Goal: Task Accomplishment & Management: Manage account settings

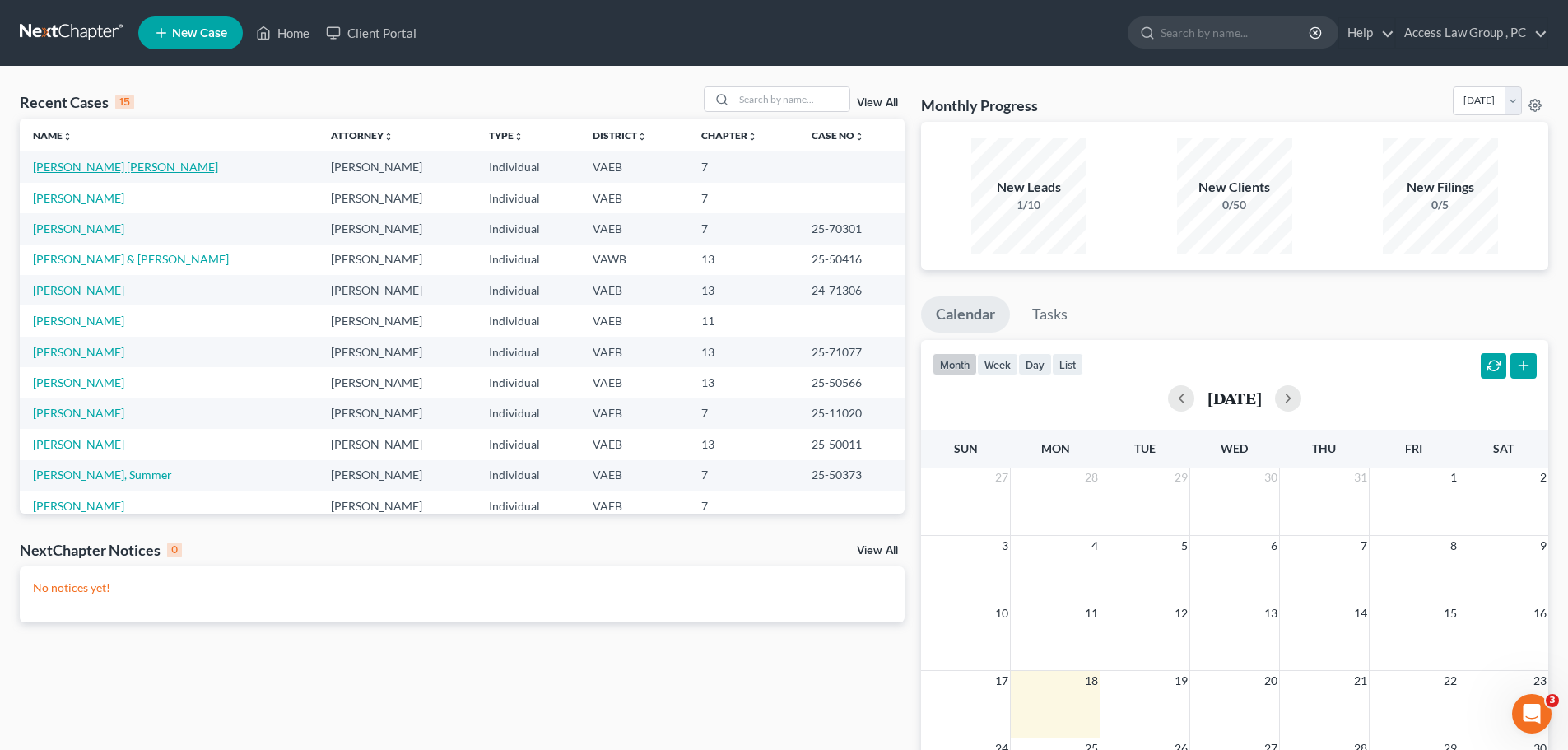
click at [69, 164] on link "[PERSON_NAME] [PERSON_NAME]" at bounding box center [125, 166] width 185 height 14
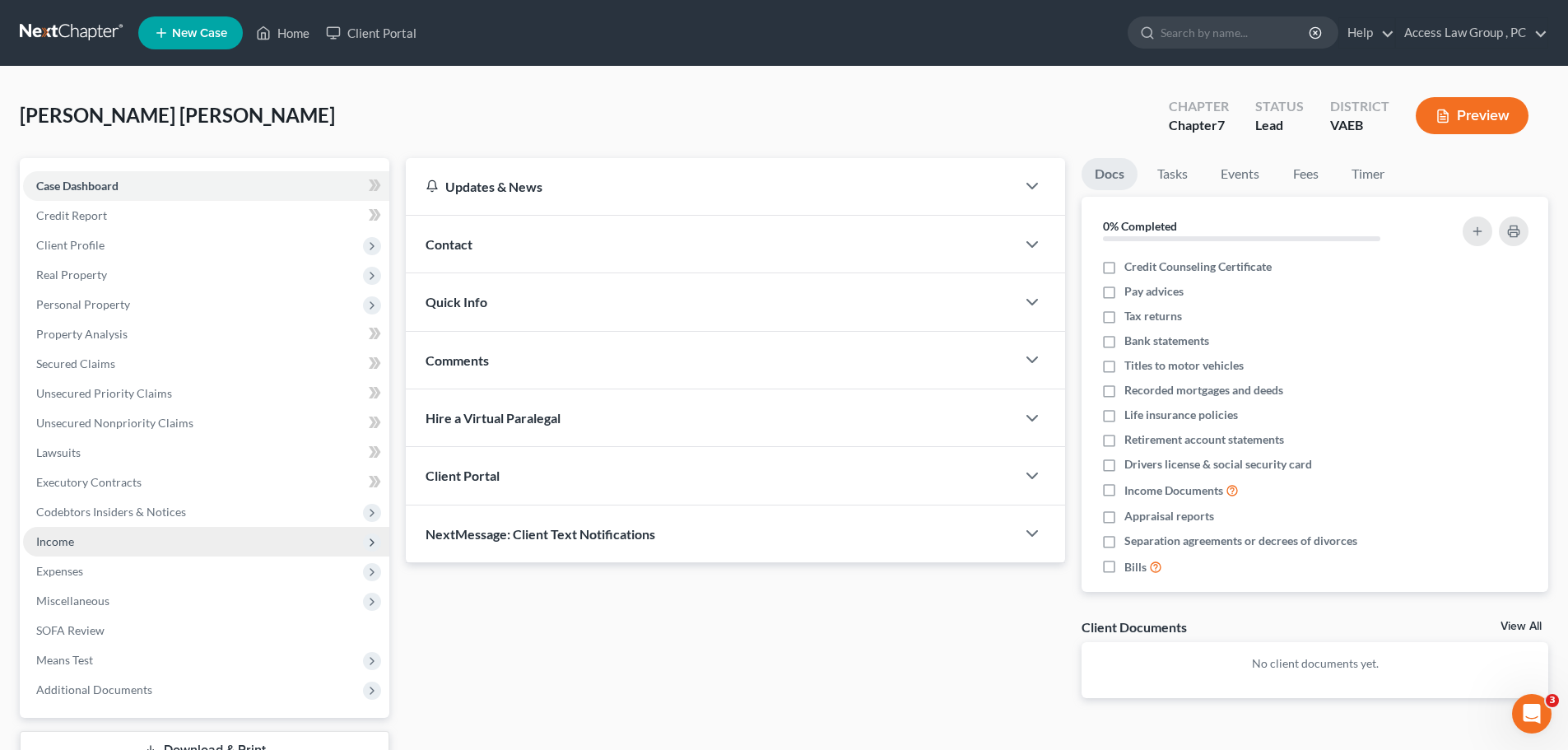
click at [72, 544] on span "Income" at bounding box center [55, 542] width 38 height 14
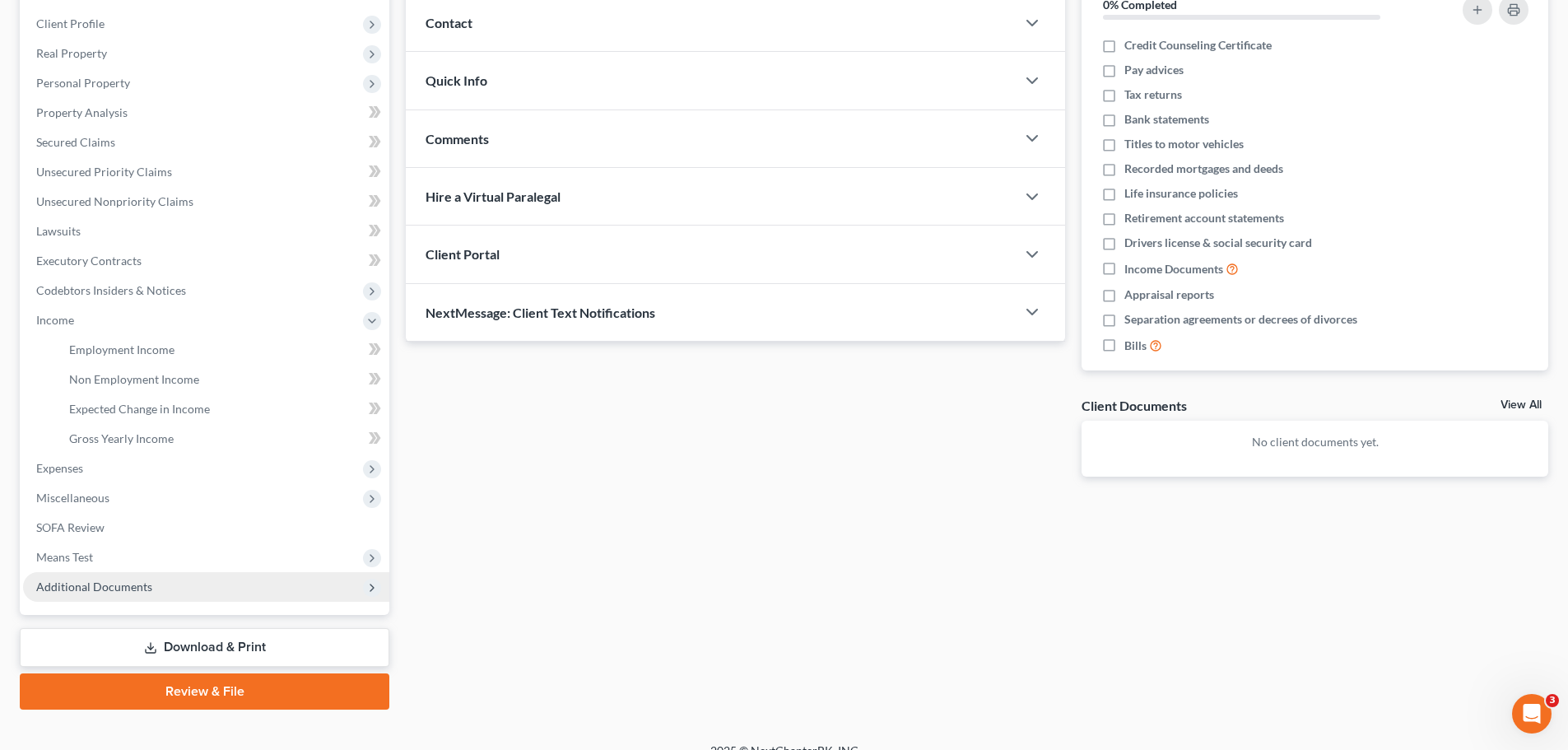
scroll to position [244, 0]
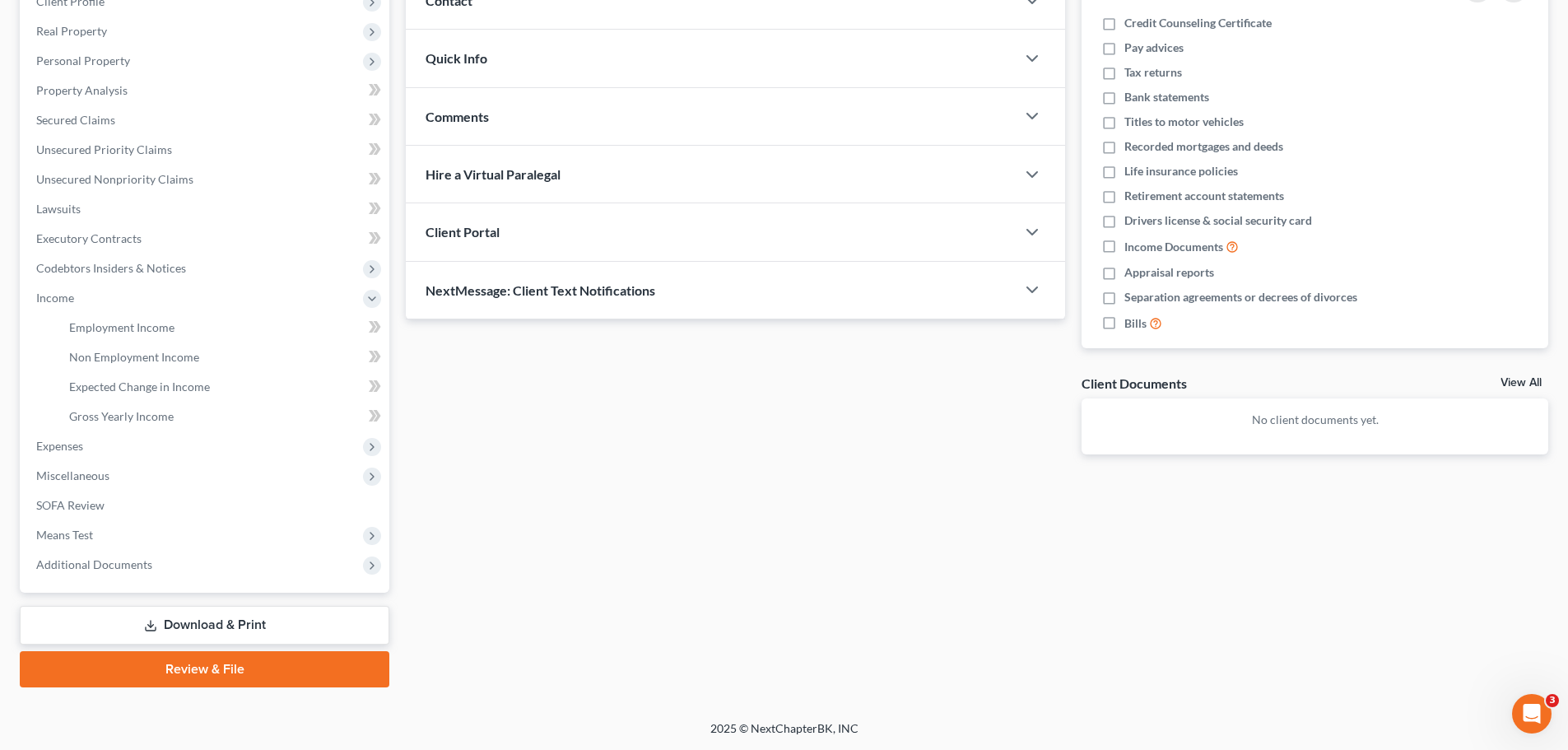
click at [179, 623] on link "Download & Print" at bounding box center [204, 625] width 370 height 39
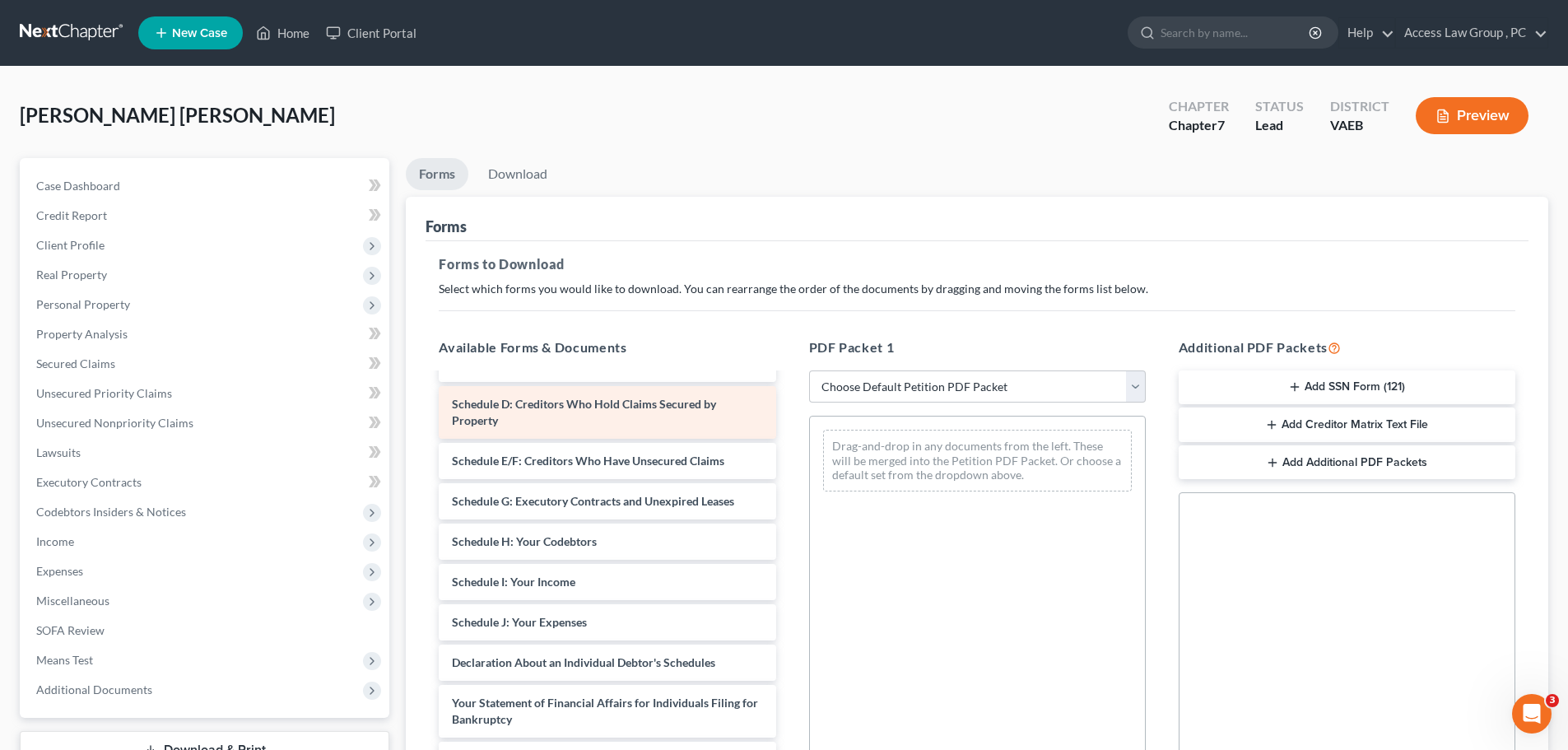
scroll to position [165, 0]
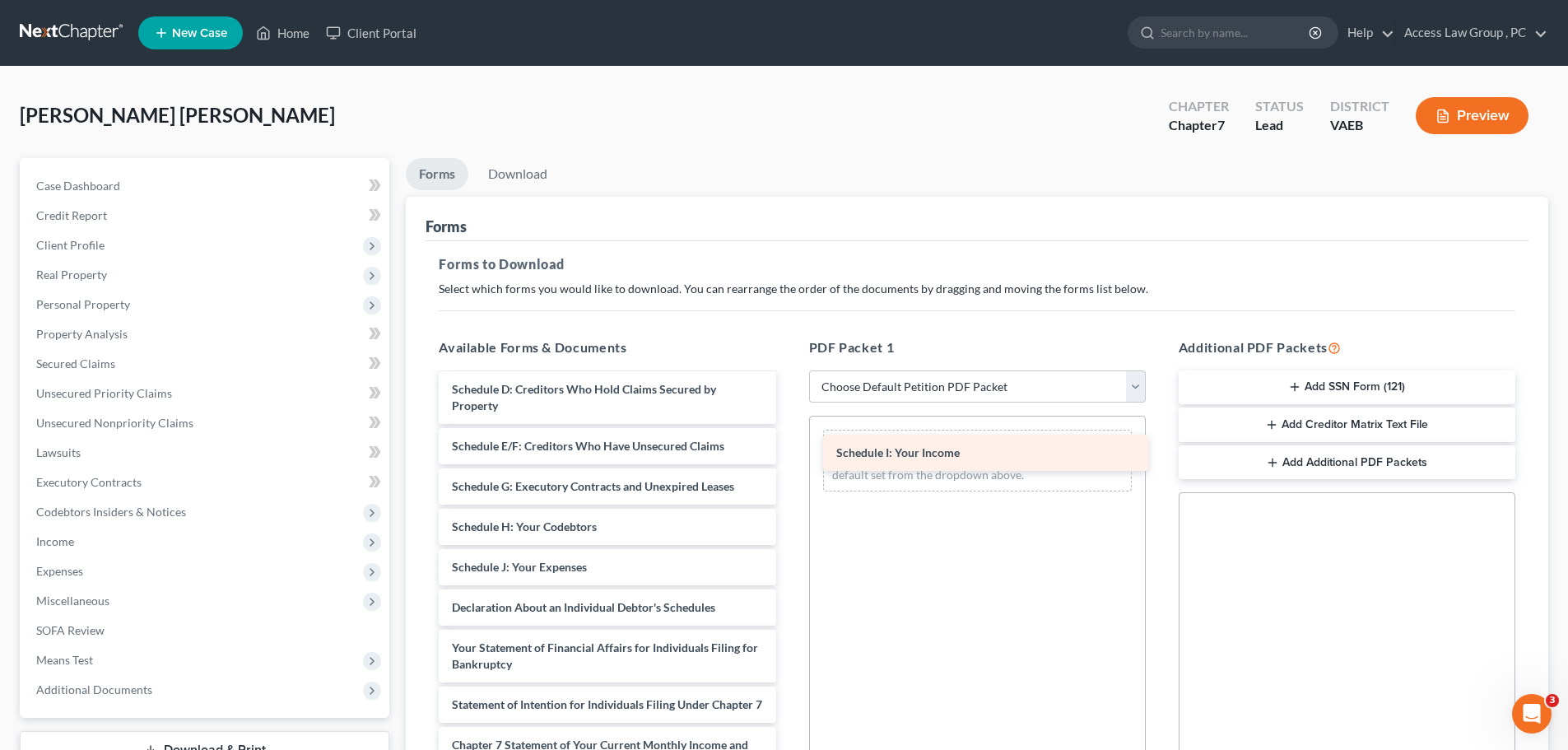
drag, startPoint x: 669, startPoint y: 573, endPoint x: 1053, endPoint y: 458, distance: 400.9
click at [788, 458] on div "Schedule I: Your Income Voluntary Petition for Individuals Filing for Bankruptc…" at bounding box center [607, 584] width 363 height 748
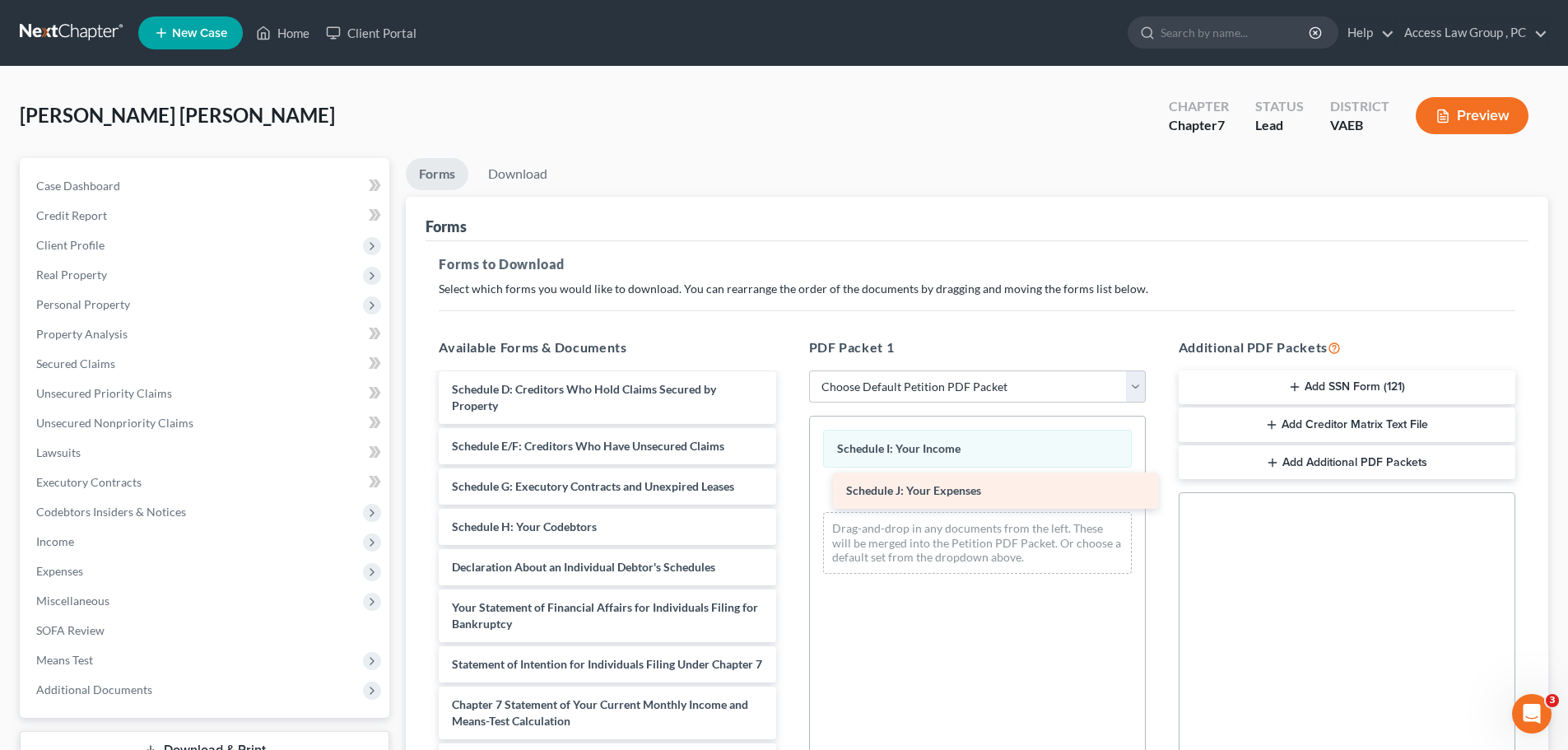
drag, startPoint x: 600, startPoint y: 564, endPoint x: 995, endPoint y: 486, distance: 402.6
click at [788, 486] on div "Schedule J: Your Expenses Voluntary Petition for Individuals Filing for Bankrup…" at bounding box center [607, 564] width 363 height 708
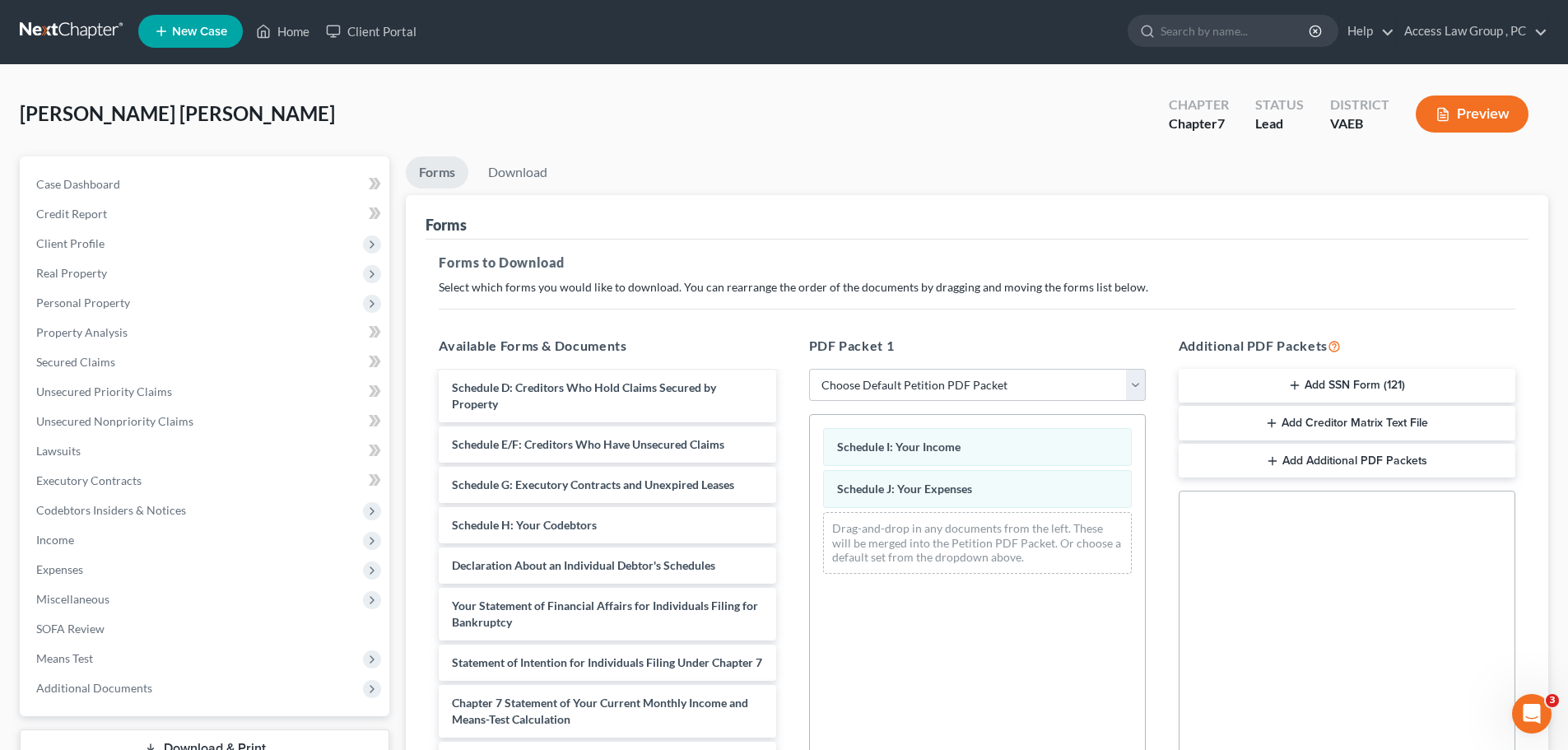
scroll to position [0, 0]
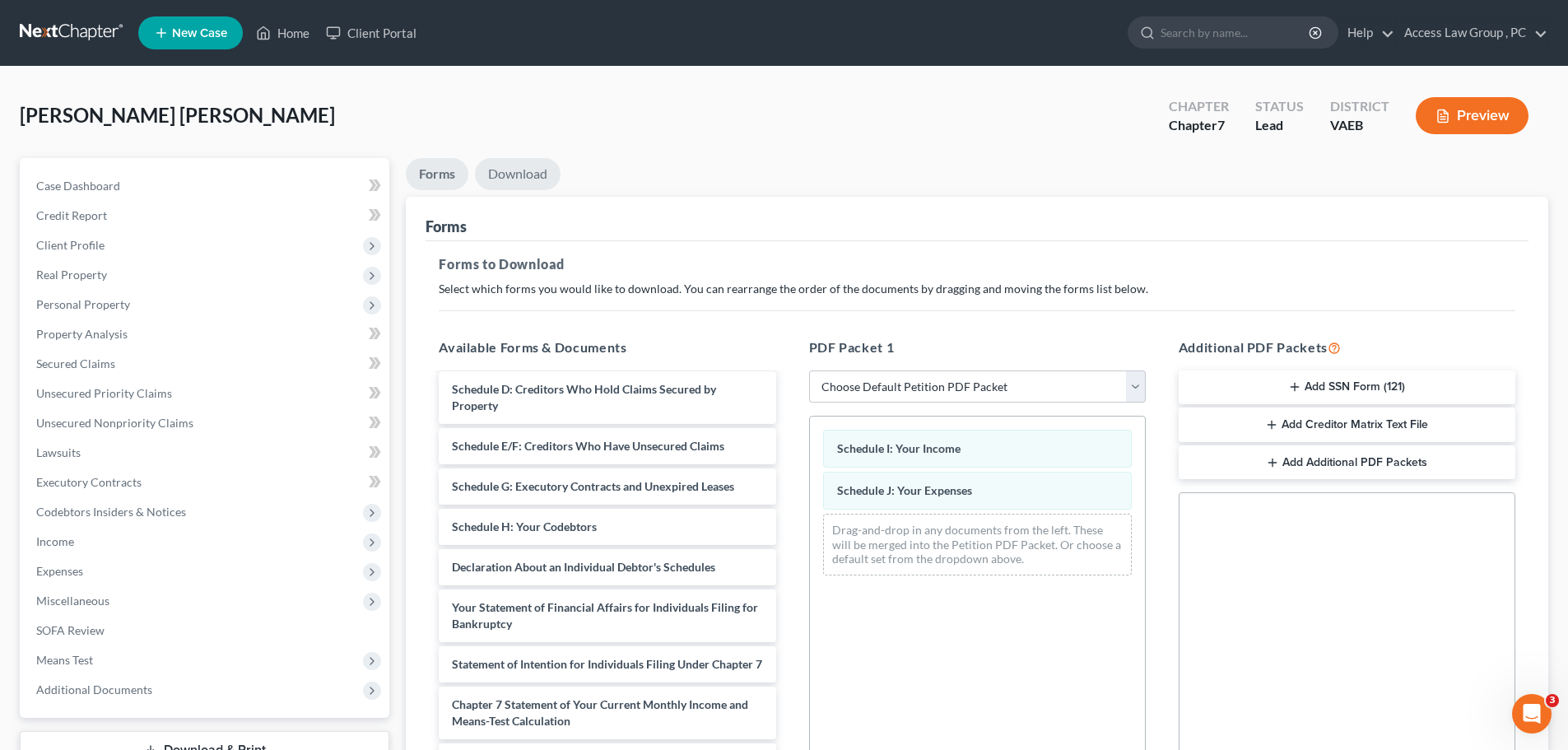
click at [509, 179] on link "Download" at bounding box center [517, 174] width 86 height 32
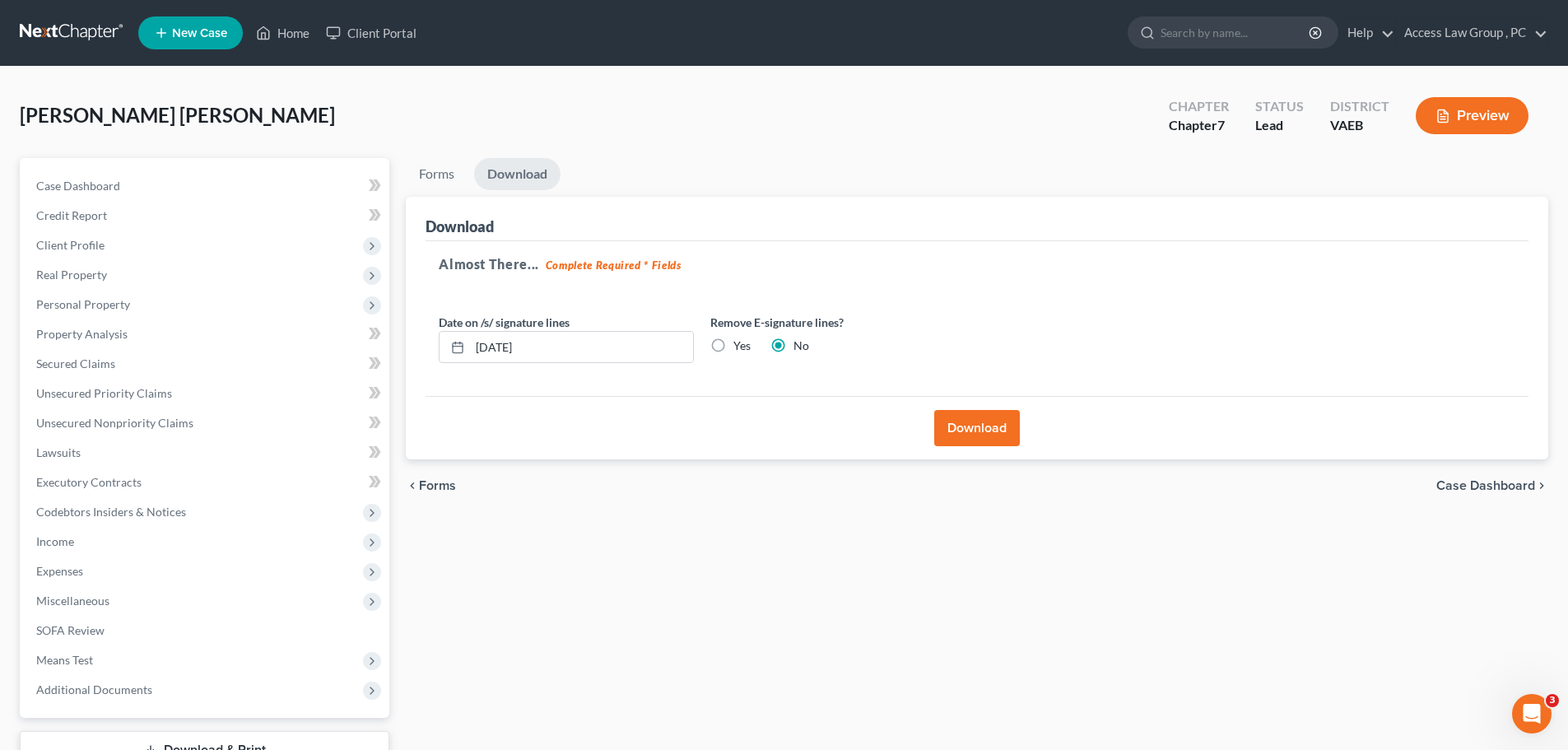
click at [733, 342] on label "Yes" at bounding box center [742, 346] width 17 height 16
click at [740, 342] on input "Yes" at bounding box center [745, 343] width 11 height 11
radio input "true"
radio input "false"
click at [951, 428] on button "Download" at bounding box center [977, 429] width 86 height 37
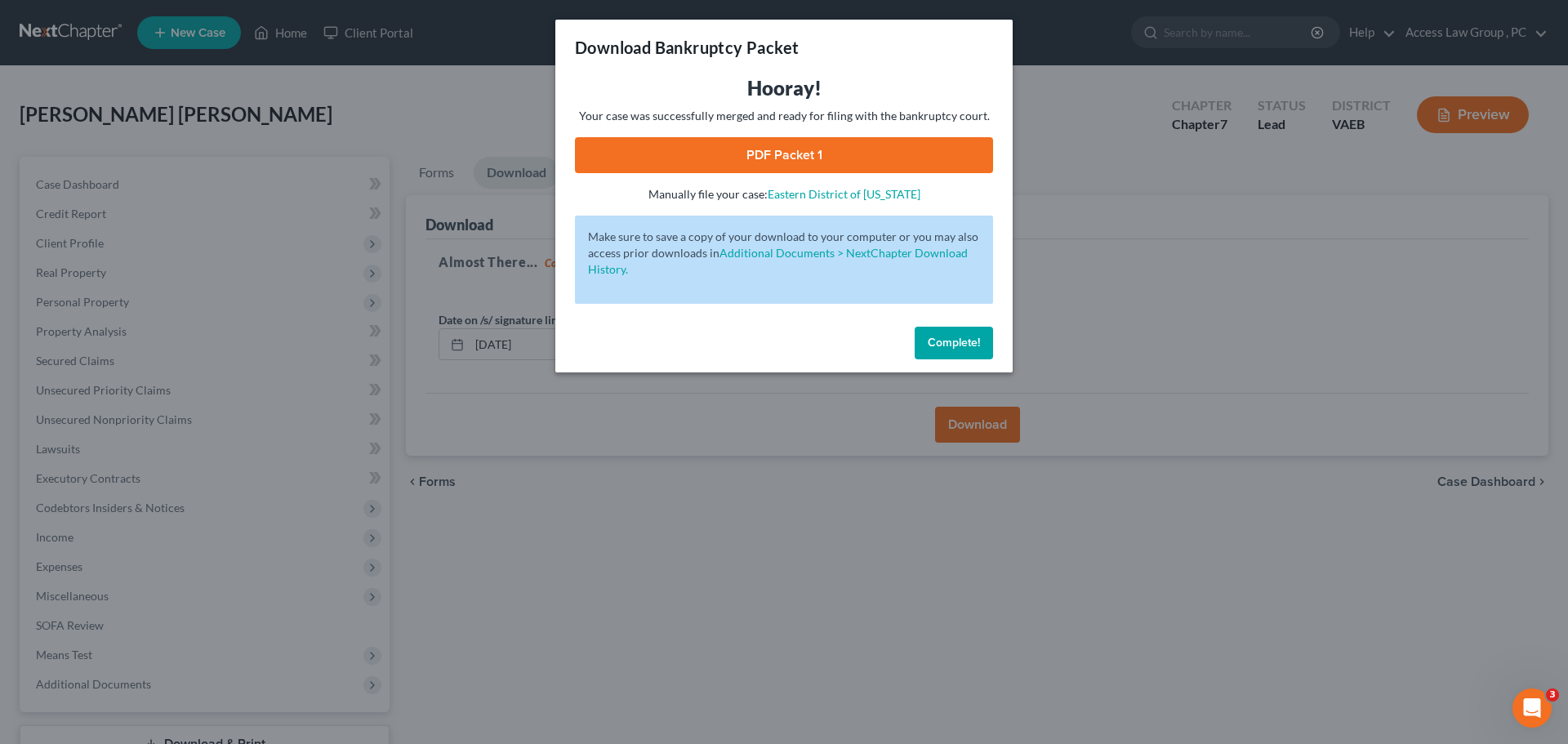
click at [983, 342] on button "Complete!" at bounding box center [953, 343] width 78 height 33
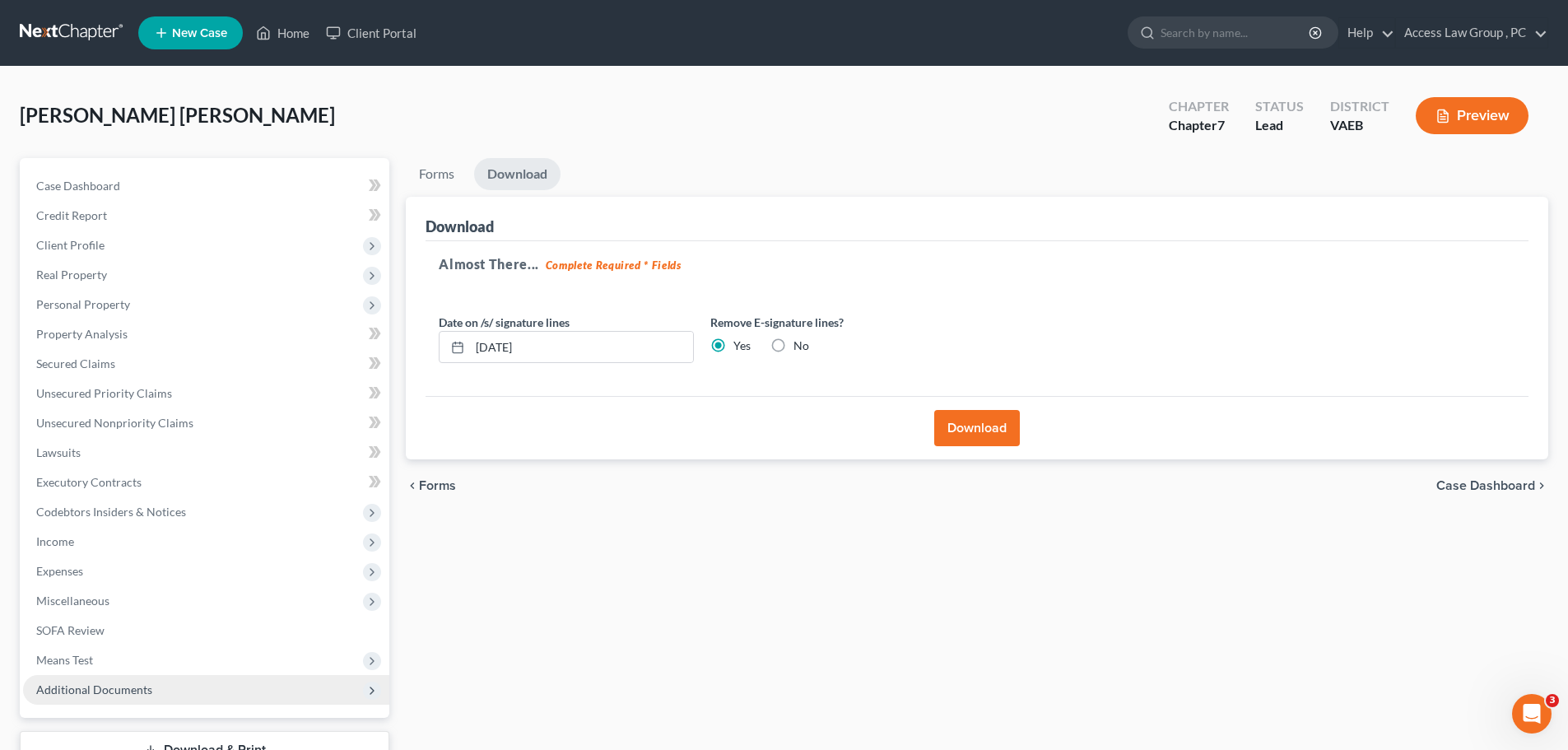
click at [99, 692] on span "Additional Documents" at bounding box center [95, 689] width 116 height 14
click at [105, 686] on span "Additional Documents" at bounding box center [95, 689] width 116 height 14
click at [90, 686] on span "Additional Documents" at bounding box center [95, 689] width 116 height 14
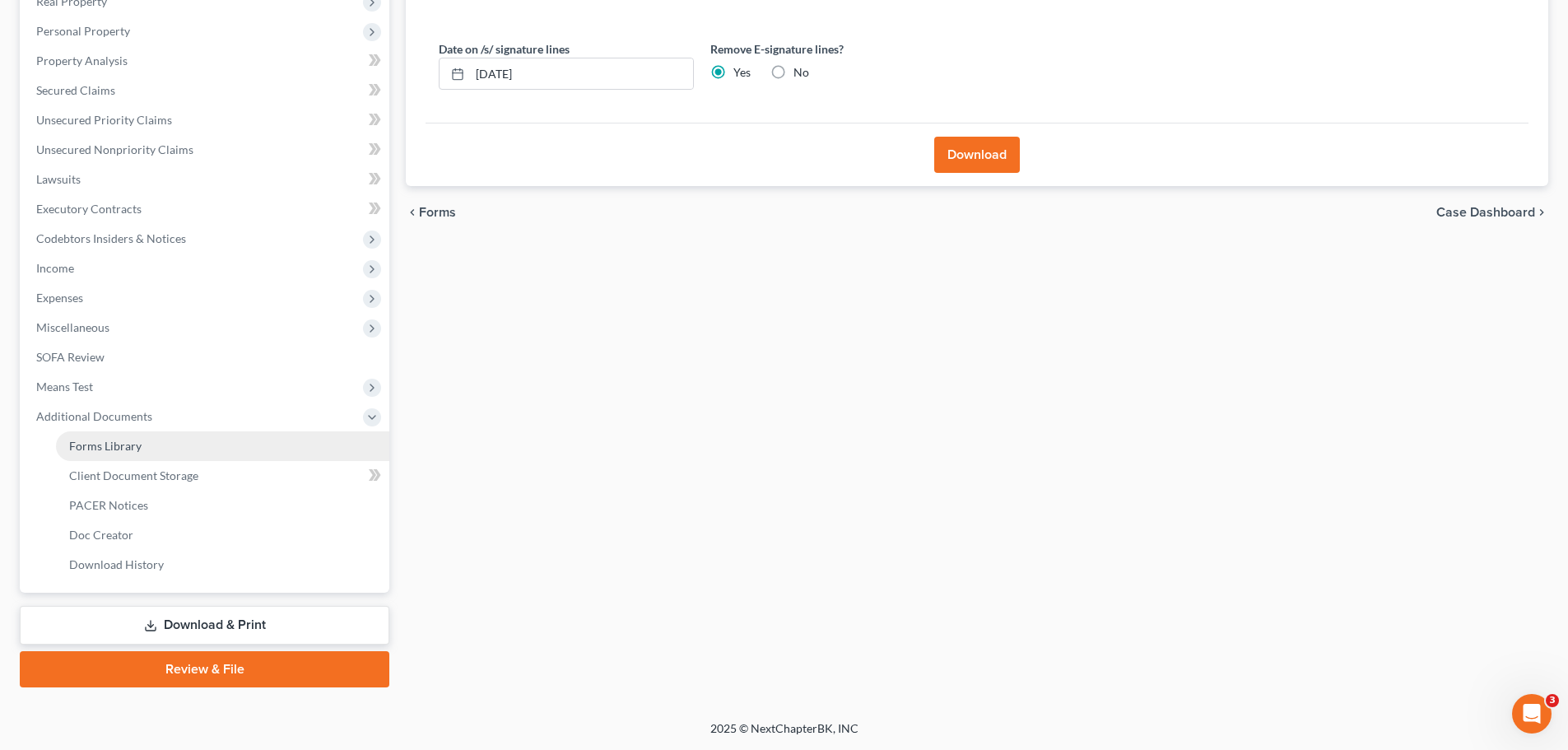
click at [132, 449] on span "Forms Library" at bounding box center [105, 446] width 72 height 14
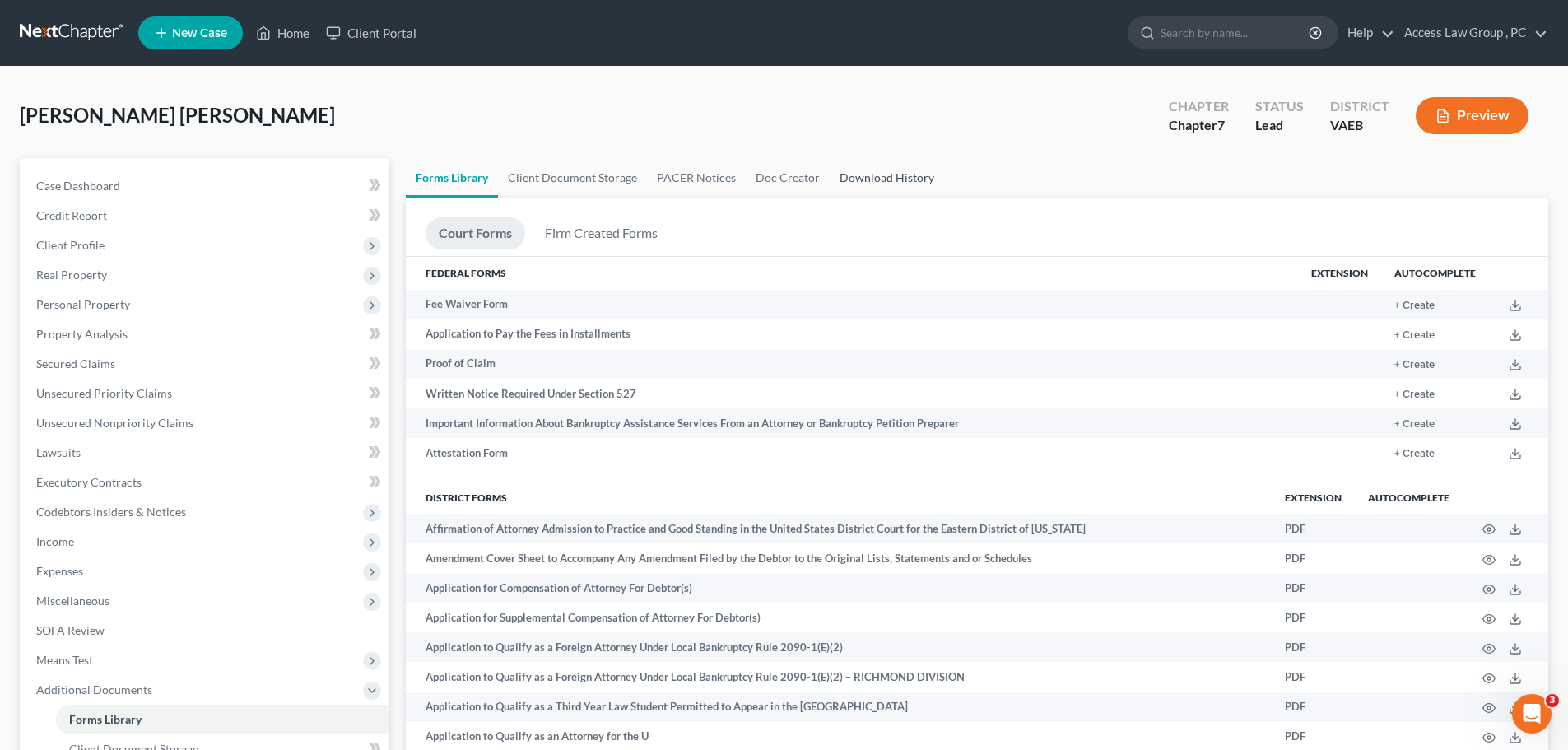
click at [900, 180] on link "Download History" at bounding box center [887, 178] width 115 height 40
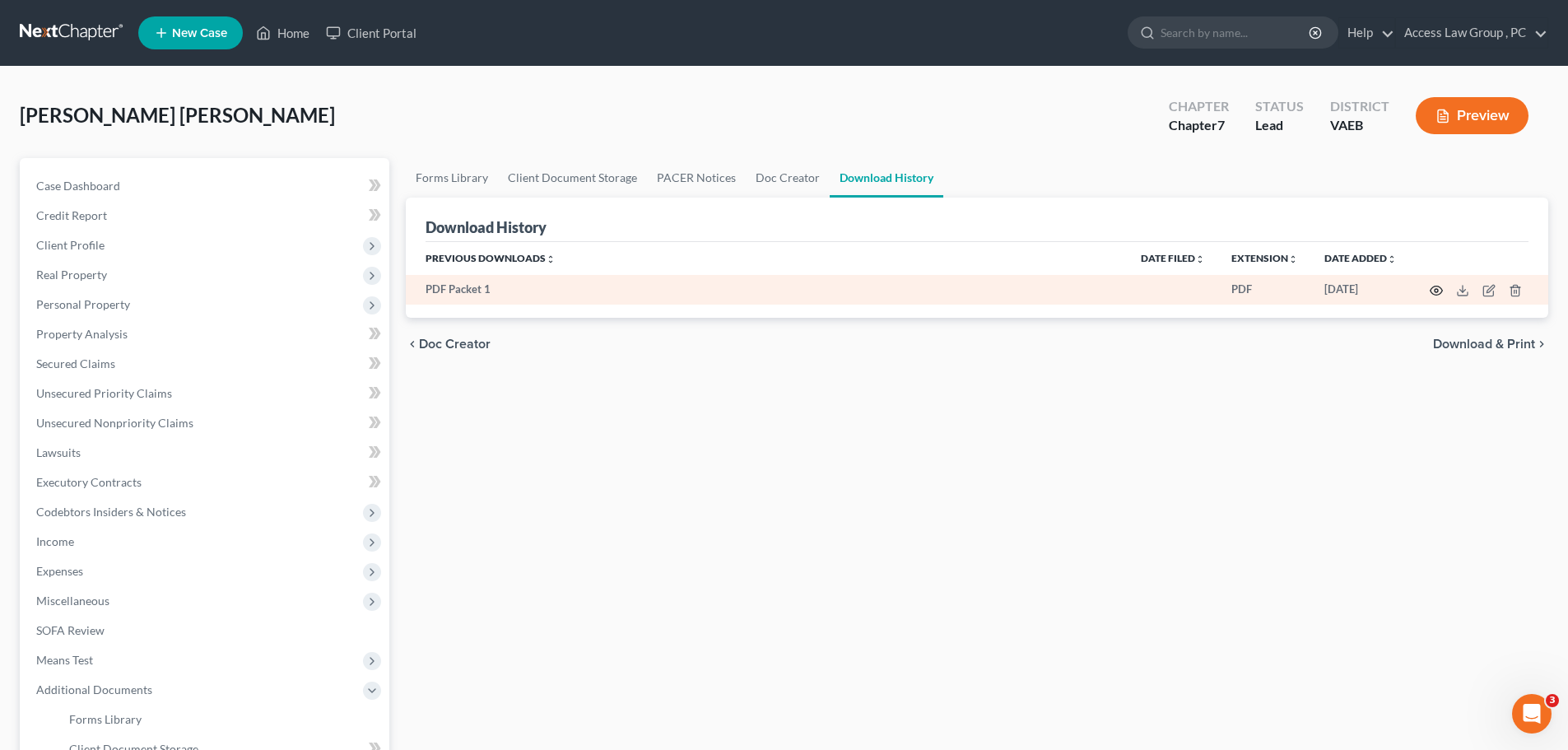
click at [1436, 291] on icon "button" at bounding box center [1437, 291] width 14 height 14
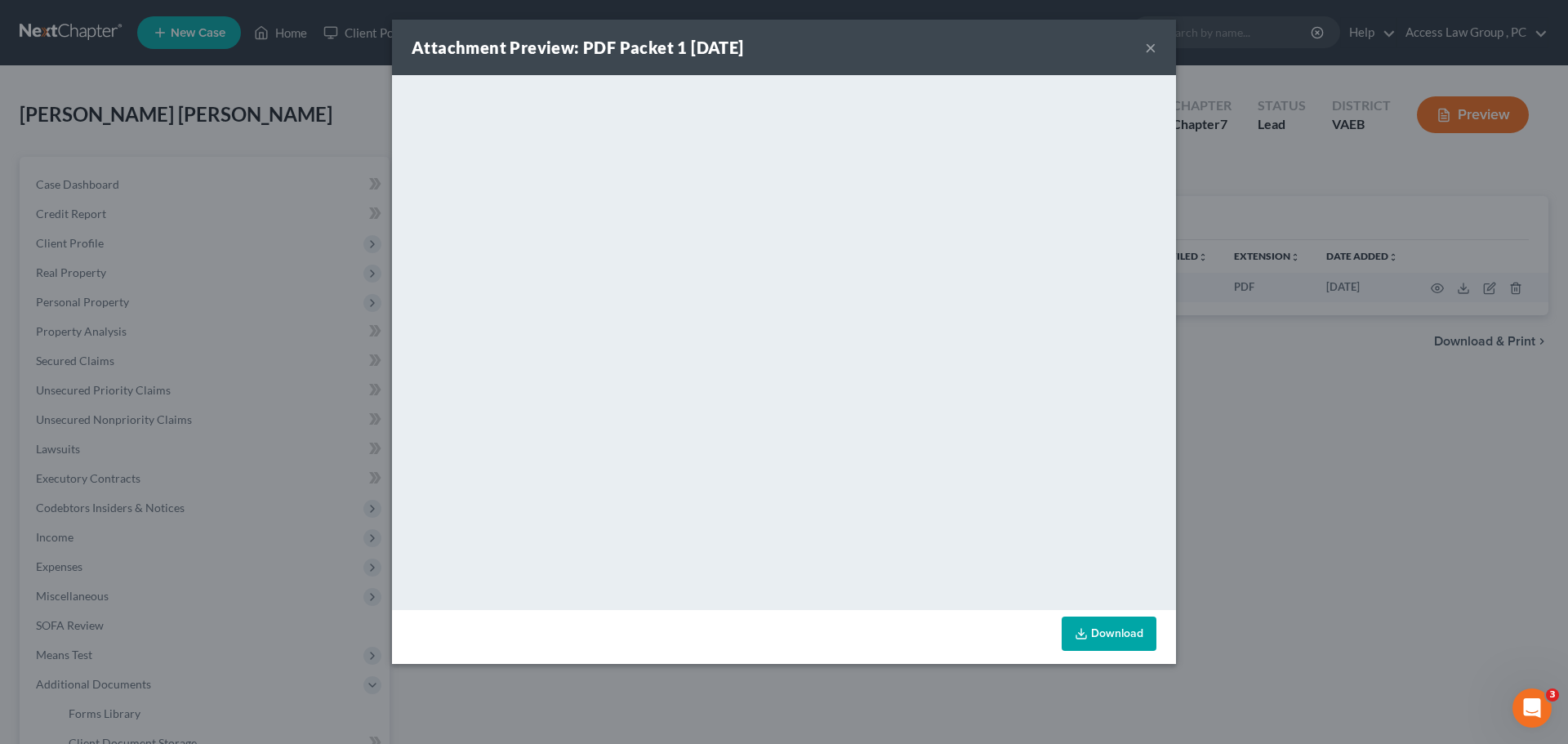
click at [1154, 52] on button "×" at bounding box center [1151, 47] width 11 height 19
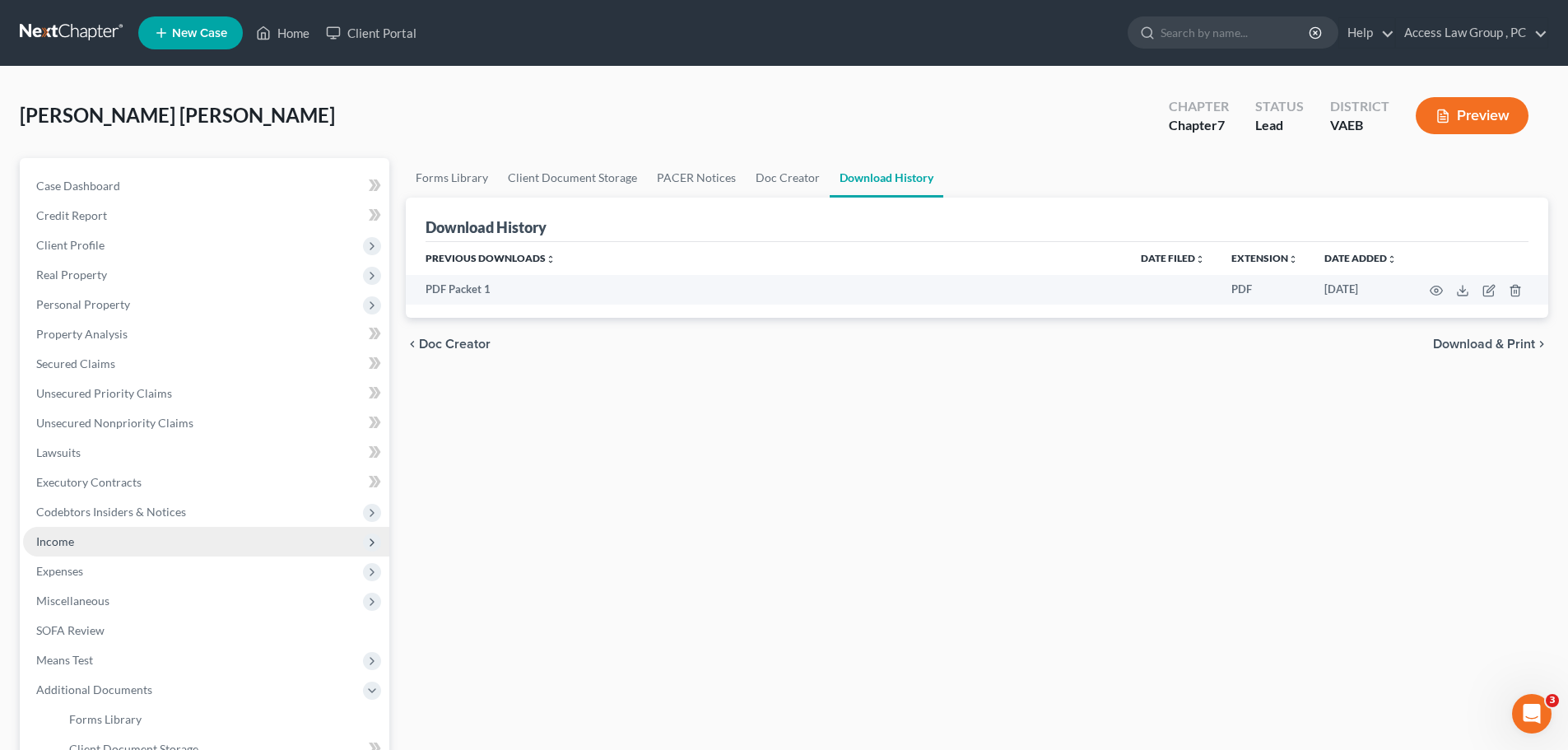
click at [42, 545] on span "Income" at bounding box center [55, 542] width 38 height 14
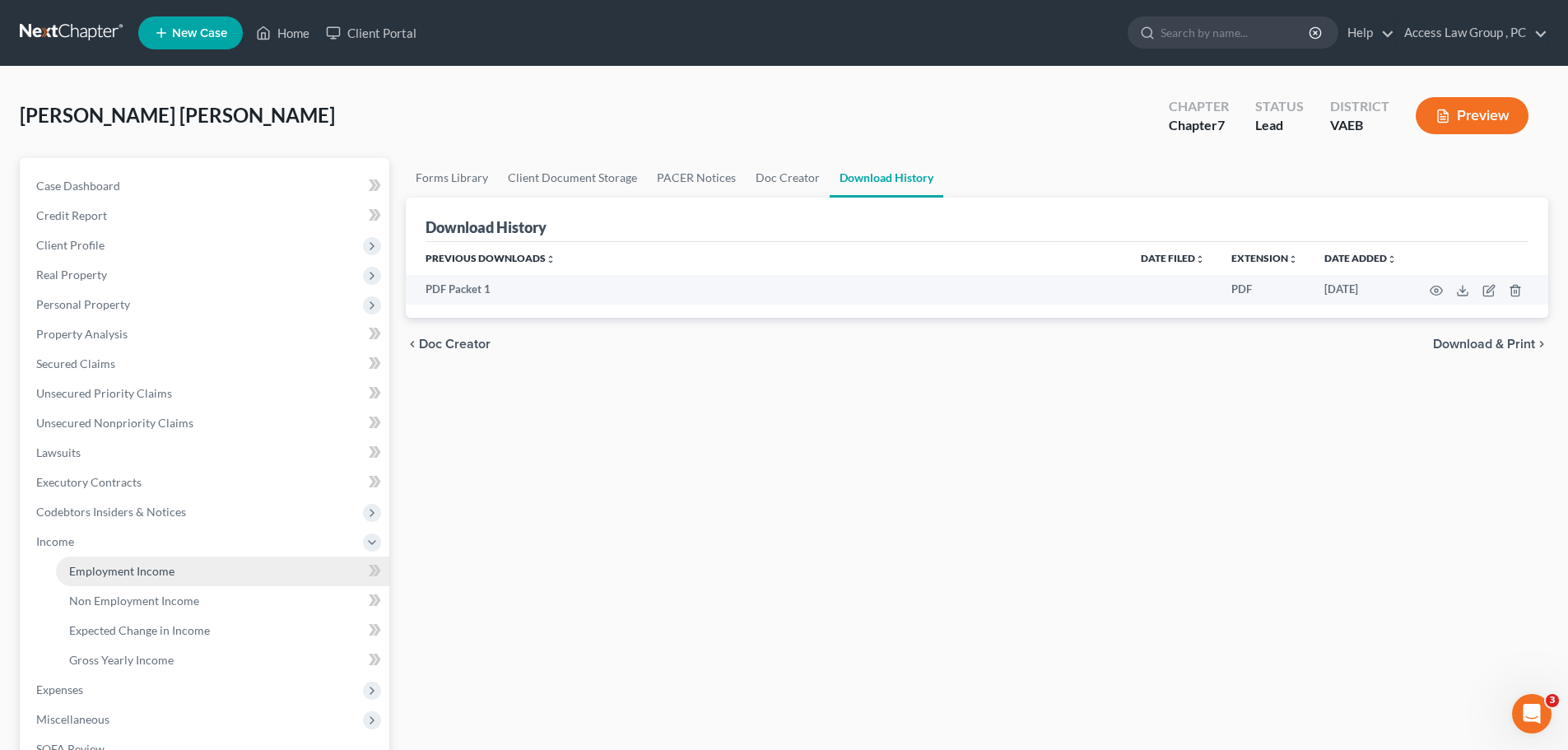
click at [89, 569] on span "Employment Income" at bounding box center [122, 570] width 105 height 14
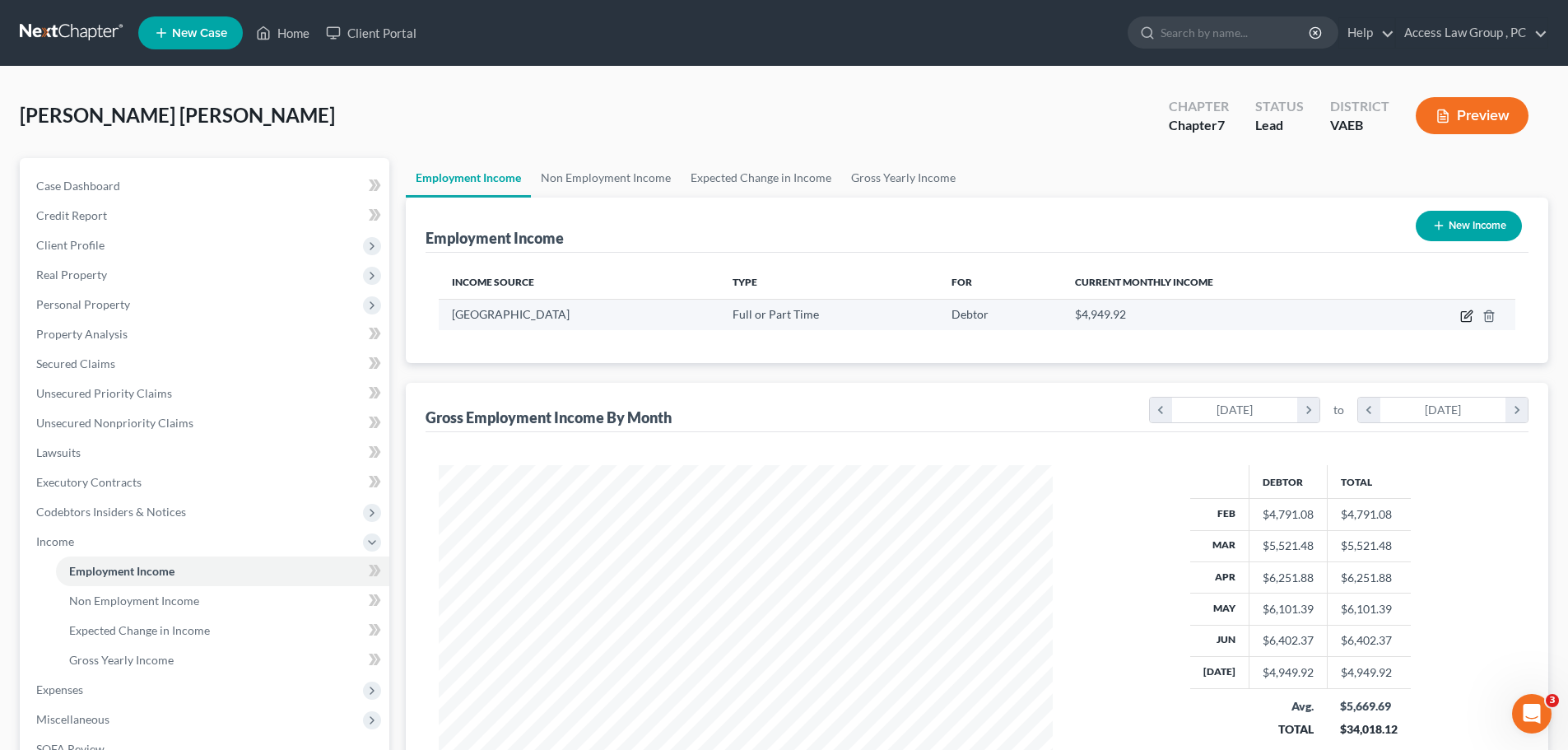
click at [1465, 315] on icon "button" at bounding box center [1467, 317] width 14 height 14
select select "0"
select select "48"
select select "1"
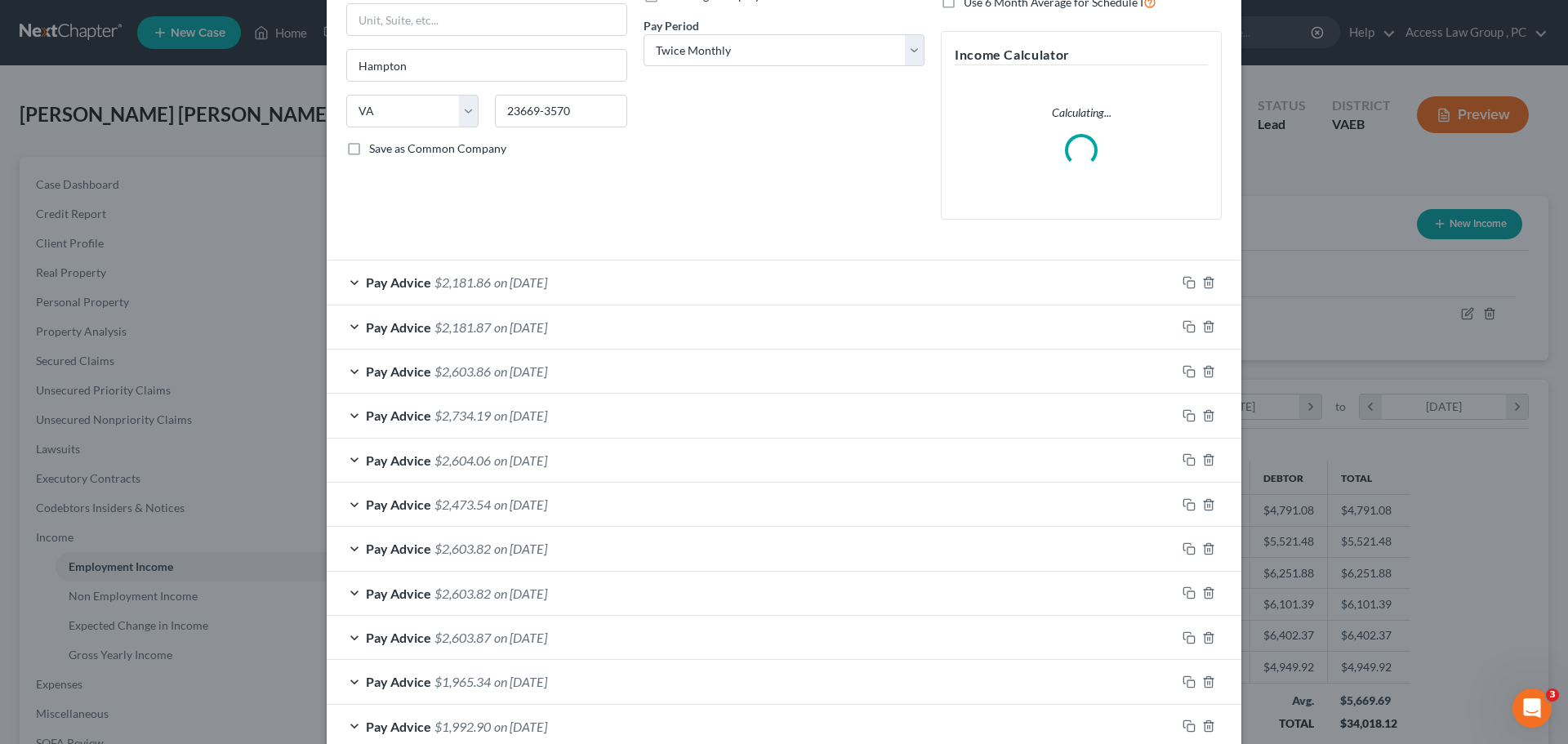
scroll to position [425, 0]
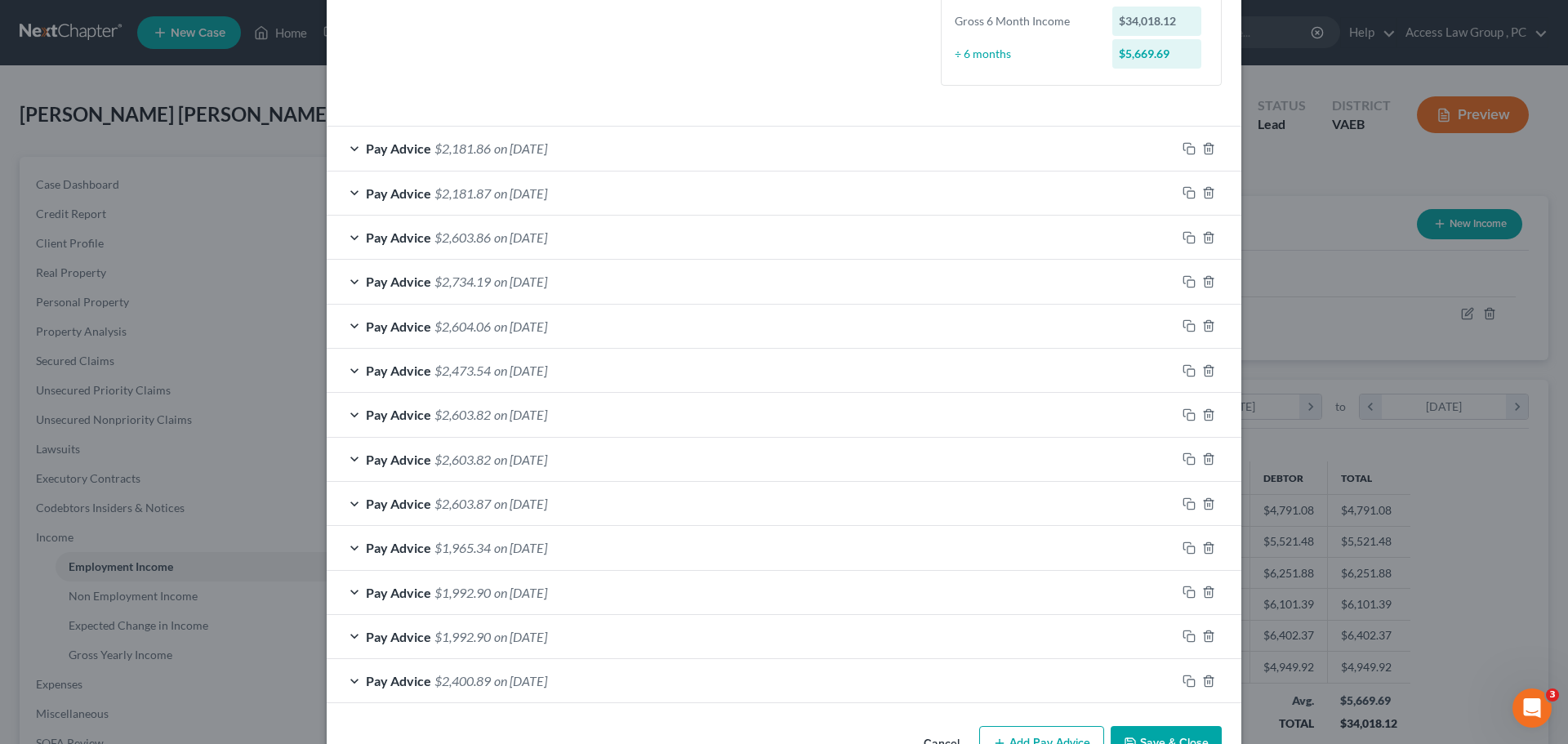
click at [463, 631] on span "$1,992.90" at bounding box center [462, 637] width 56 height 15
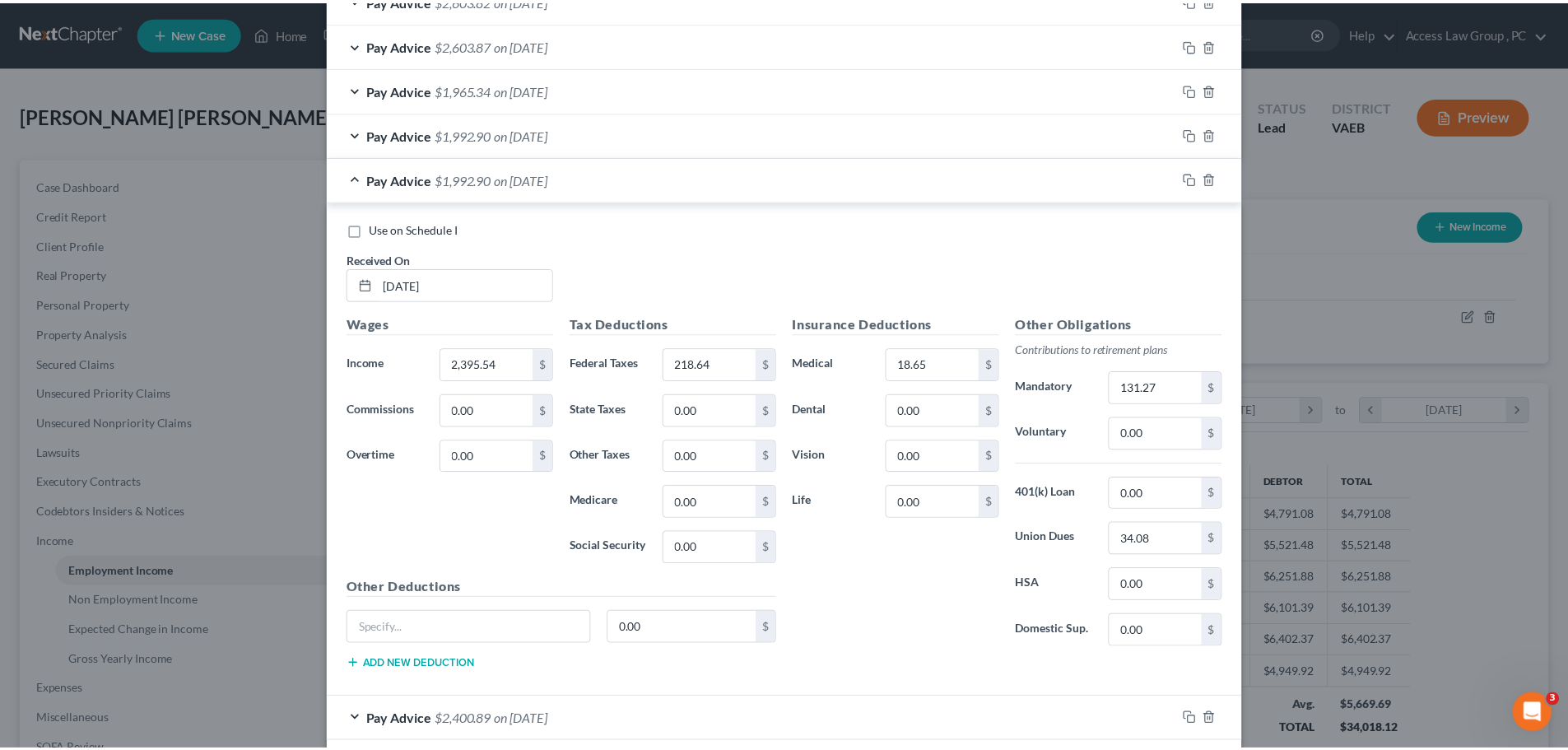
scroll to position [975, 0]
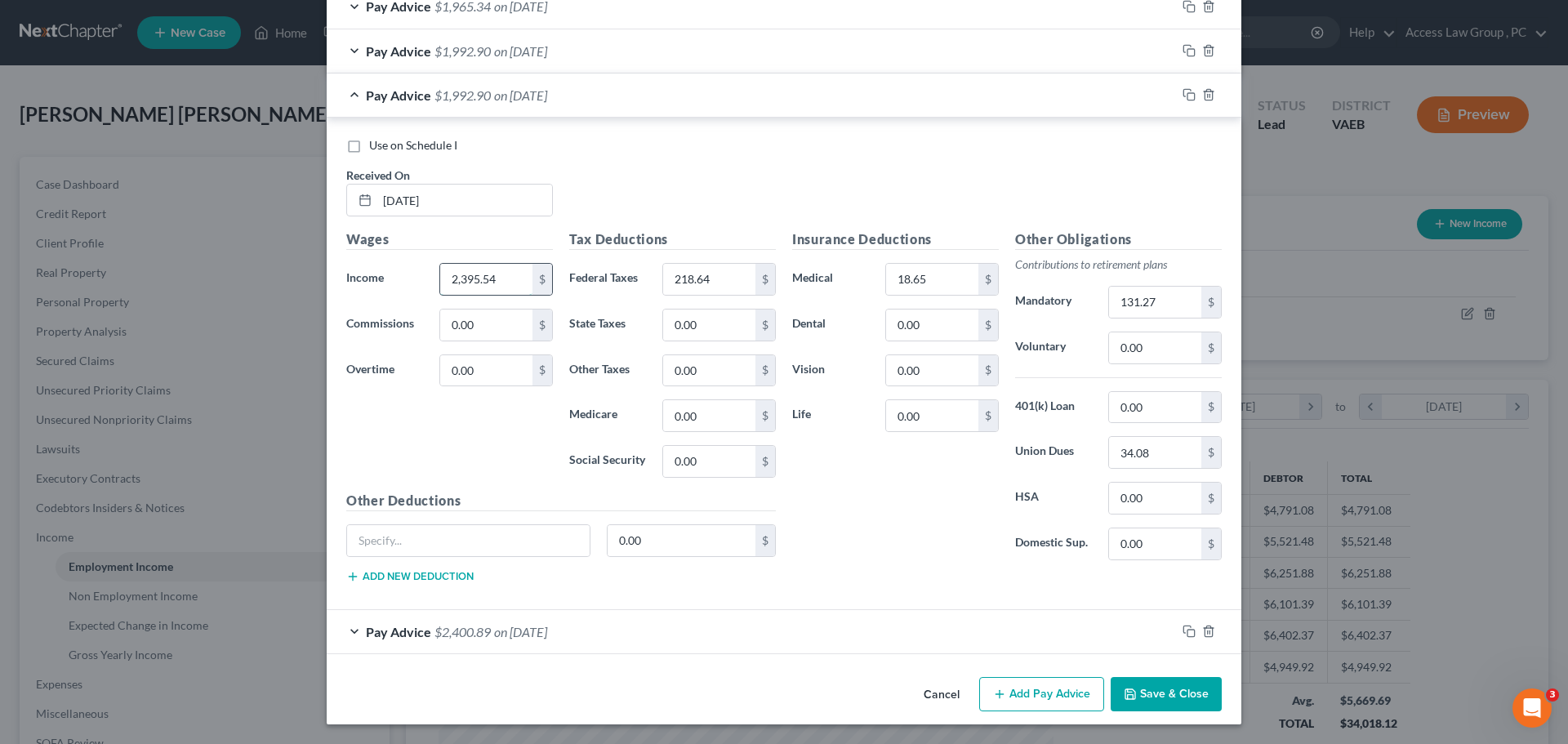
click at [482, 278] on input "2,395.54" at bounding box center [486, 280] width 92 height 31
click at [502, 275] on input "2,395.54" at bounding box center [486, 280] width 92 height 31
click at [1154, 696] on button "Save & Close" at bounding box center [1166, 694] width 111 height 34
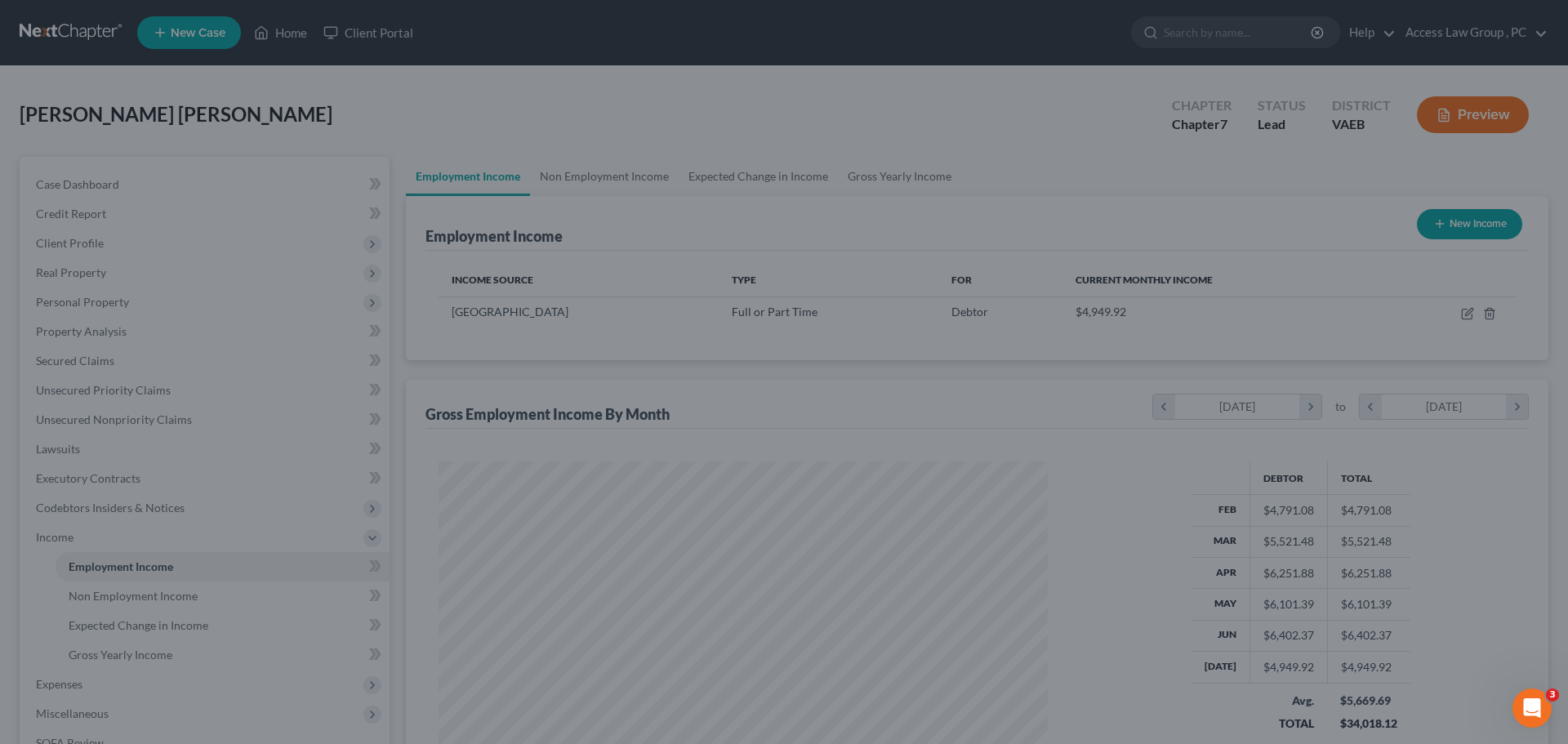
scroll to position [816536, 815973]
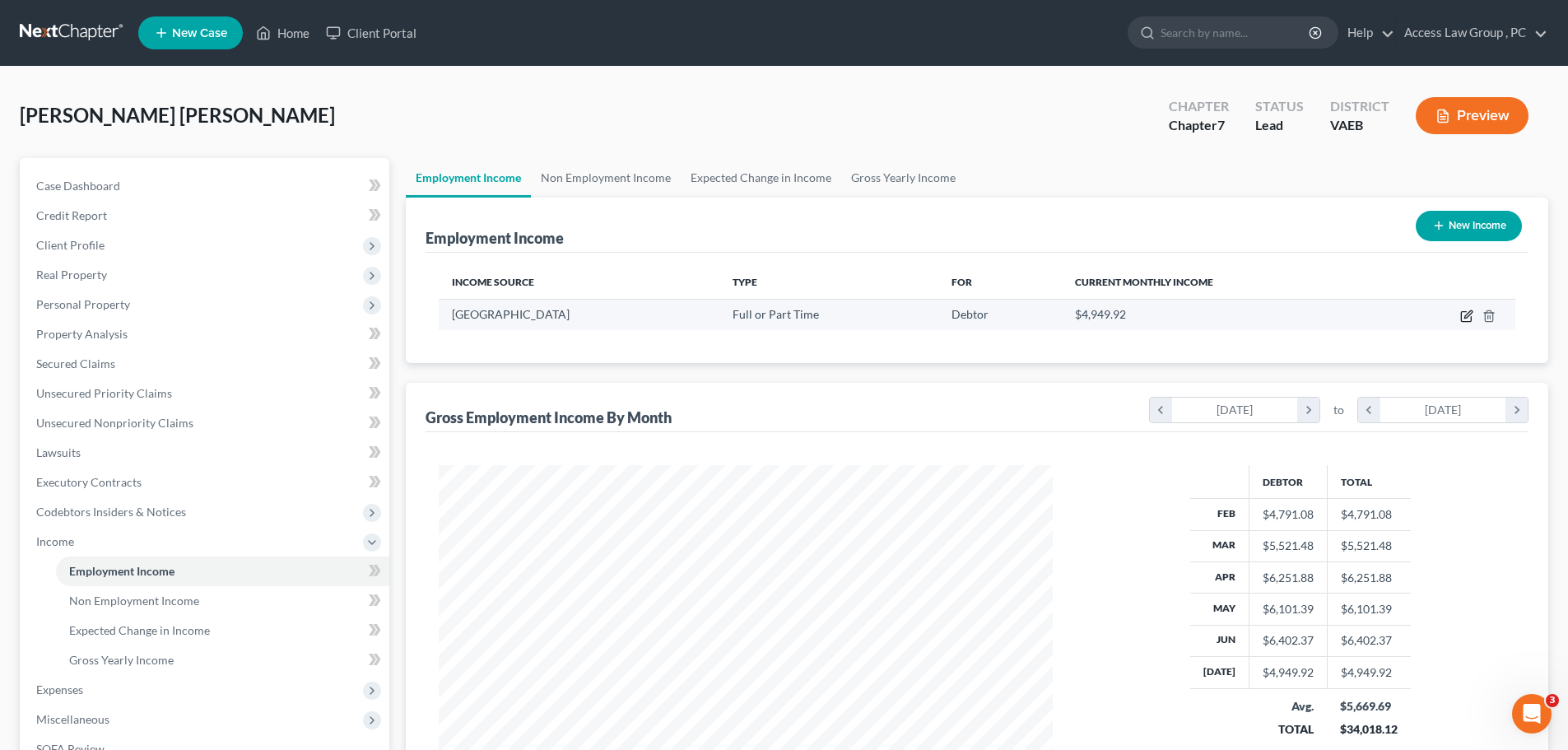
click at [1465, 312] on icon "button" at bounding box center [1466, 317] width 10 height 10
select select "0"
select select "48"
select select "1"
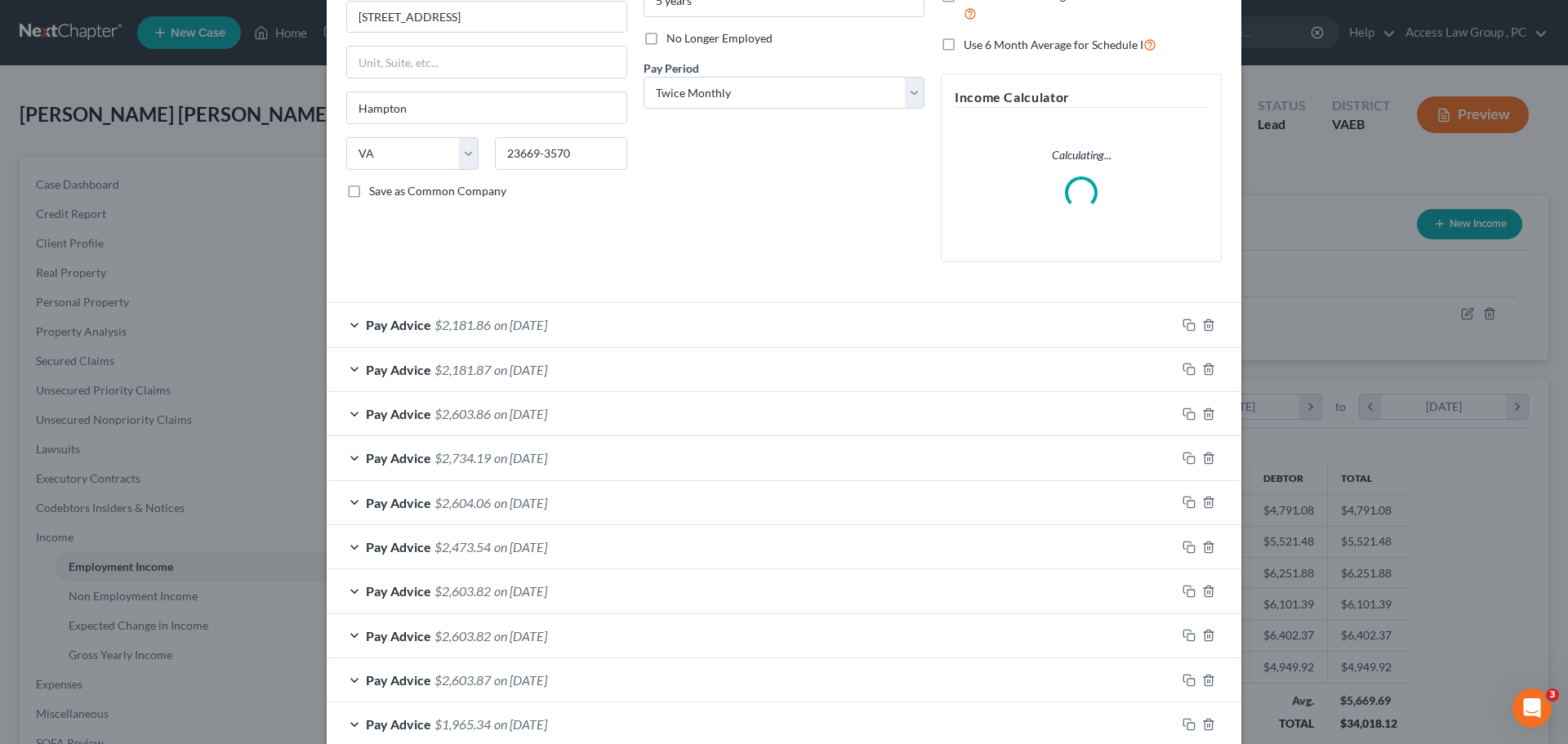
scroll to position [425, 0]
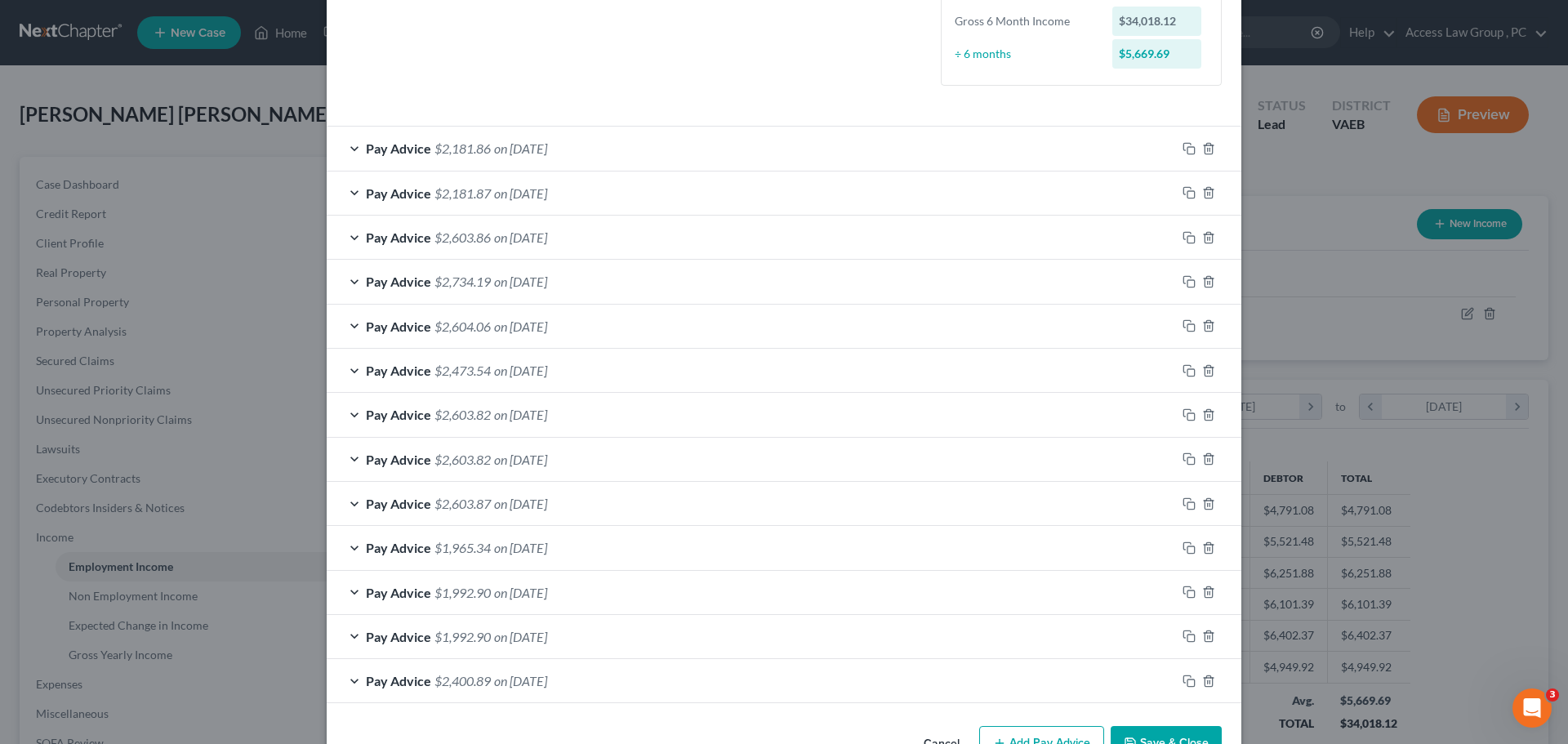
click at [479, 590] on div "Pay Advice $2,181.86 on [DATE] Use on Schedule I Received On * [DATE] Wages Inc…" at bounding box center [783, 414] width 914 height 577
click at [438, 637] on span "$1,992.90" at bounding box center [462, 637] width 56 height 15
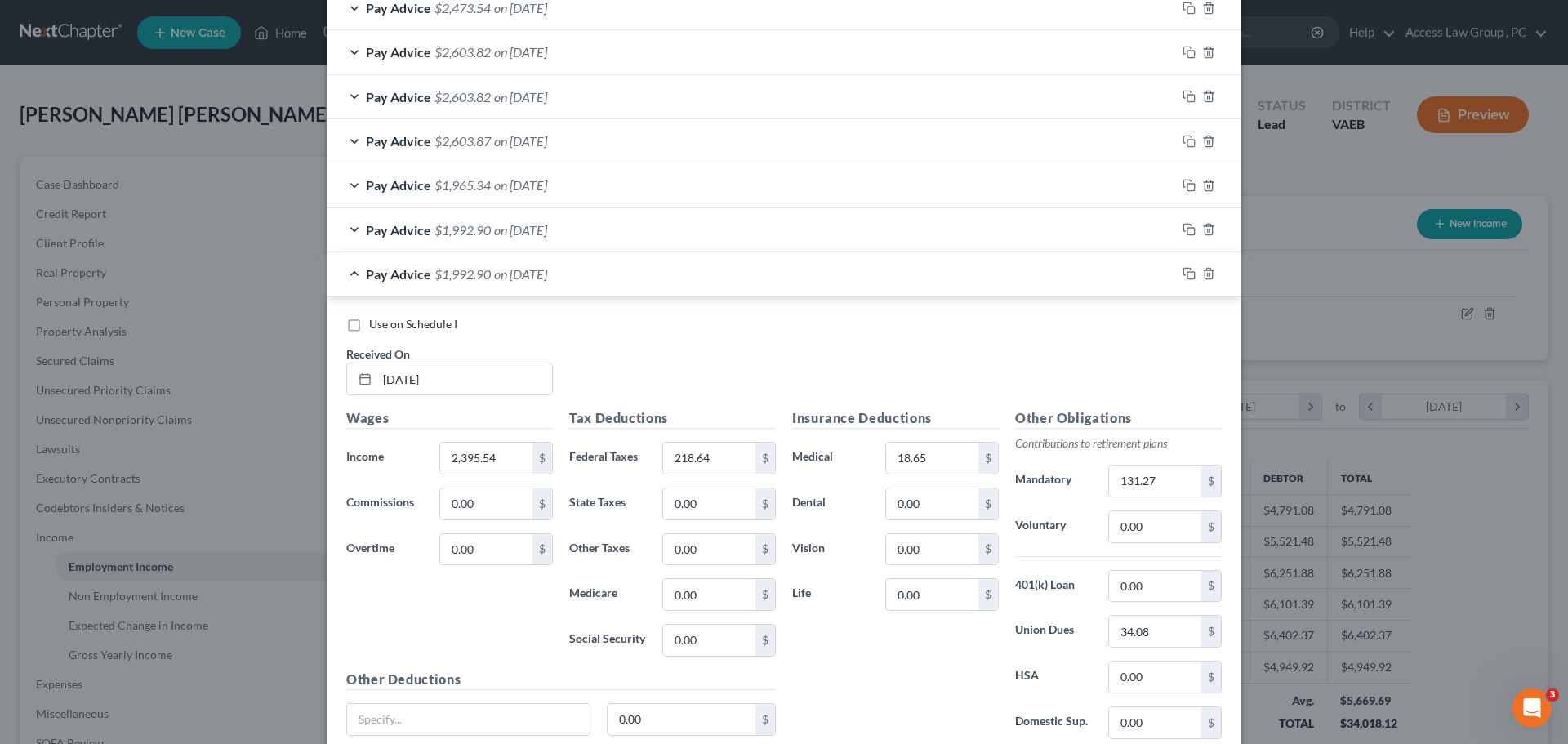
scroll to position [834, 0]
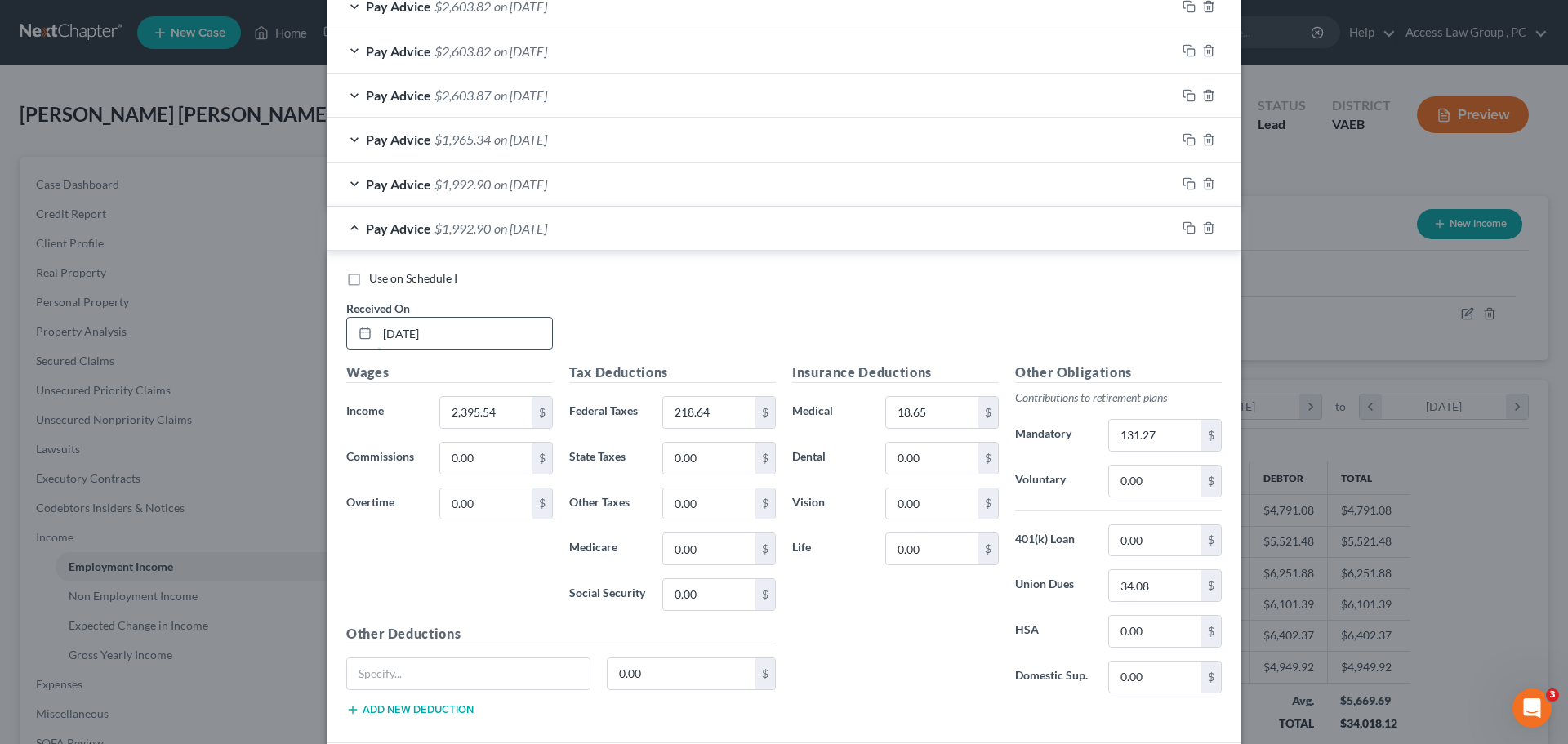
click at [459, 330] on input "[DATE]" at bounding box center [464, 333] width 175 height 31
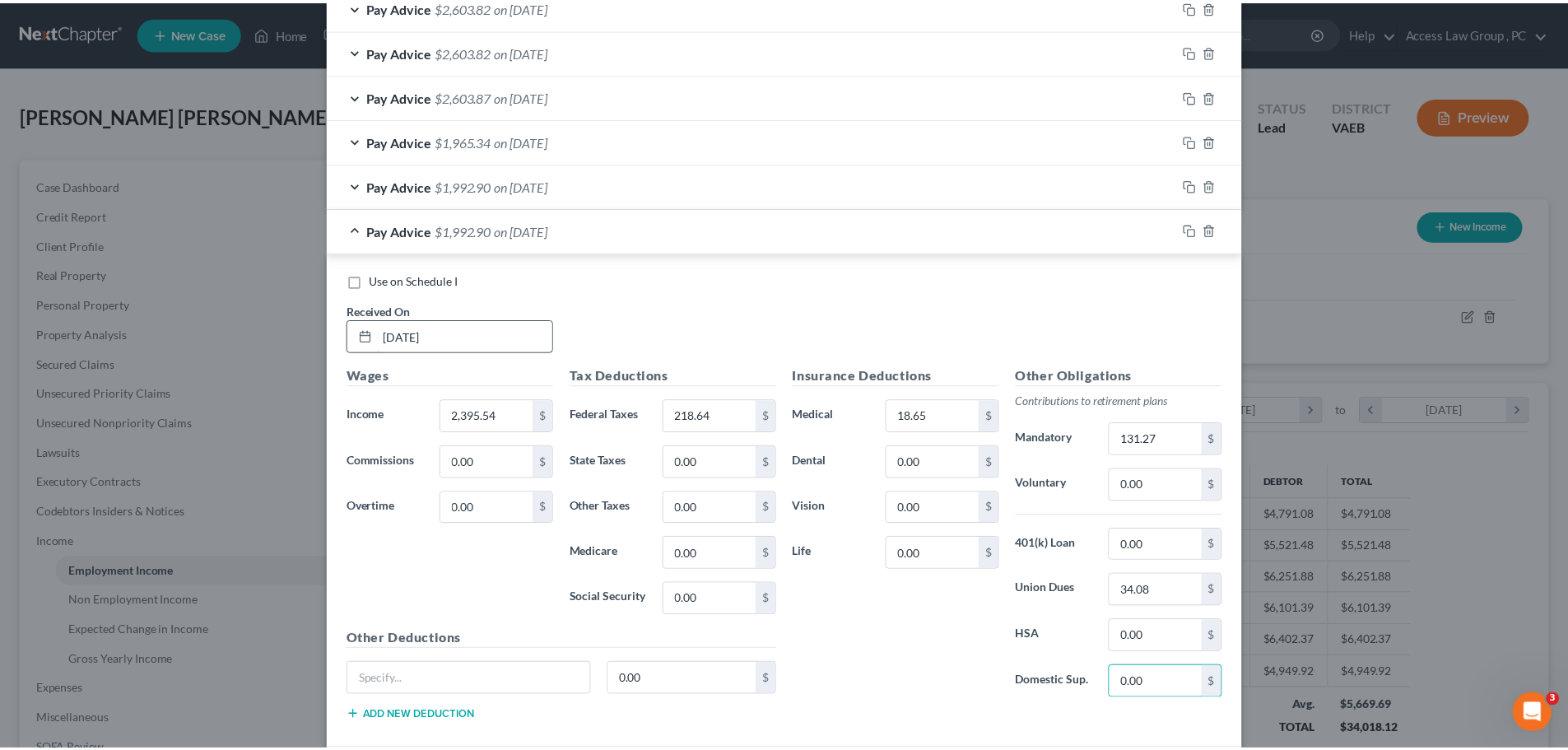
scroll to position [975, 0]
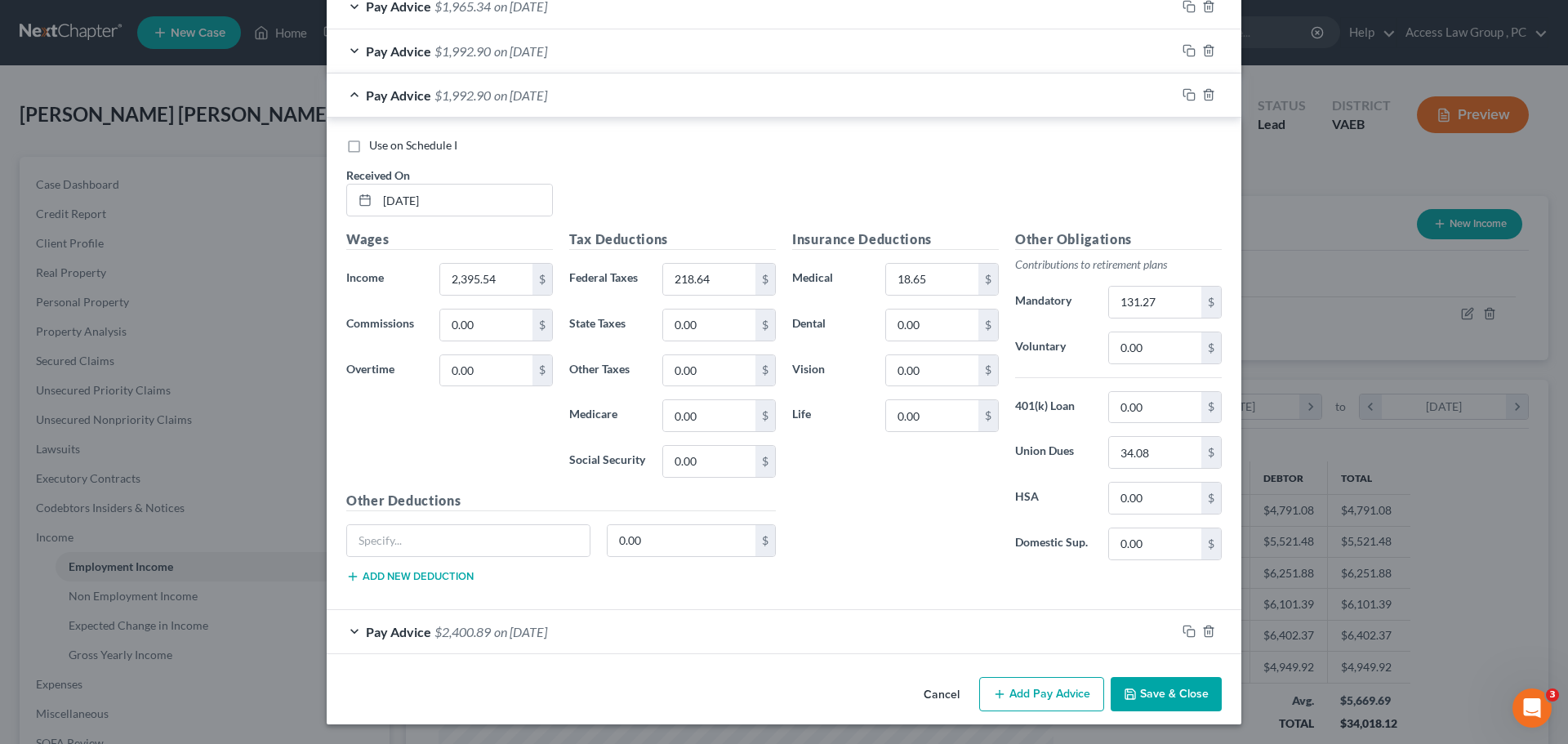
click at [1164, 693] on button "Save & Close" at bounding box center [1166, 694] width 111 height 34
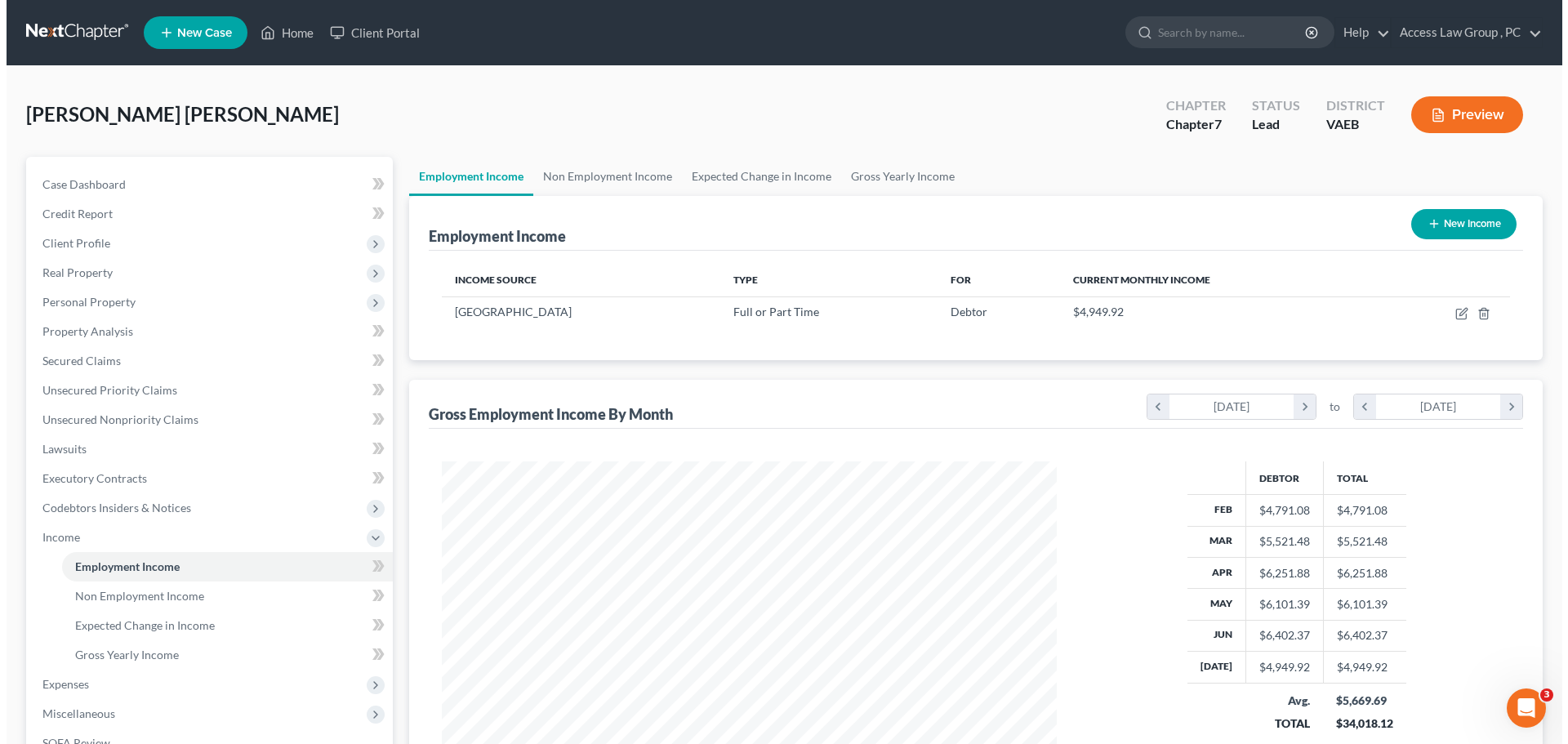
scroll to position [816536, 815973]
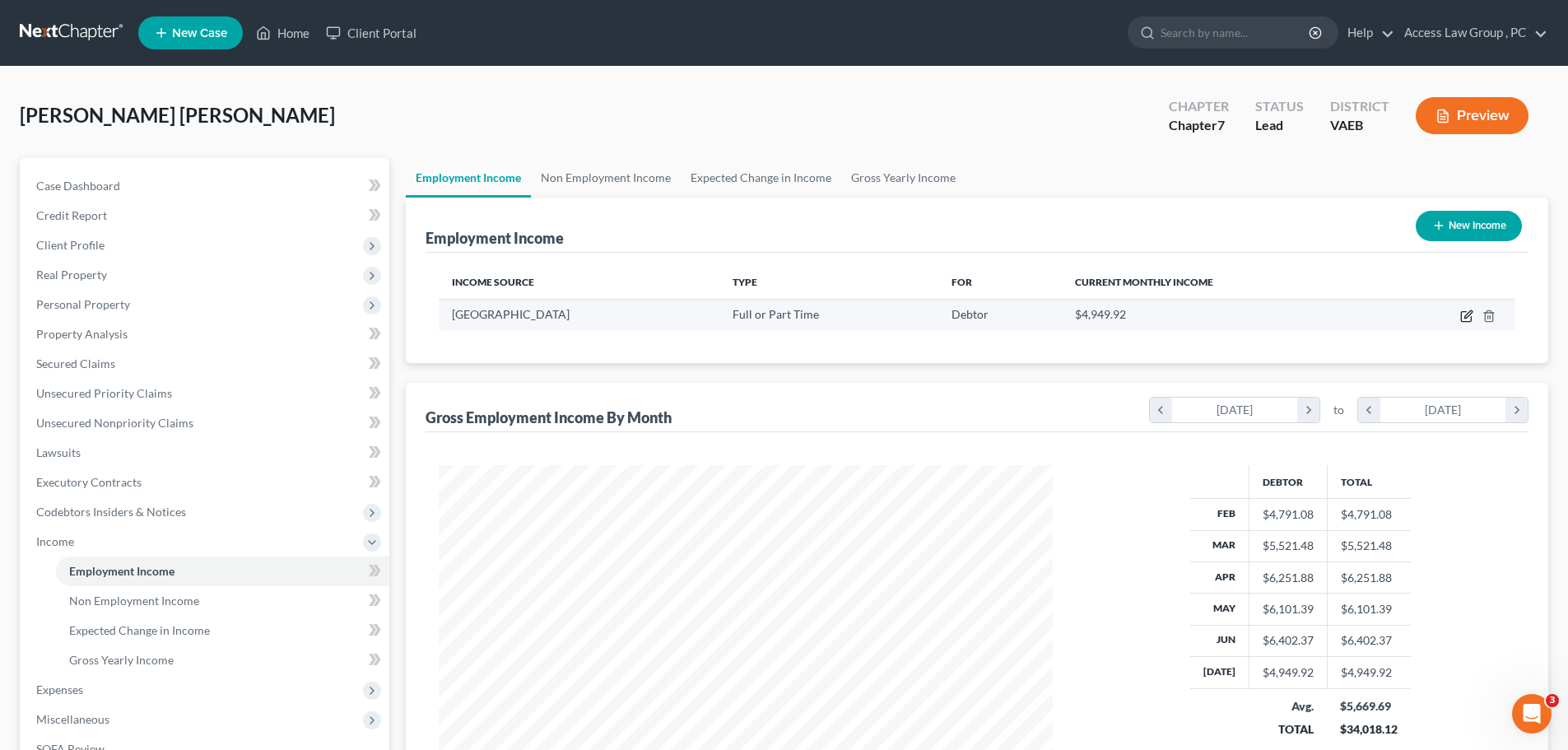
click at [1470, 313] on icon "button" at bounding box center [1469, 315] width 8 height 8
select select "0"
select select "48"
select select "1"
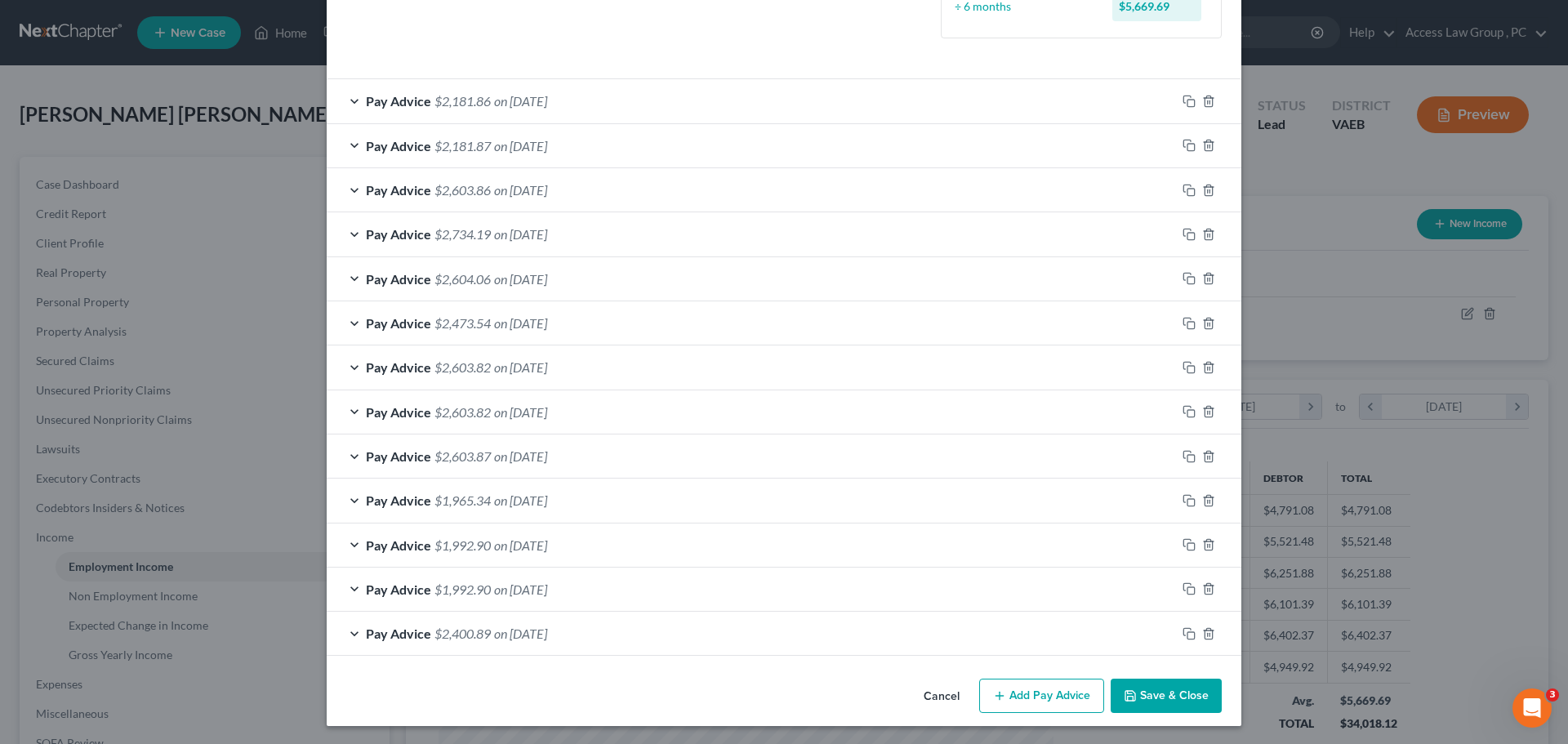
scroll to position [475, 0]
click at [435, 546] on span "$1,992.90" at bounding box center [462, 544] width 56 height 15
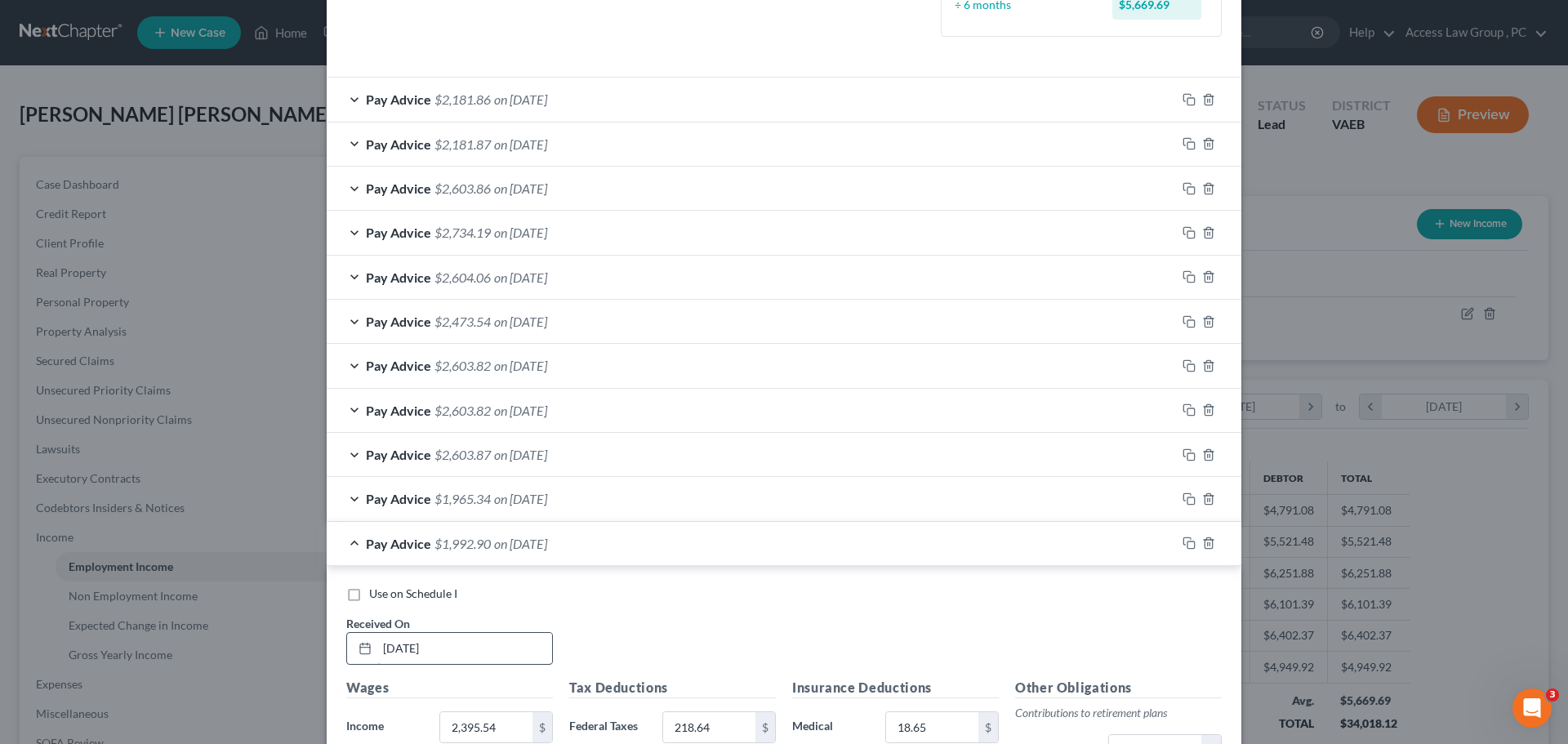
click at [400, 649] on input "[DATE]" at bounding box center [464, 648] width 175 height 31
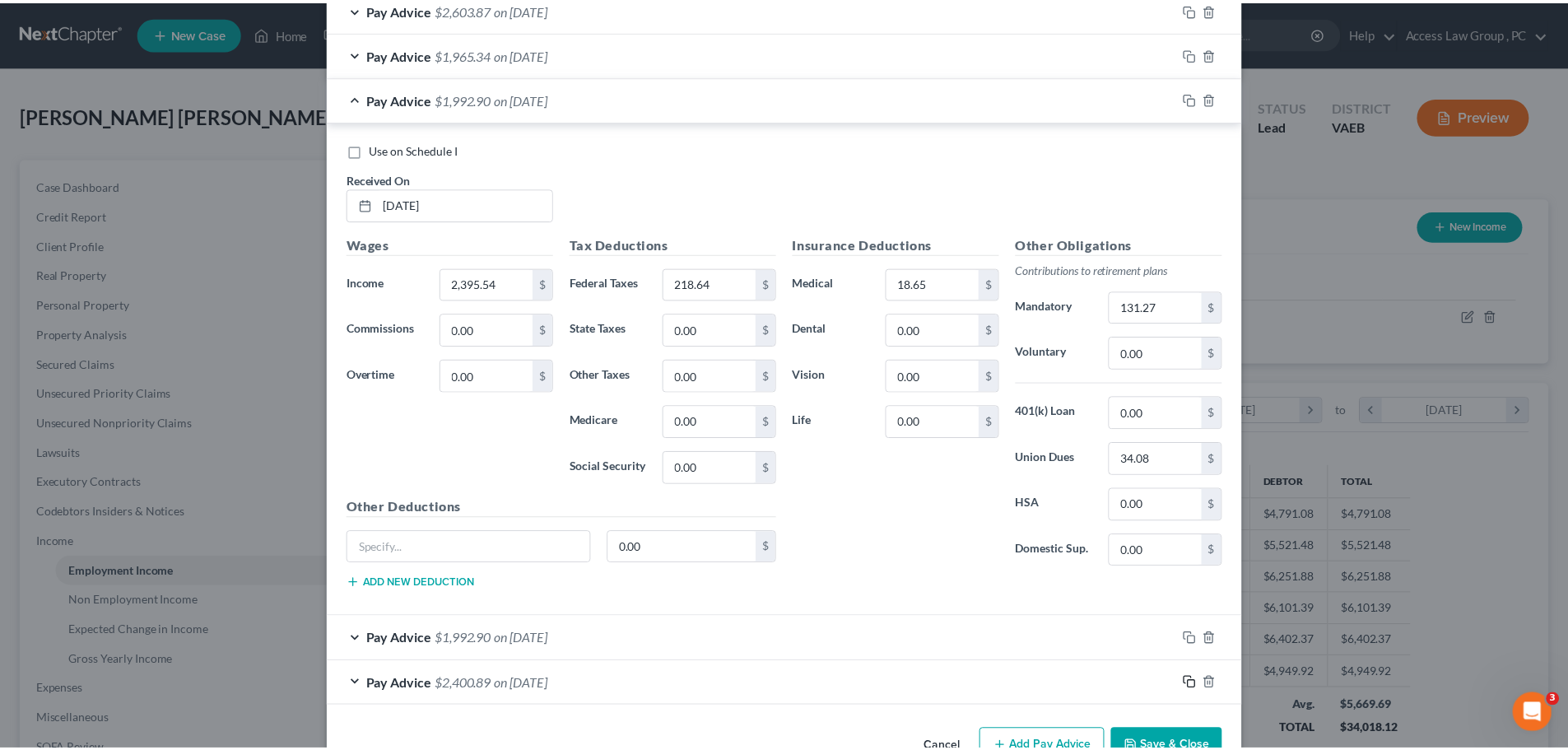
scroll to position [965, 0]
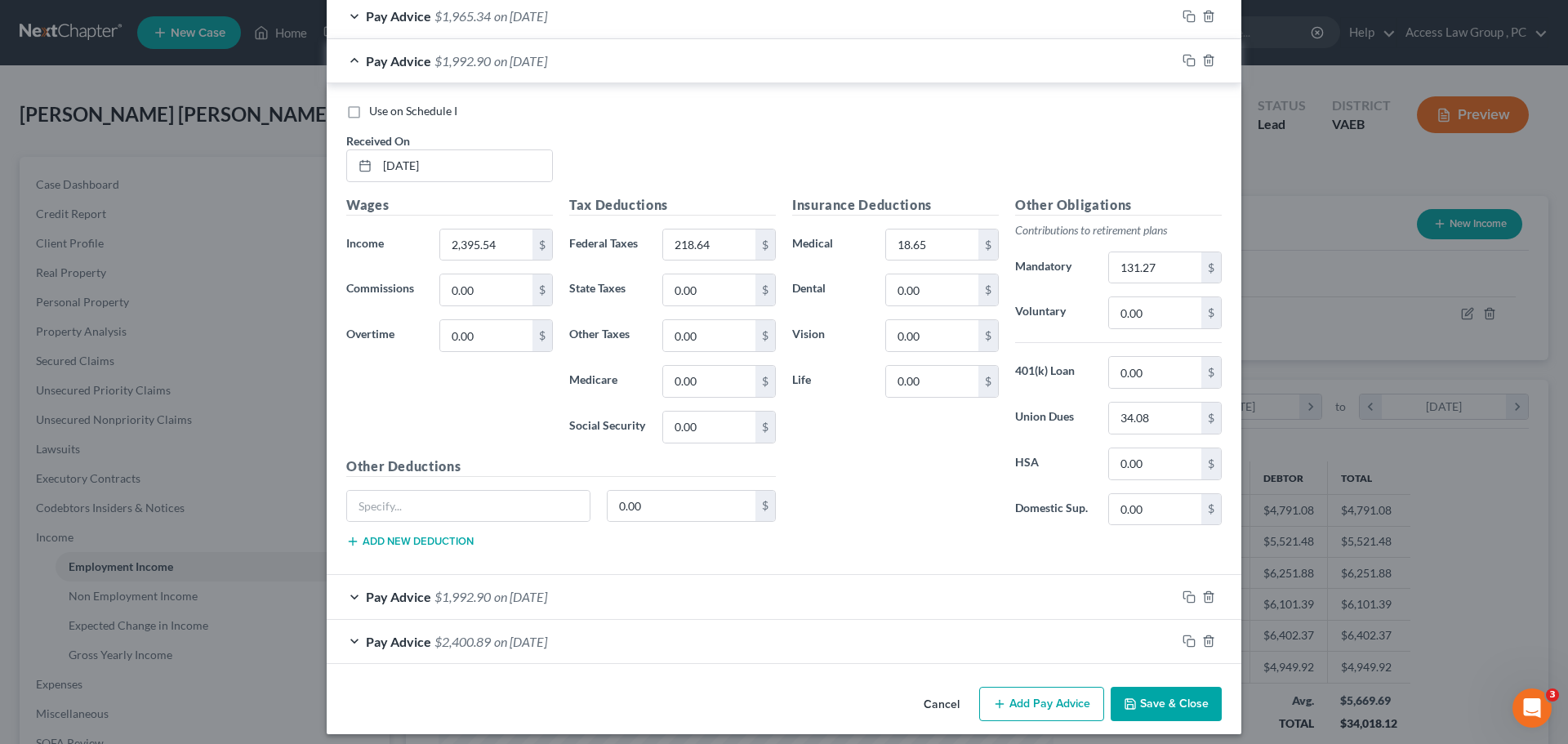
click at [1148, 702] on button "Save & Close" at bounding box center [1166, 704] width 111 height 34
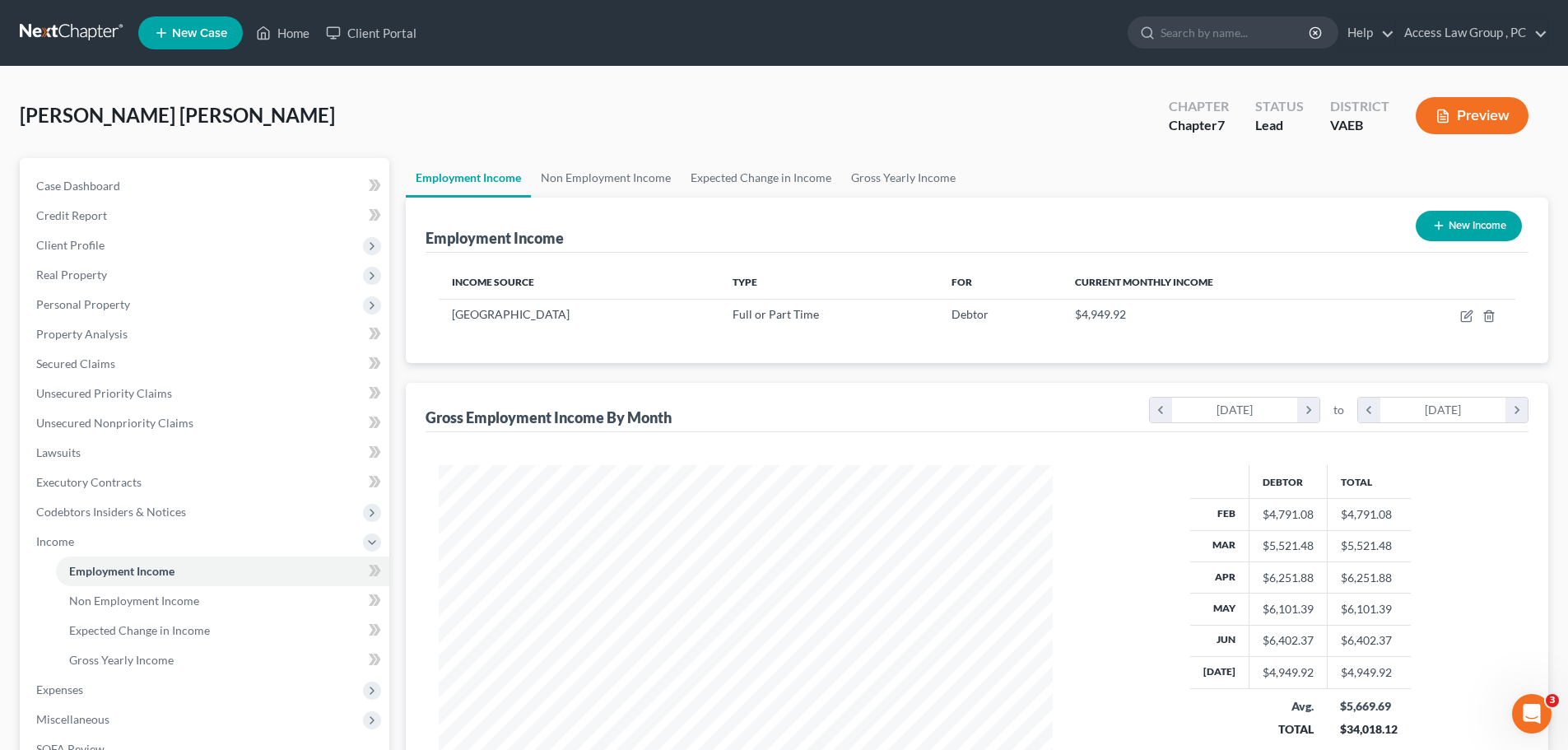
scroll to position [823121, 822500]
click at [85, 391] on span "Unsecured Priority Claims" at bounding box center [104, 393] width 136 height 14
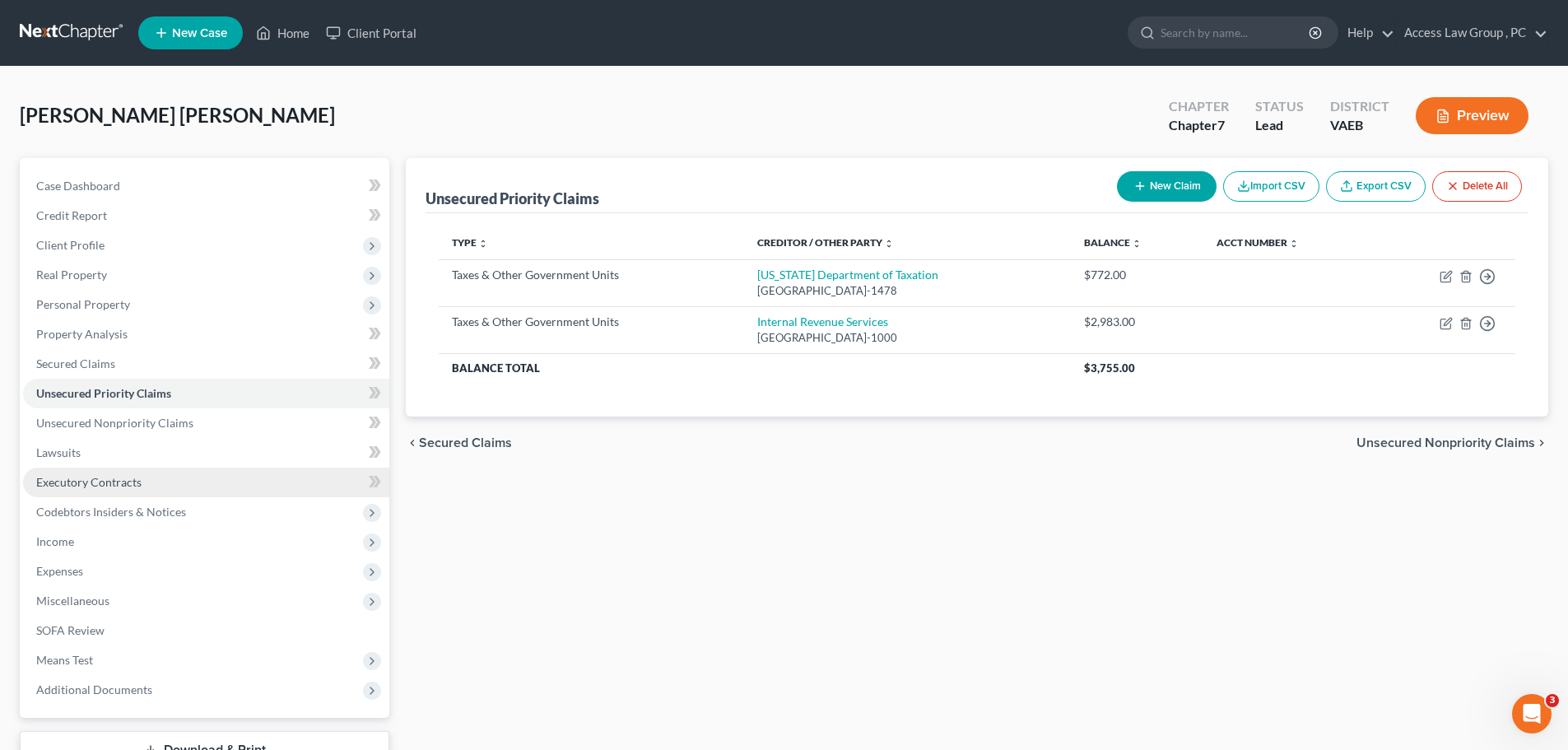
click at [105, 484] on span "Executory Contracts" at bounding box center [89, 482] width 105 height 14
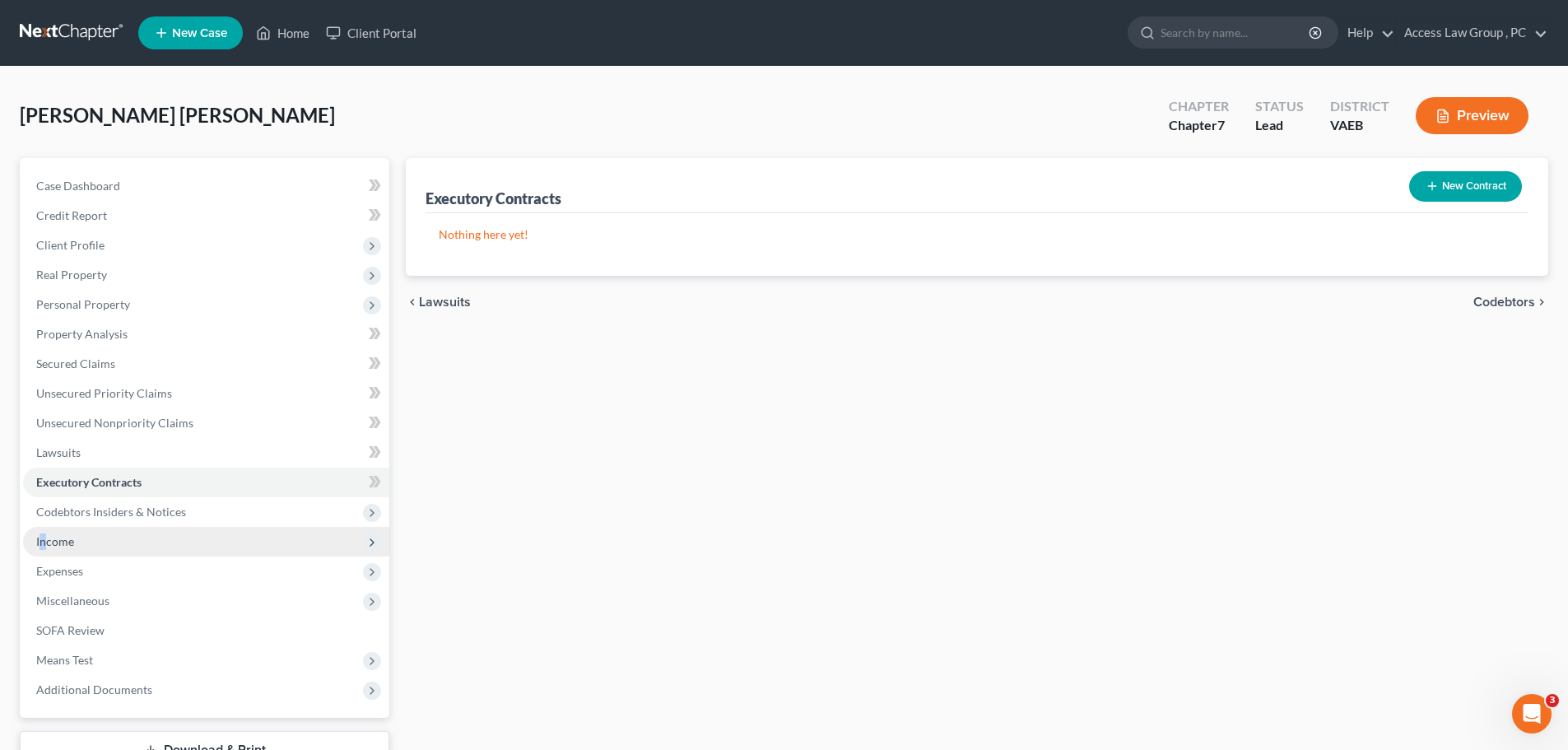
click at [46, 538] on span "Income" at bounding box center [55, 542] width 38 height 14
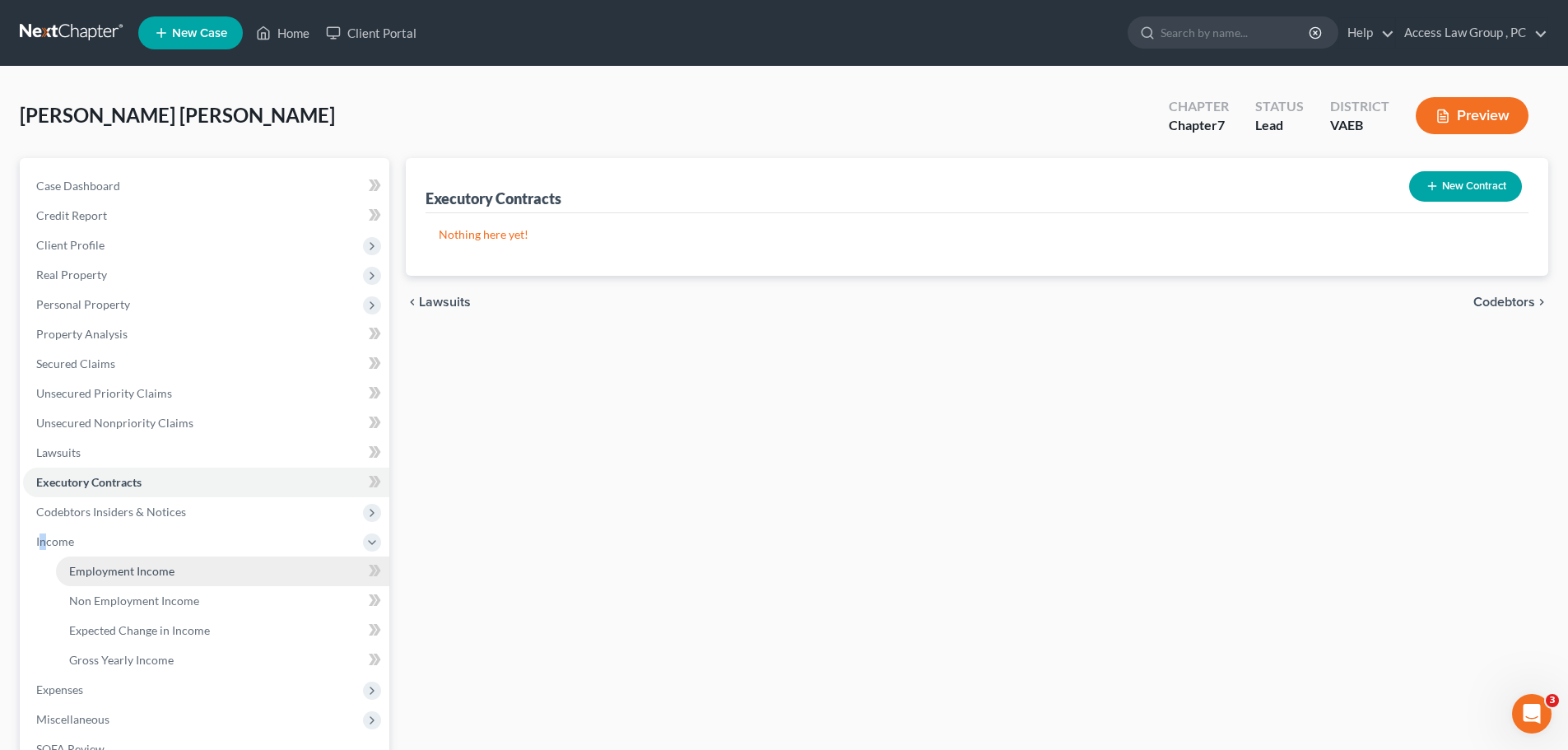
click at [94, 572] on span "Employment Income" at bounding box center [122, 570] width 105 height 14
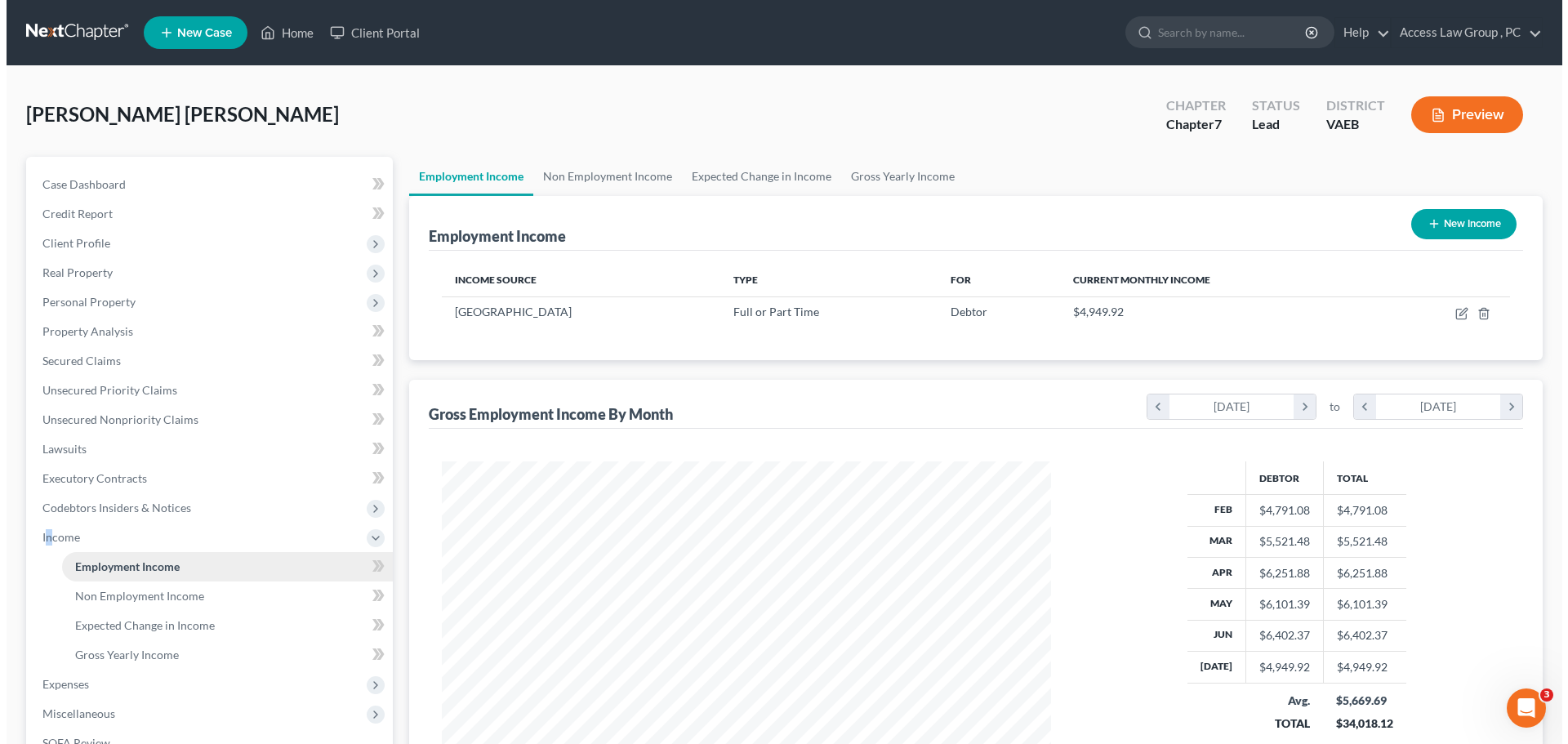
scroll to position [304, 642]
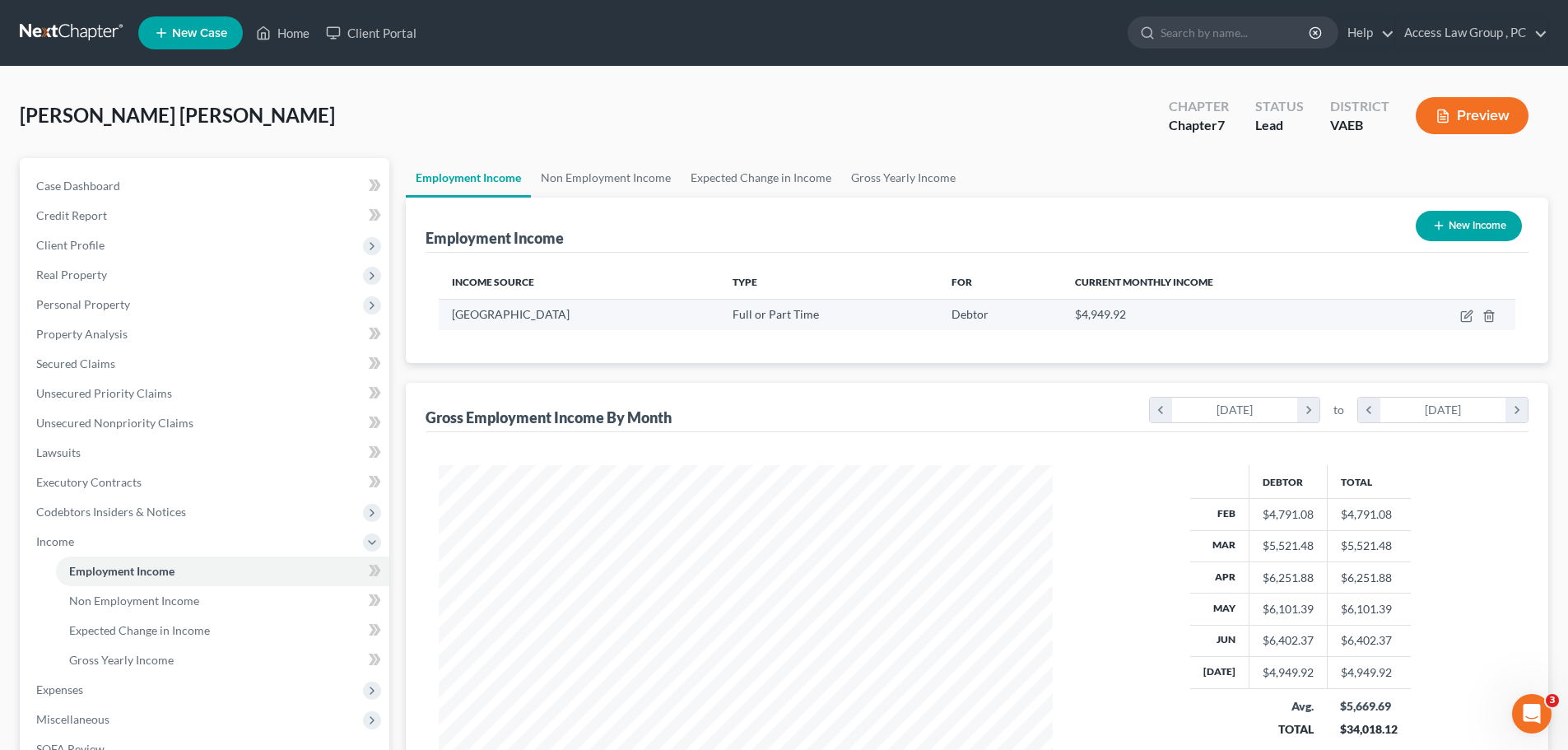
click at [526, 314] on span "[GEOGRAPHIC_DATA]" at bounding box center [510, 314] width 118 height 14
click at [1463, 312] on icon "button" at bounding box center [1466, 317] width 10 height 10
select select "0"
select select "48"
select select "1"
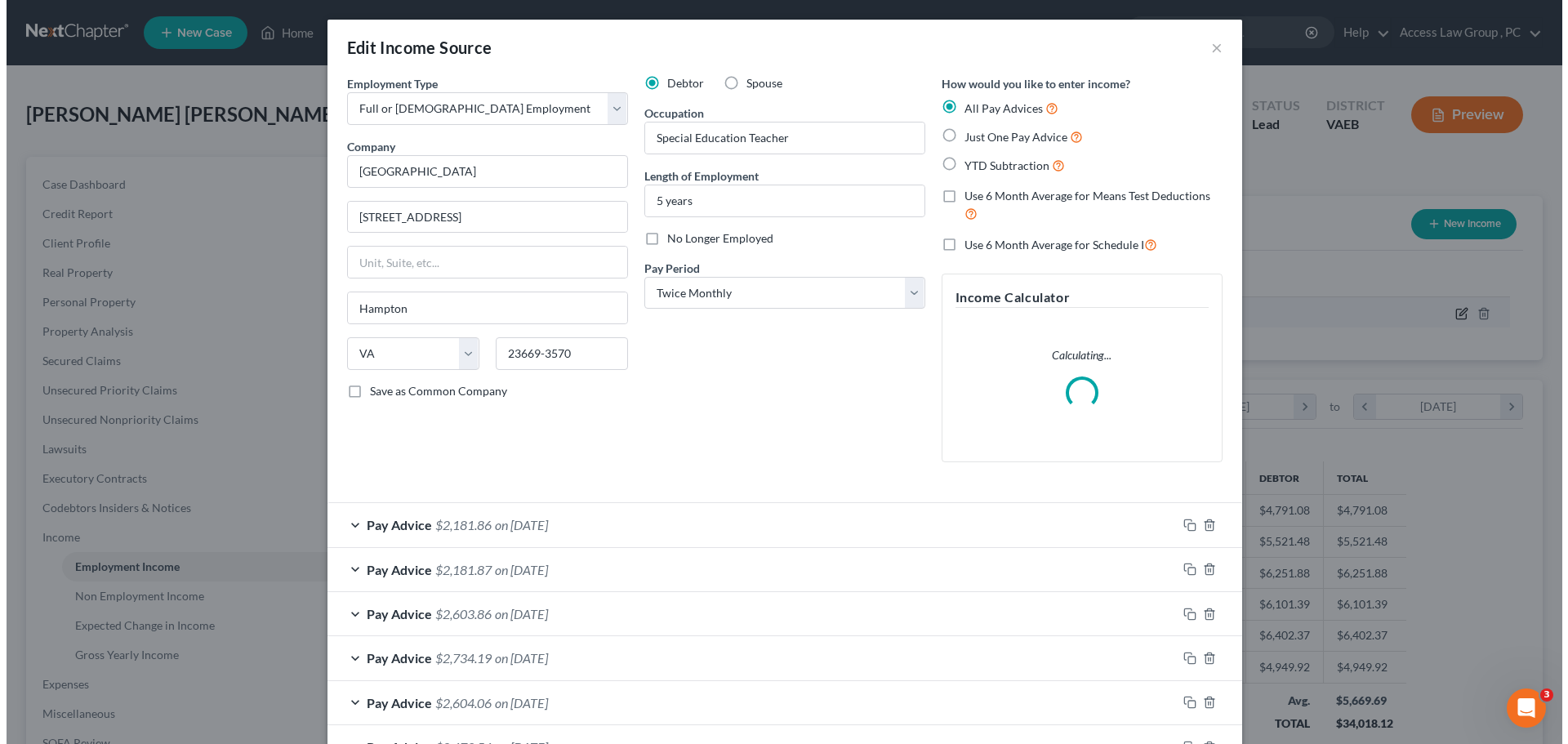
scroll to position [307, 647]
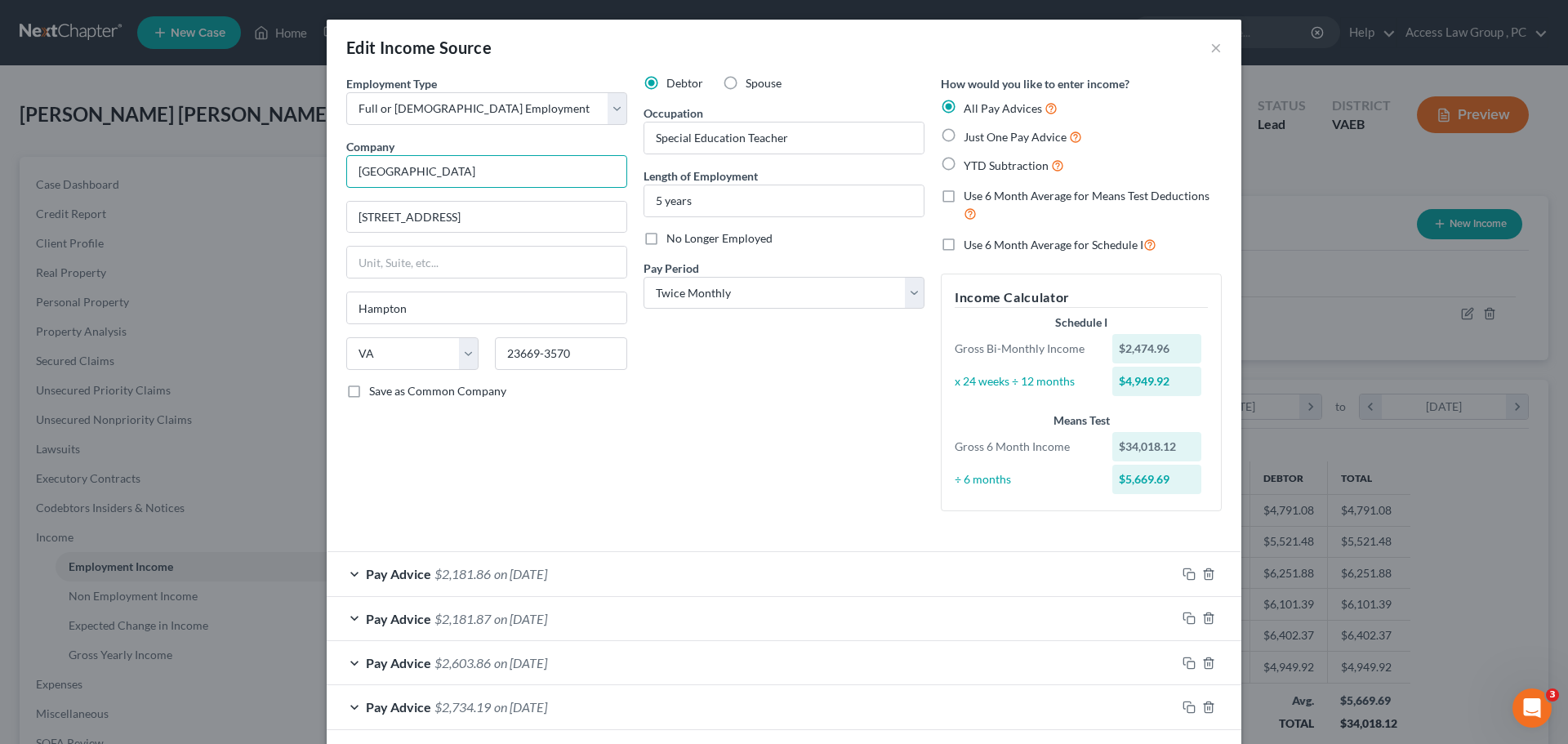
click at [472, 168] on input "[GEOGRAPHIC_DATA]" at bounding box center [486, 171] width 280 height 33
click at [964, 197] on label "Use 6 Month Average for Means Test Deductions" at bounding box center [1093, 205] width 258 height 35
click at [970, 197] on input "Use 6 Month Average for Means Test Deductions" at bounding box center [974, 192] width 11 height 11
click at [964, 197] on label "Use 6 Month Average for Means Test Deductions" at bounding box center [1093, 205] width 258 height 35
click at [970, 197] on input "Use 6 Month Average for Means Test Deductions" at bounding box center [974, 192] width 11 height 11
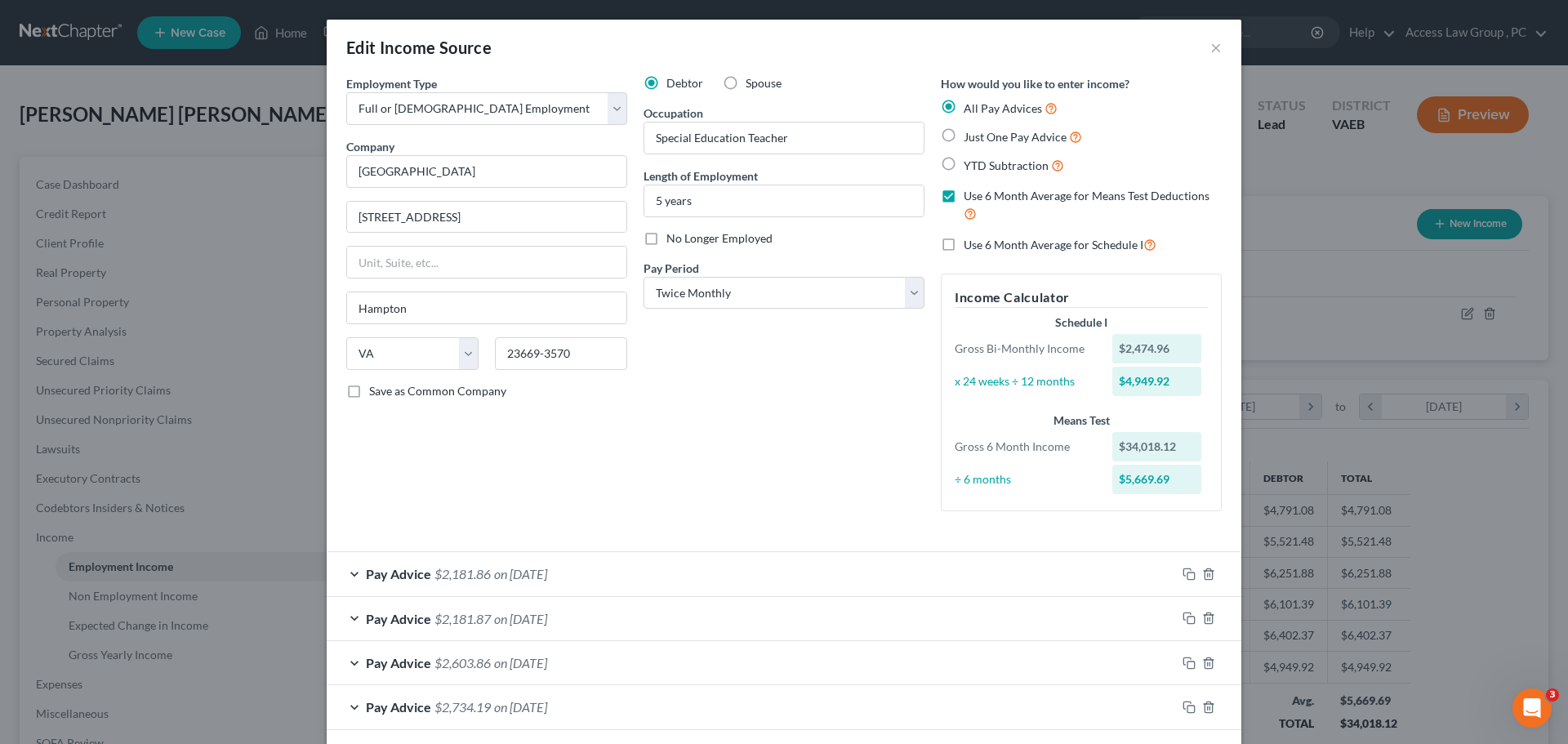
checkbox input "false"
click at [964, 243] on label "Use 6 Month Average for Schedule I" at bounding box center [1060, 245] width 192 height 19
click at [970, 243] on input "Use 6 Month Average for Schedule I" at bounding box center [974, 240] width 11 height 11
checkbox input "true"
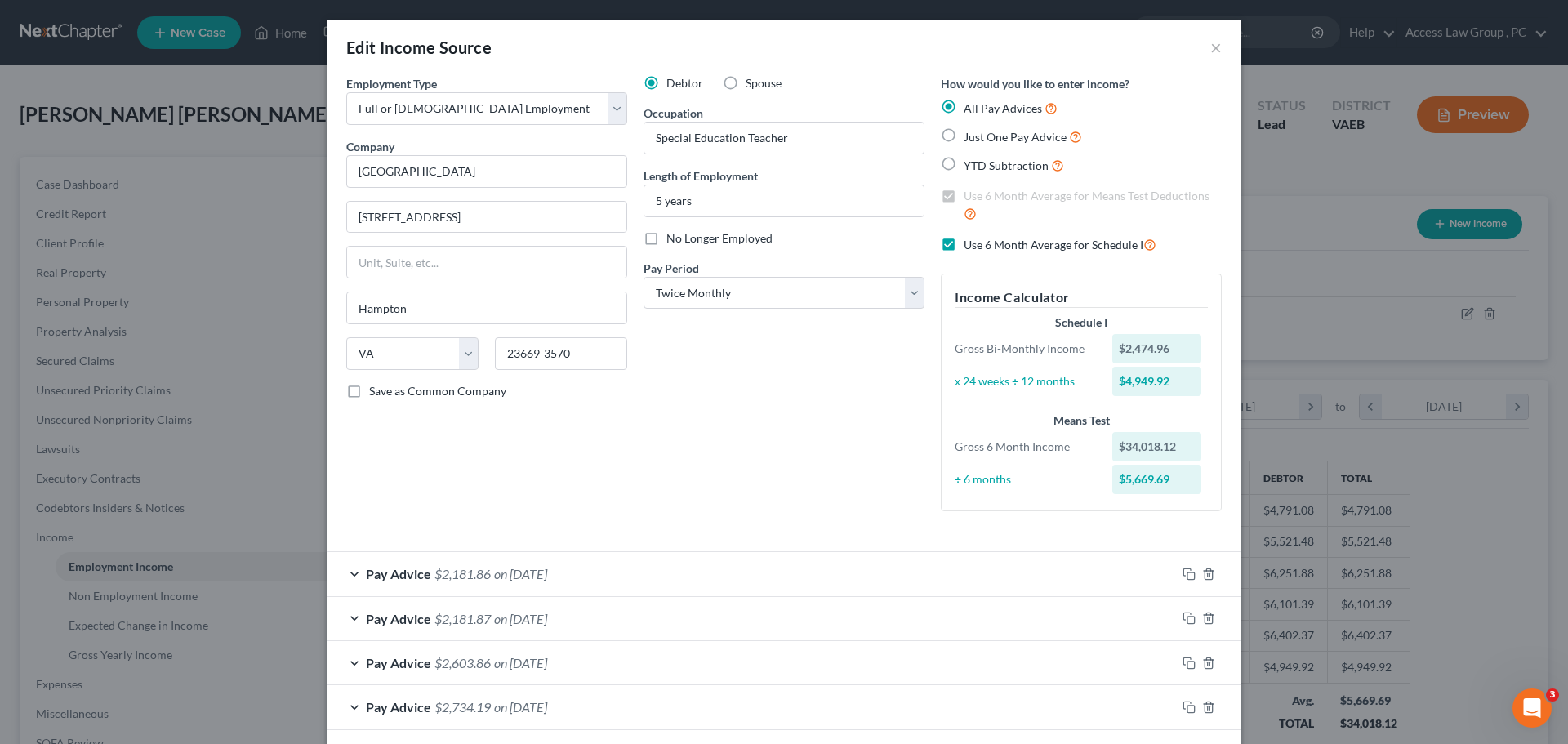
drag, startPoint x: 944, startPoint y: 243, endPoint x: 949, endPoint y: 125, distance: 118.1
click at [964, 242] on label "Use 6 Month Average for Schedule I" at bounding box center [1060, 245] width 192 height 19
click at [970, 242] on input "Use 6 Month Average for Schedule I" at bounding box center [974, 240] width 11 height 11
checkbox input "false"
click at [964, 107] on label "All Pay Advices" at bounding box center [1011, 108] width 94 height 19
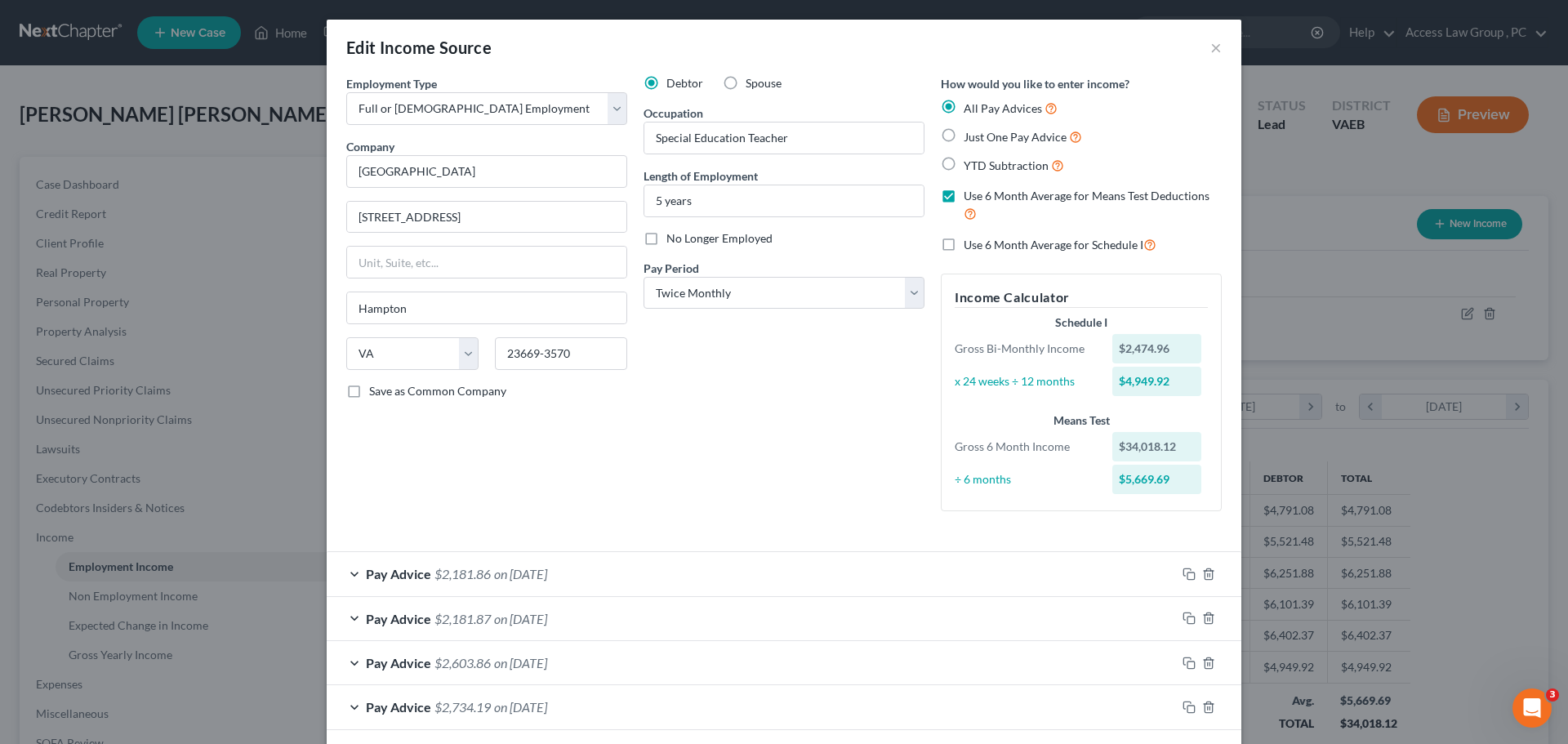
click at [970, 107] on input "All Pay Advices" at bounding box center [974, 103] width 11 height 11
click at [964, 133] on label "Just One Pay Advice" at bounding box center [1023, 137] width 119 height 19
click at [970, 133] on input "Just One Pay Advice" at bounding box center [974, 132] width 11 height 11
radio input "true"
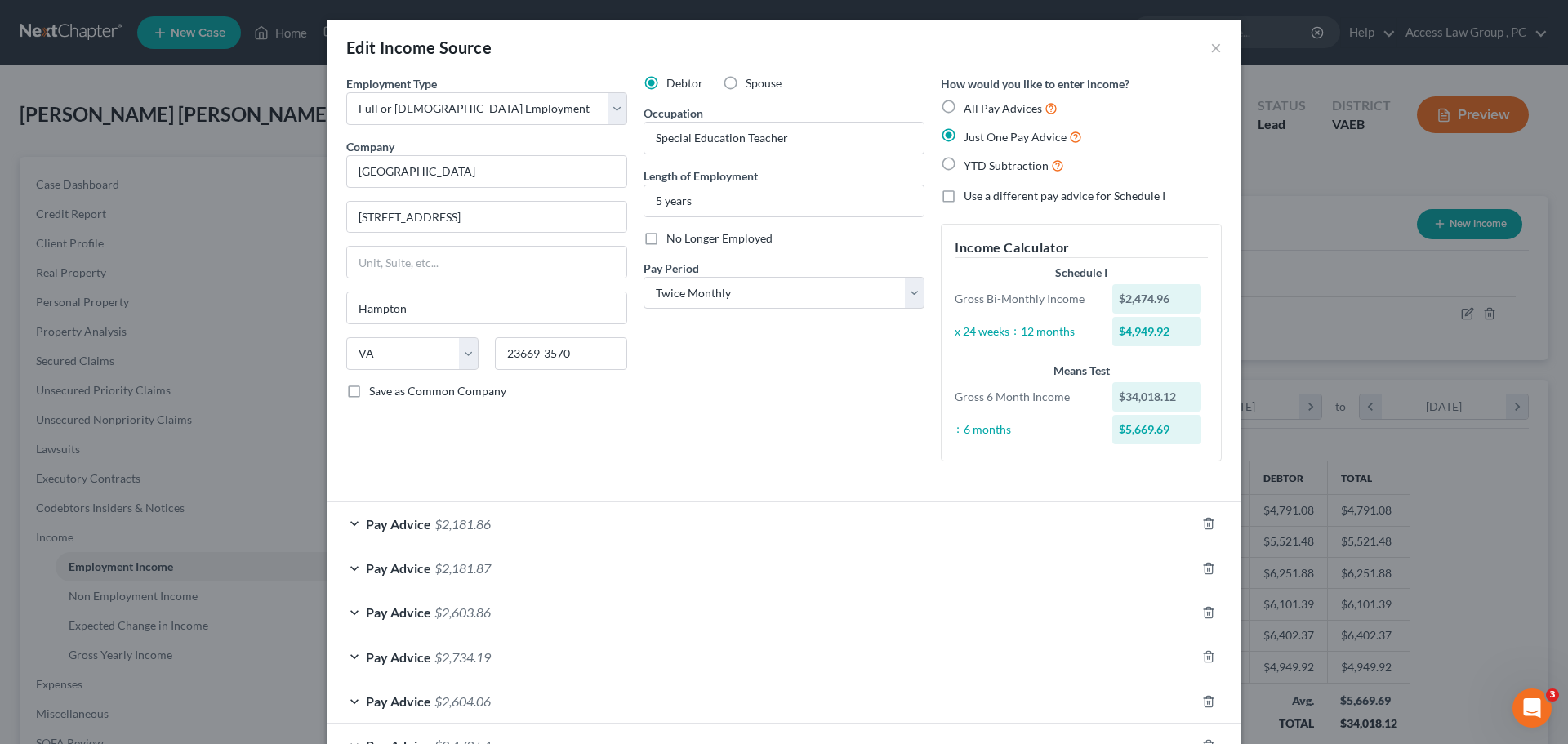
click at [964, 162] on label "YTD Subtraction" at bounding box center [1014, 166] width 101 height 19
click at [970, 162] on input "YTD Subtraction" at bounding box center [974, 161] width 11 height 11
radio input "true"
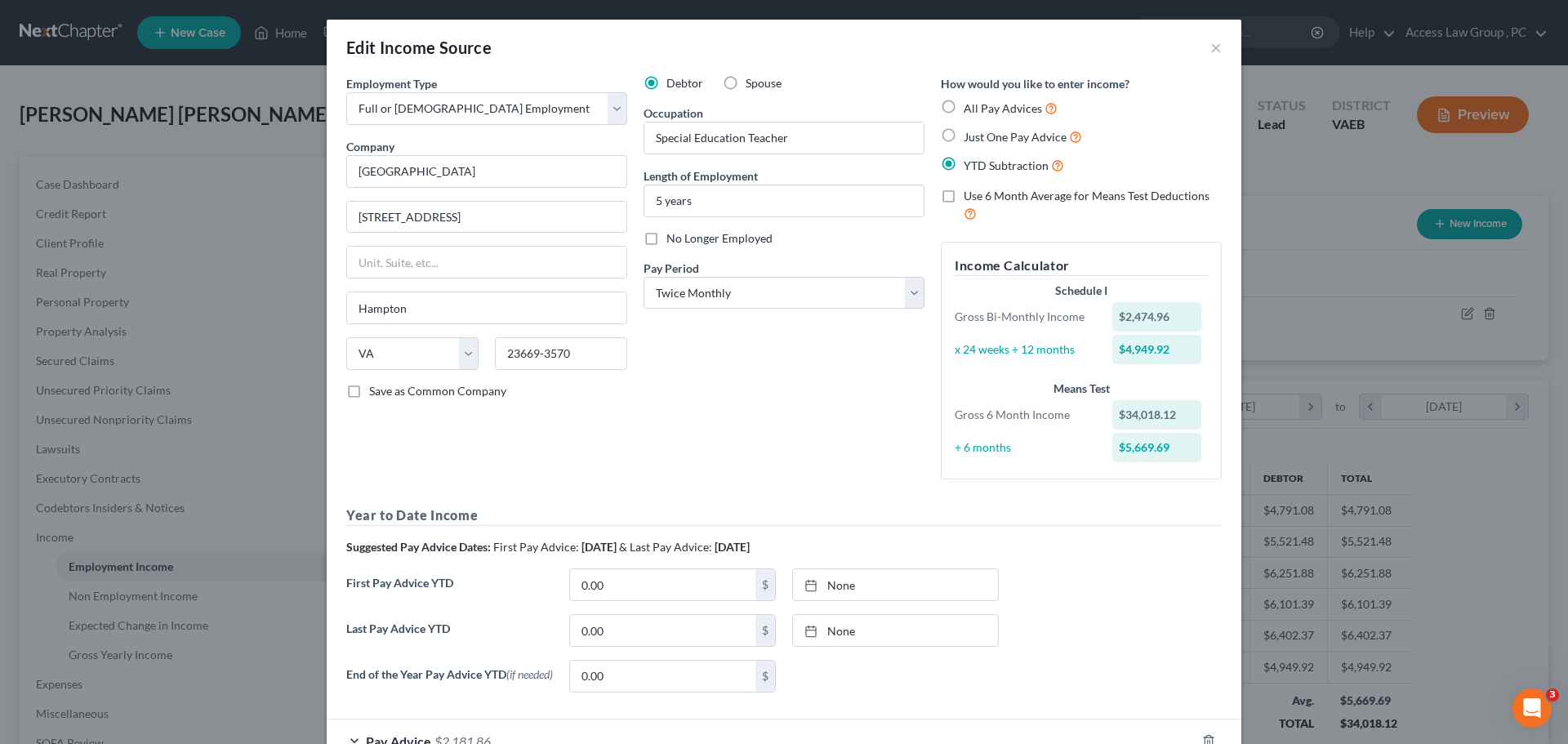
click at [964, 194] on label "Use 6 Month Average for Means Test Deductions" at bounding box center [1093, 205] width 258 height 35
click at [970, 194] on input "Use 6 Month Average for Means Test Deductions" at bounding box center [974, 192] width 11 height 11
checkbox input "true"
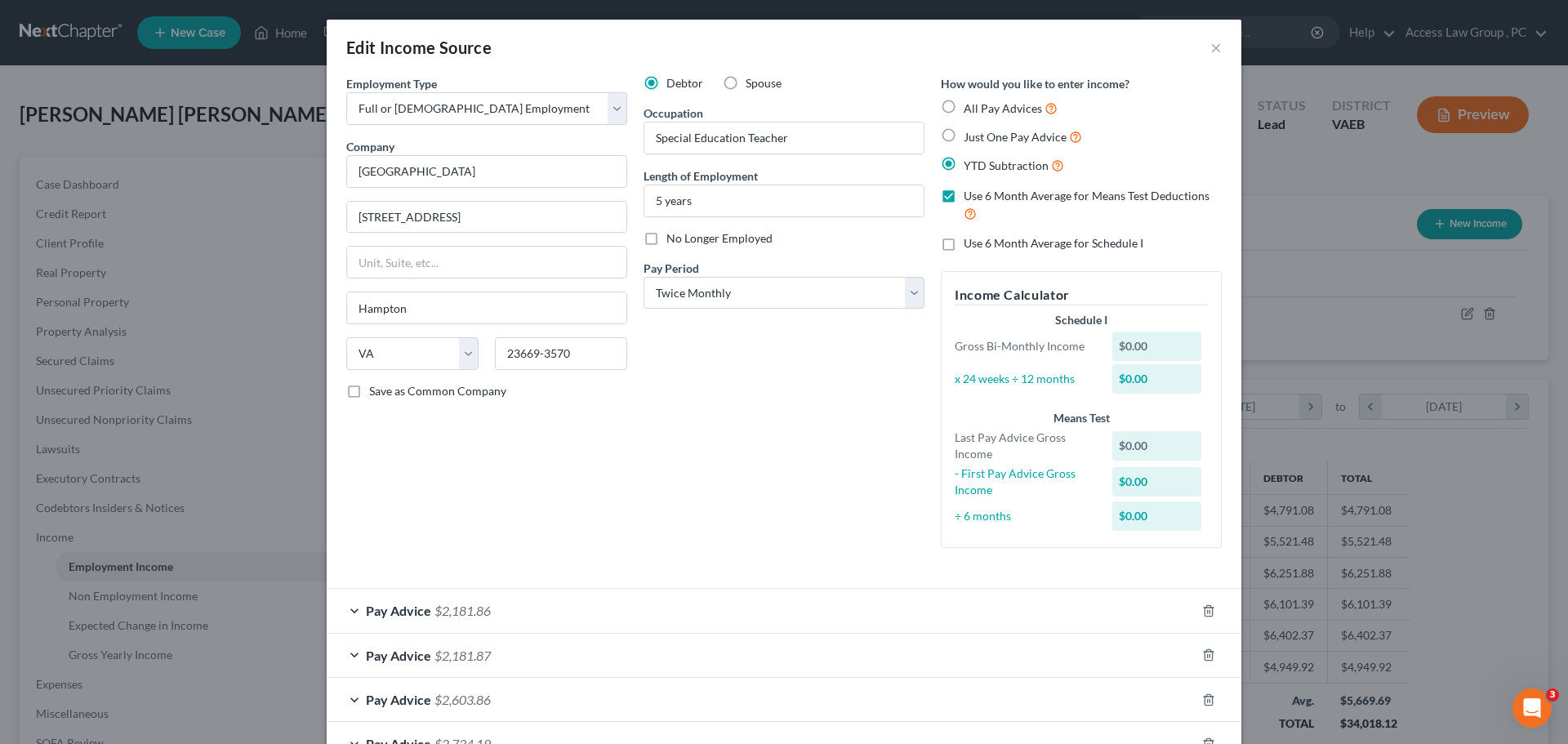
click at [964, 160] on label "YTD Subtraction" at bounding box center [1014, 166] width 101 height 19
click at [970, 160] on input "YTD Subtraction" at bounding box center [974, 161] width 11 height 11
click at [964, 106] on label "All Pay Advices" at bounding box center [1011, 108] width 94 height 19
click at [970, 106] on input "All Pay Advices" at bounding box center [974, 103] width 11 height 11
radio input "true"
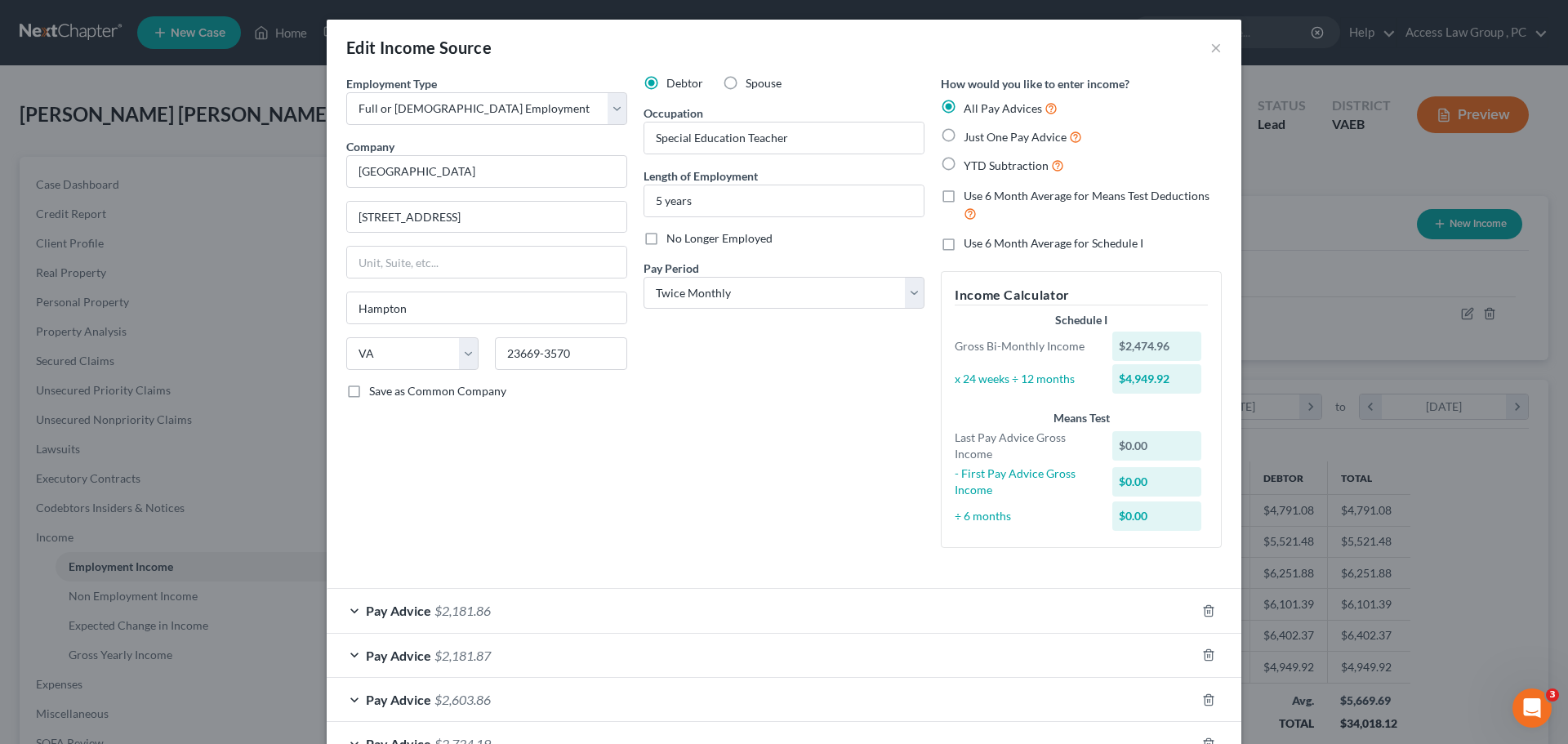
checkbox input "false"
click at [964, 242] on label "Use 6 Month Average for Schedule I" at bounding box center [1060, 245] width 192 height 19
click at [970, 242] on input "Use 6 Month Average for Schedule I" at bounding box center [974, 240] width 11 height 11
checkbox input "true"
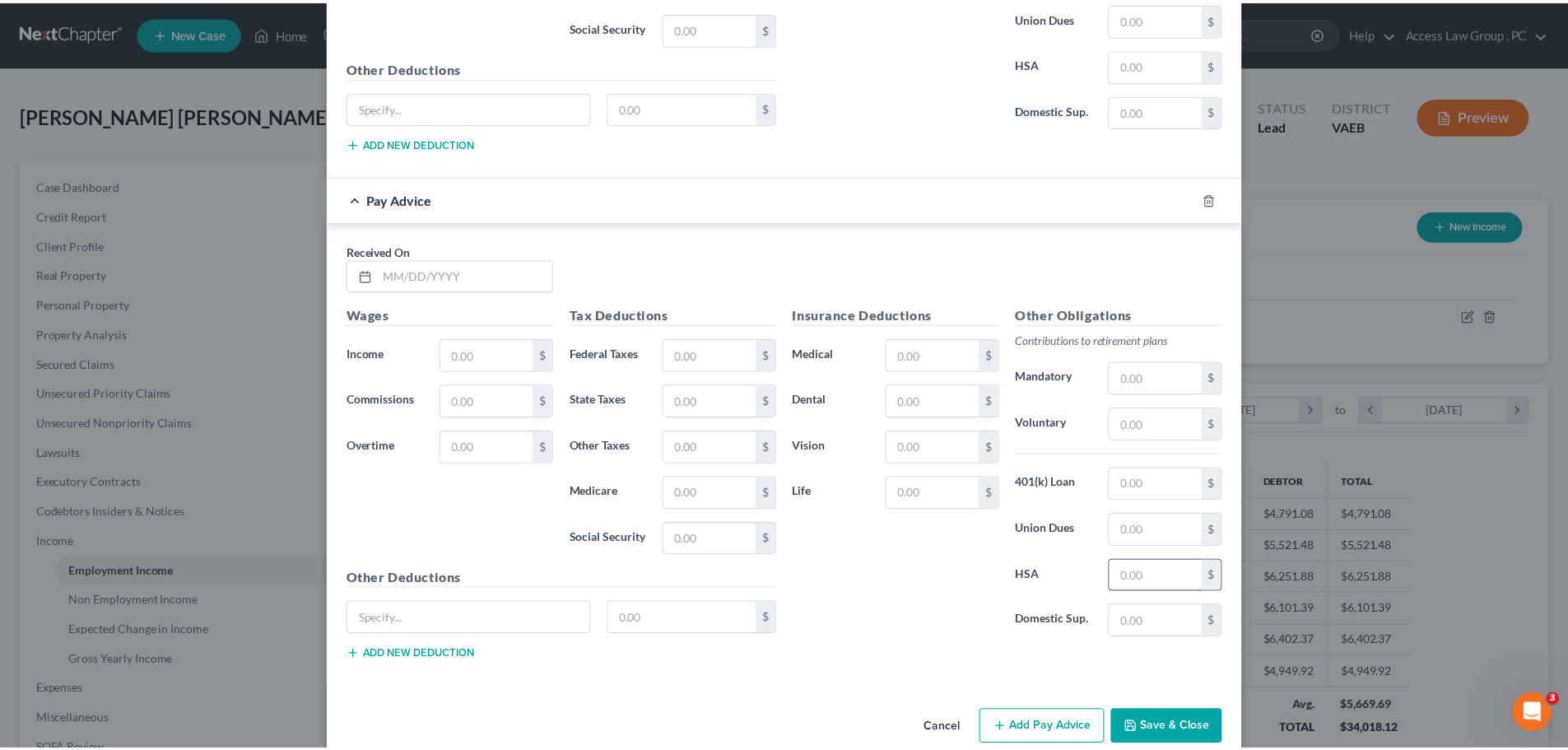
scroll to position [1500, 0]
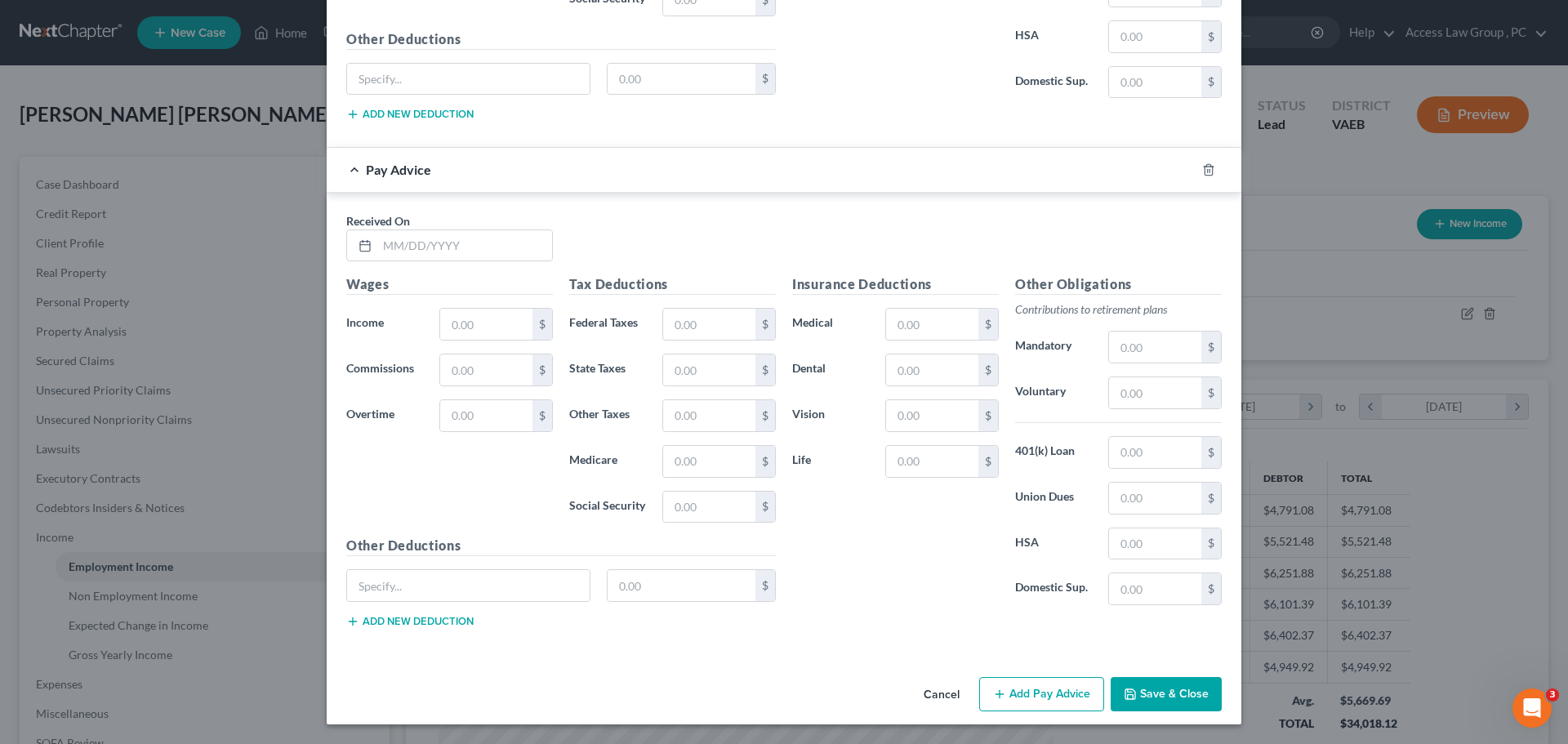
click at [928, 691] on button "Cancel" at bounding box center [941, 695] width 62 height 33
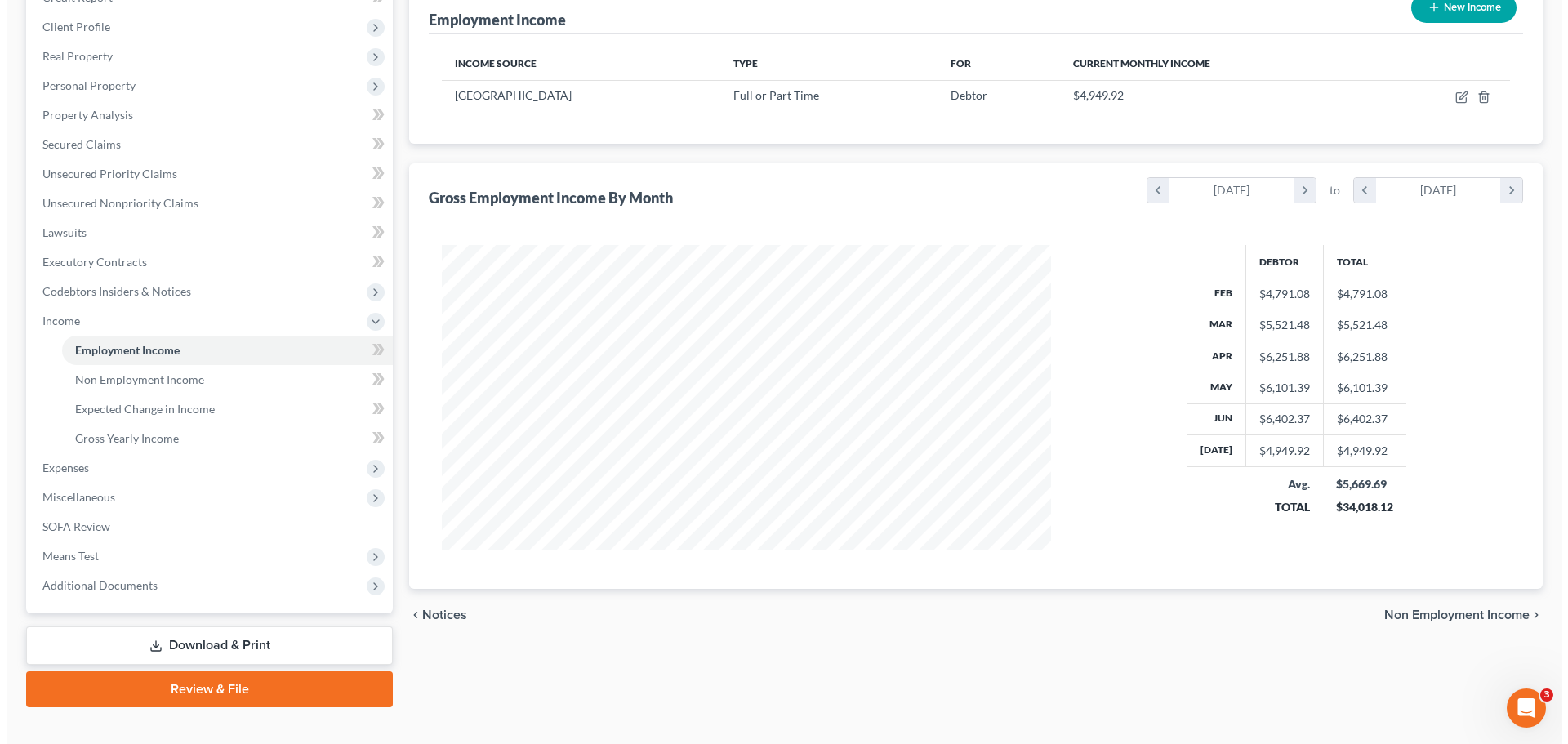
scroll to position [242, 0]
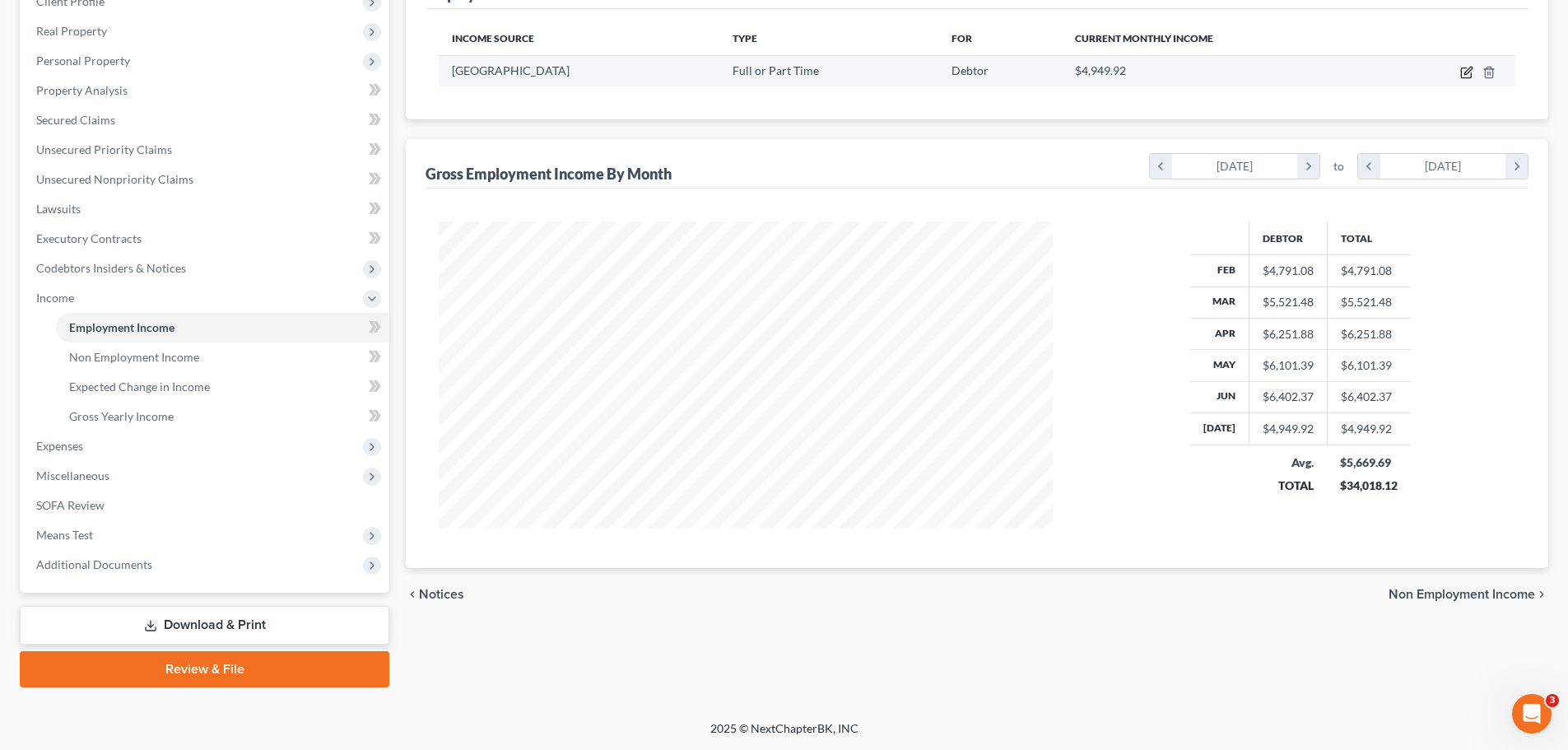
click at [1461, 69] on icon "button" at bounding box center [1466, 73] width 10 height 10
select select "0"
select select "48"
select select "1"
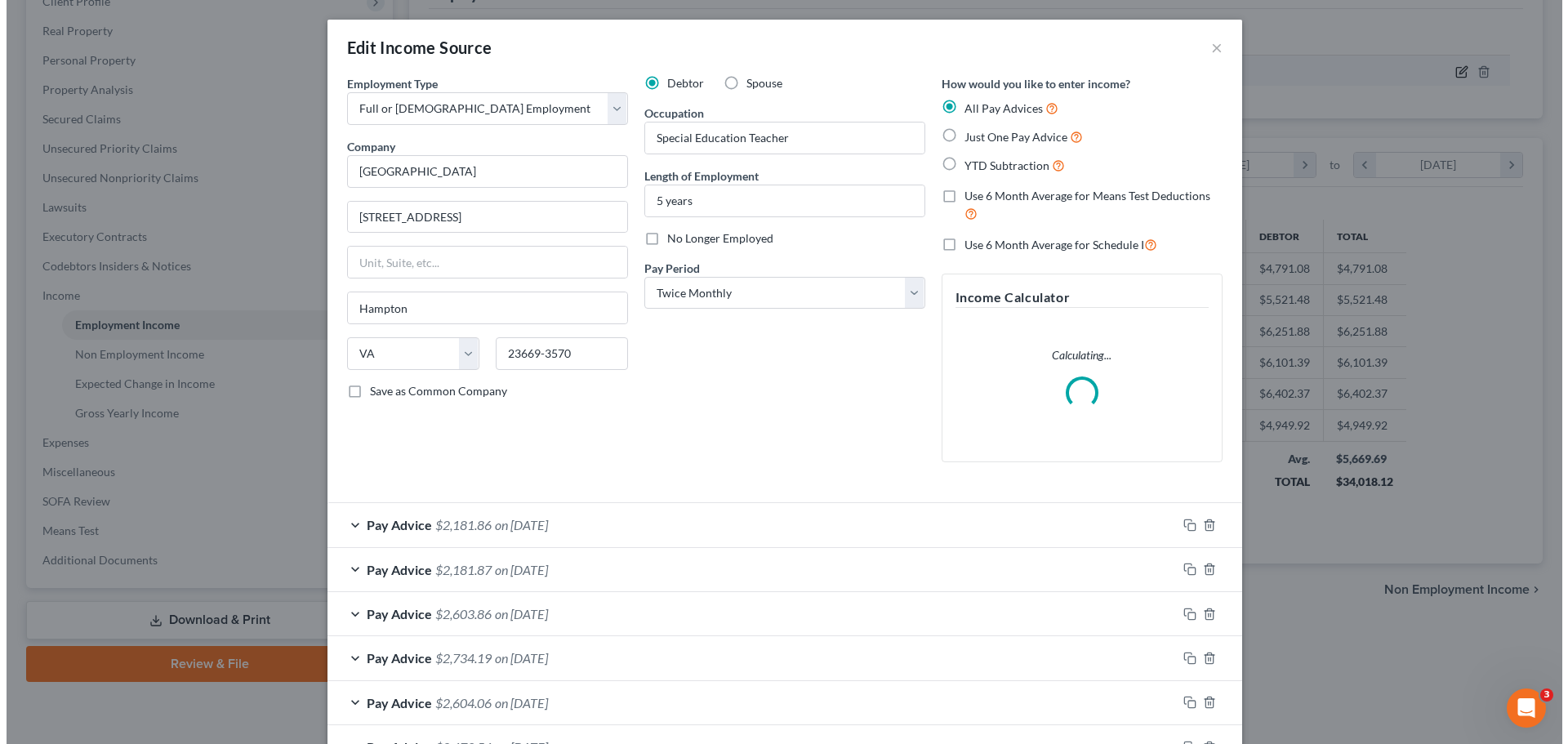
scroll to position [307, 647]
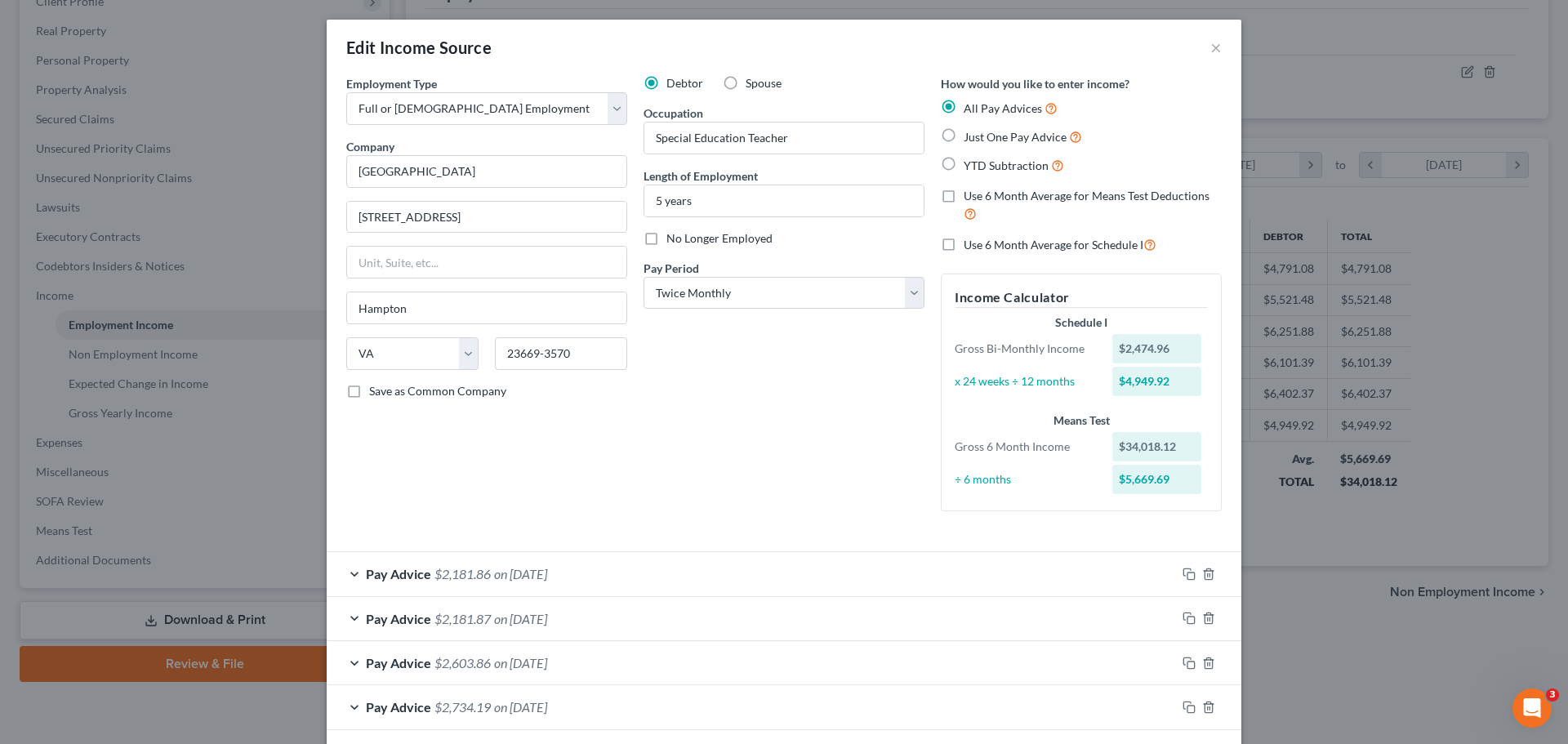
click at [964, 242] on label "Use 6 Month Average for Schedule I" at bounding box center [1060, 245] width 192 height 19
click at [970, 242] on input "Use 6 Month Average for Schedule I" at bounding box center [974, 240] width 11 height 11
checkbox input "true"
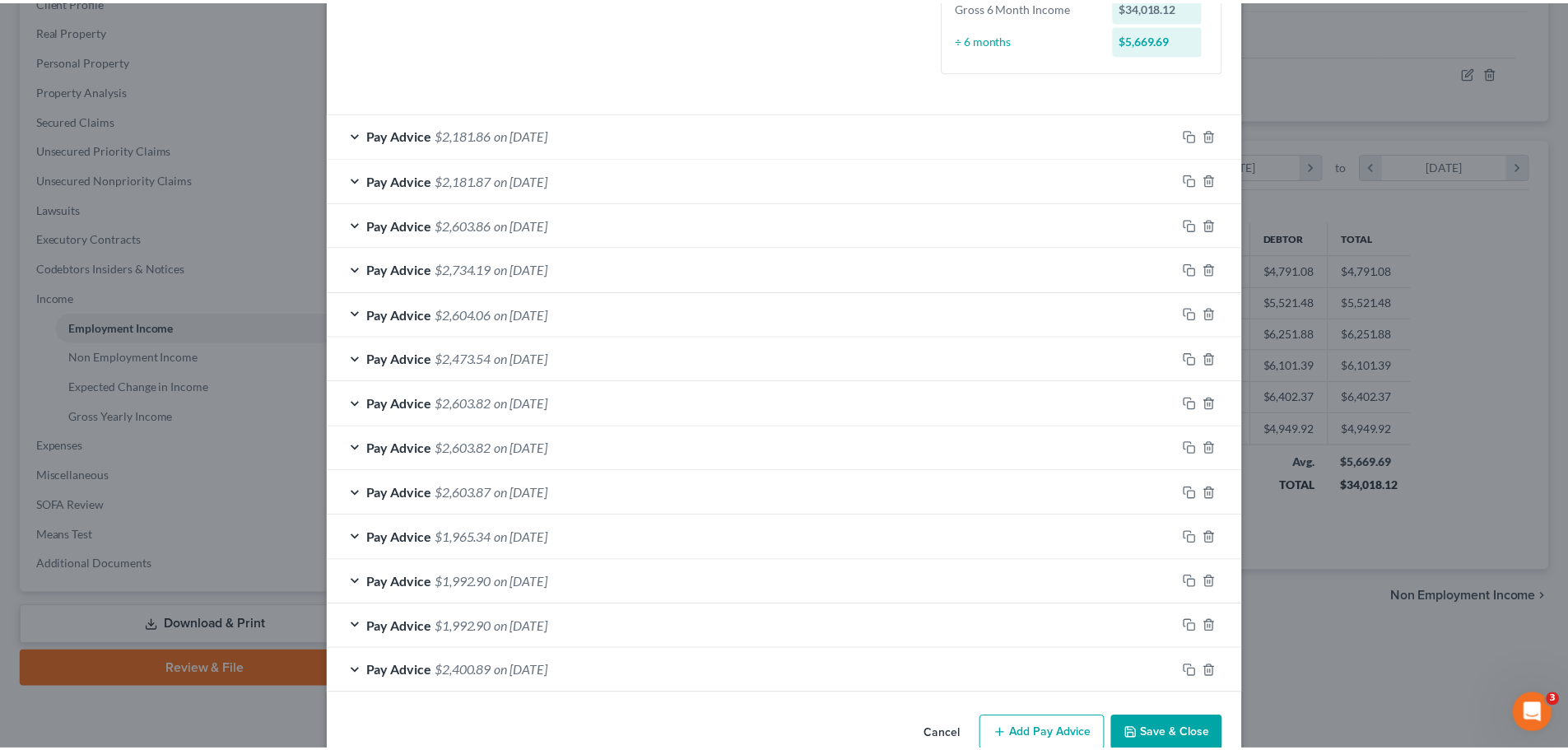
scroll to position [479, 0]
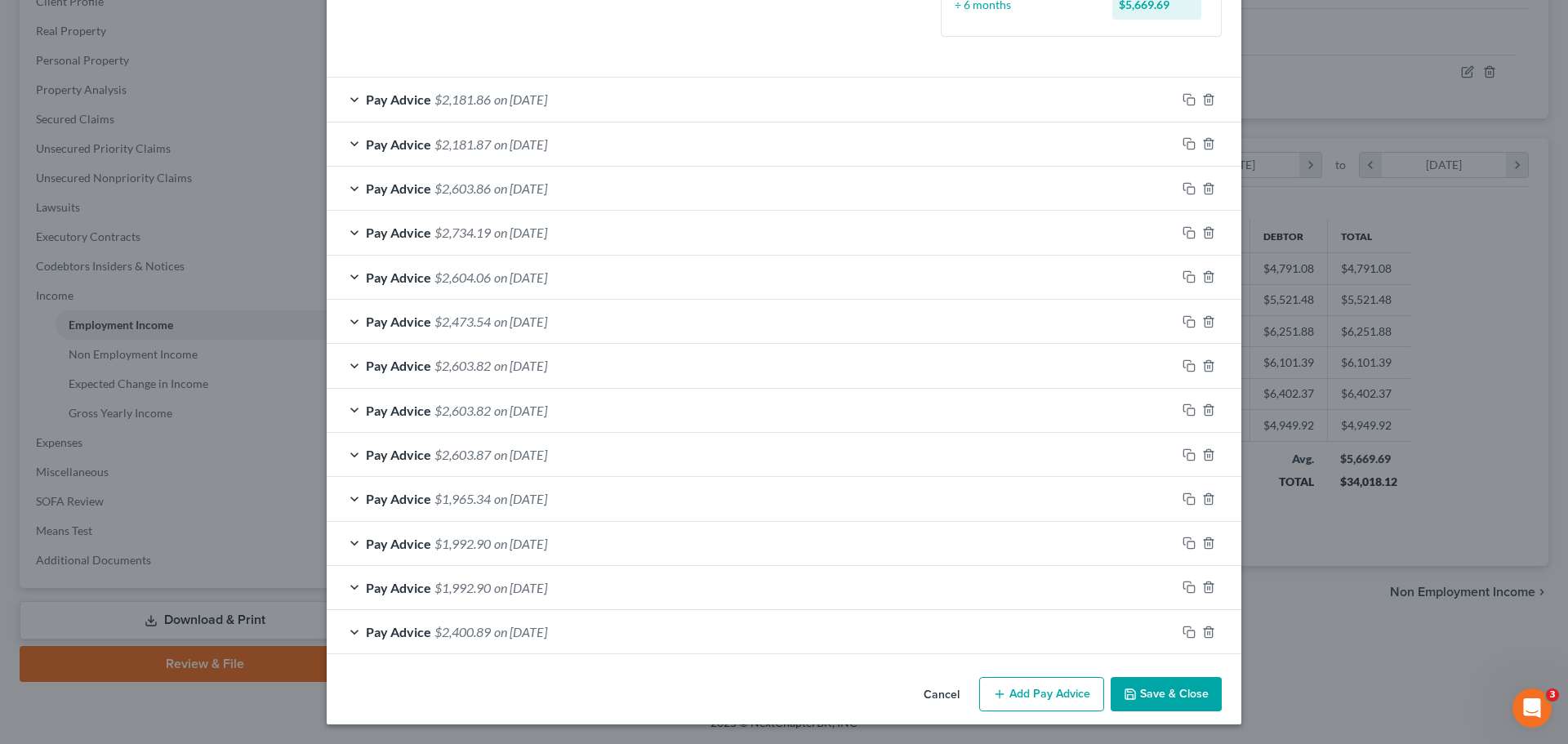
click at [1148, 688] on button "Save & Close" at bounding box center [1166, 694] width 111 height 34
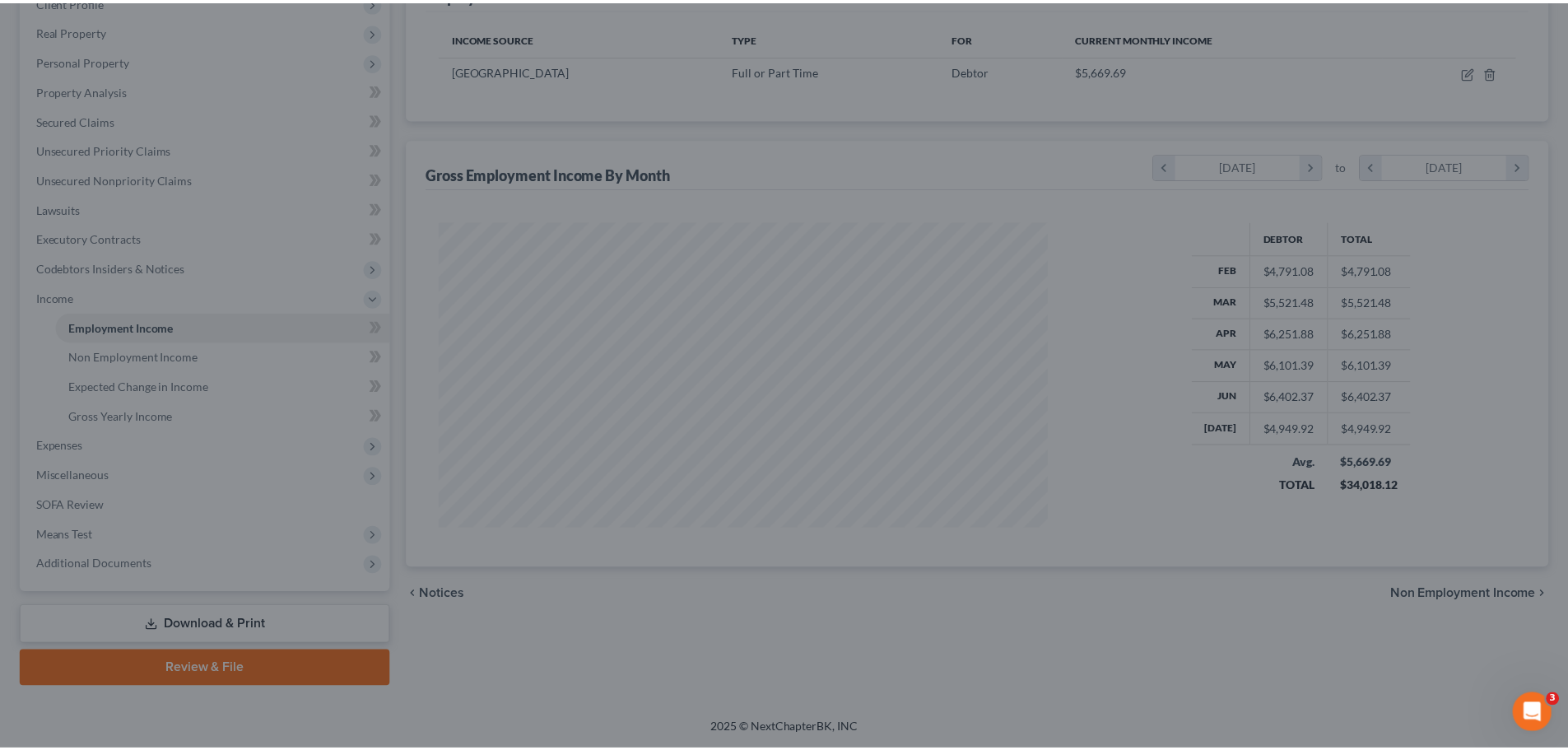
scroll to position [823121, 822500]
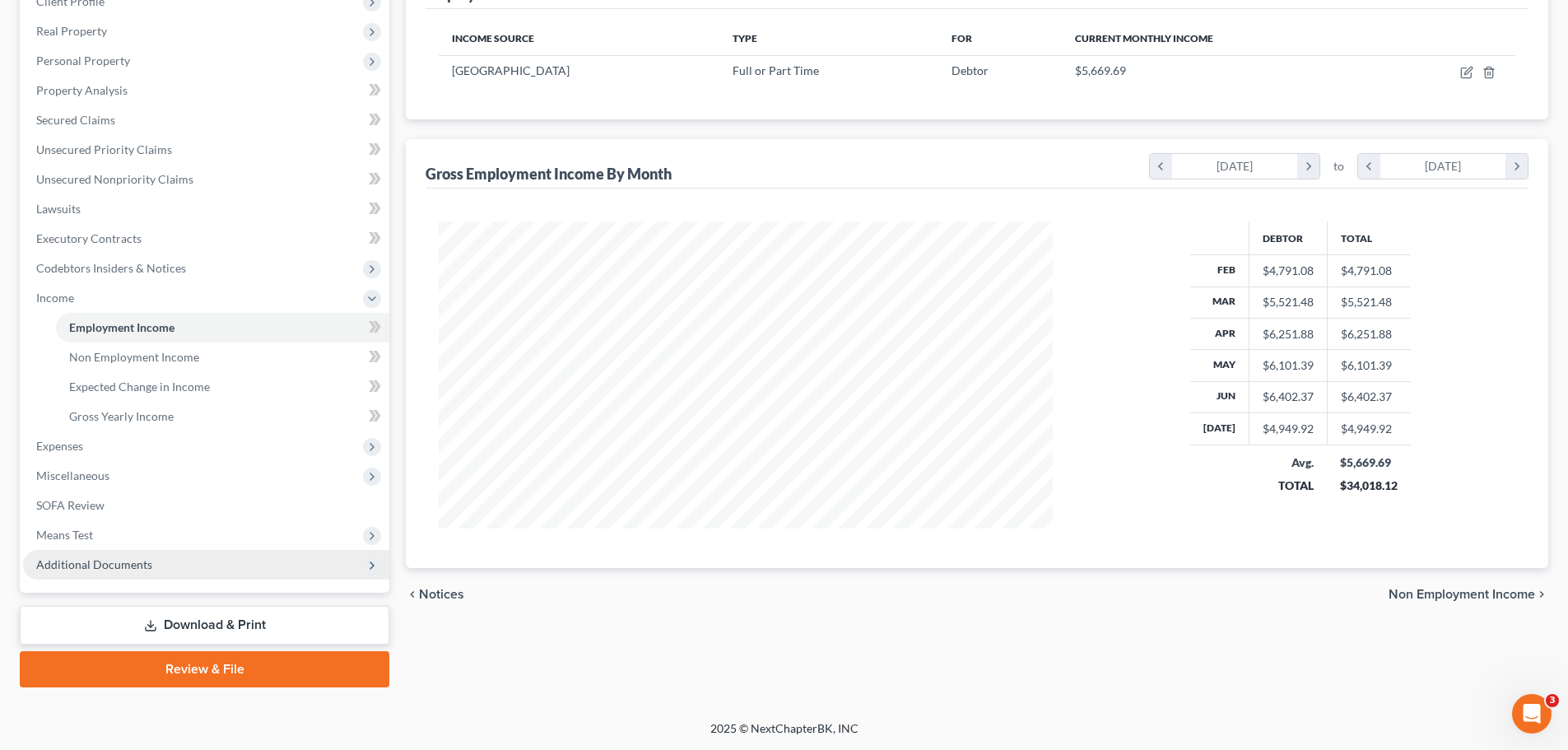
click at [92, 566] on span "Additional Documents" at bounding box center [95, 565] width 116 height 14
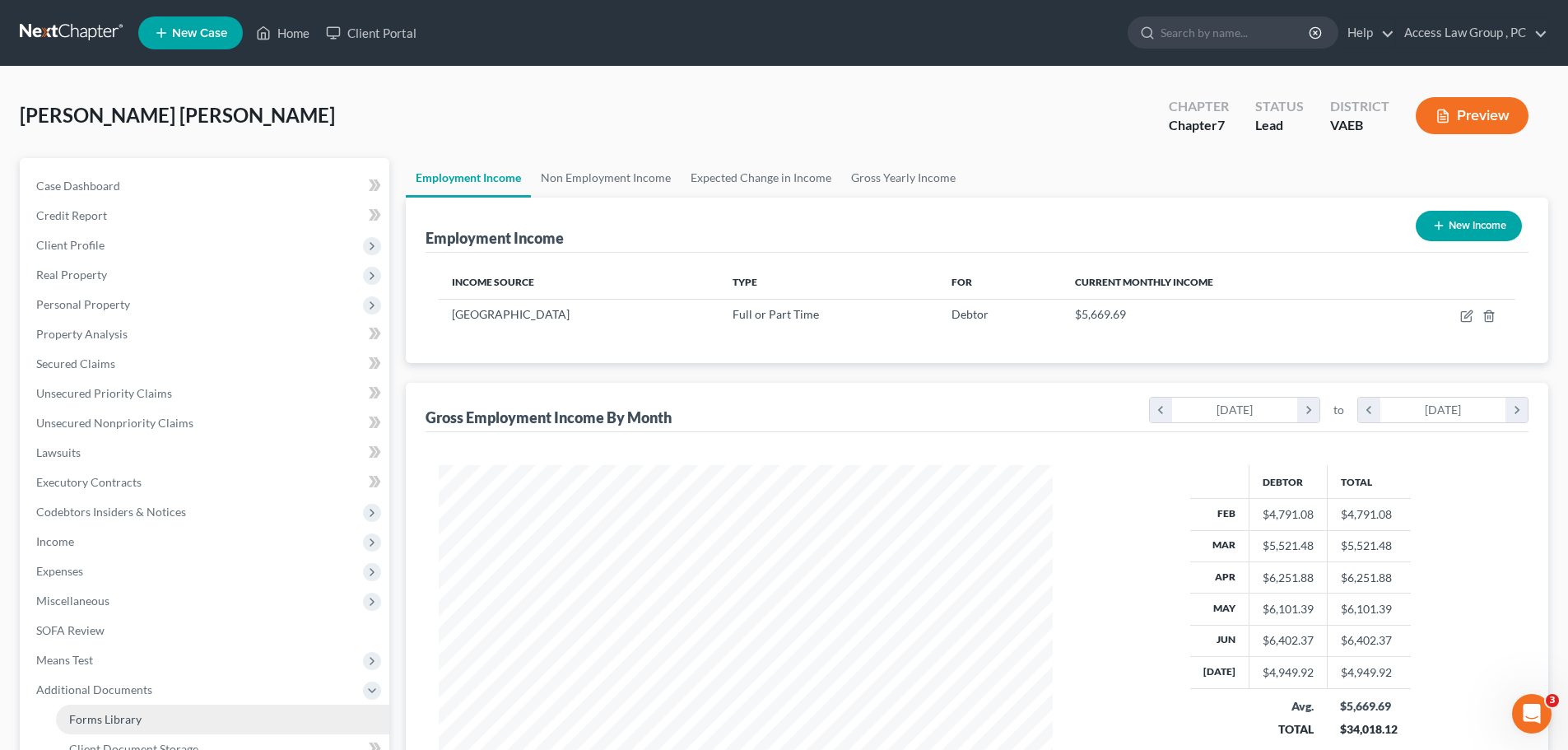
scroll to position [273, 0]
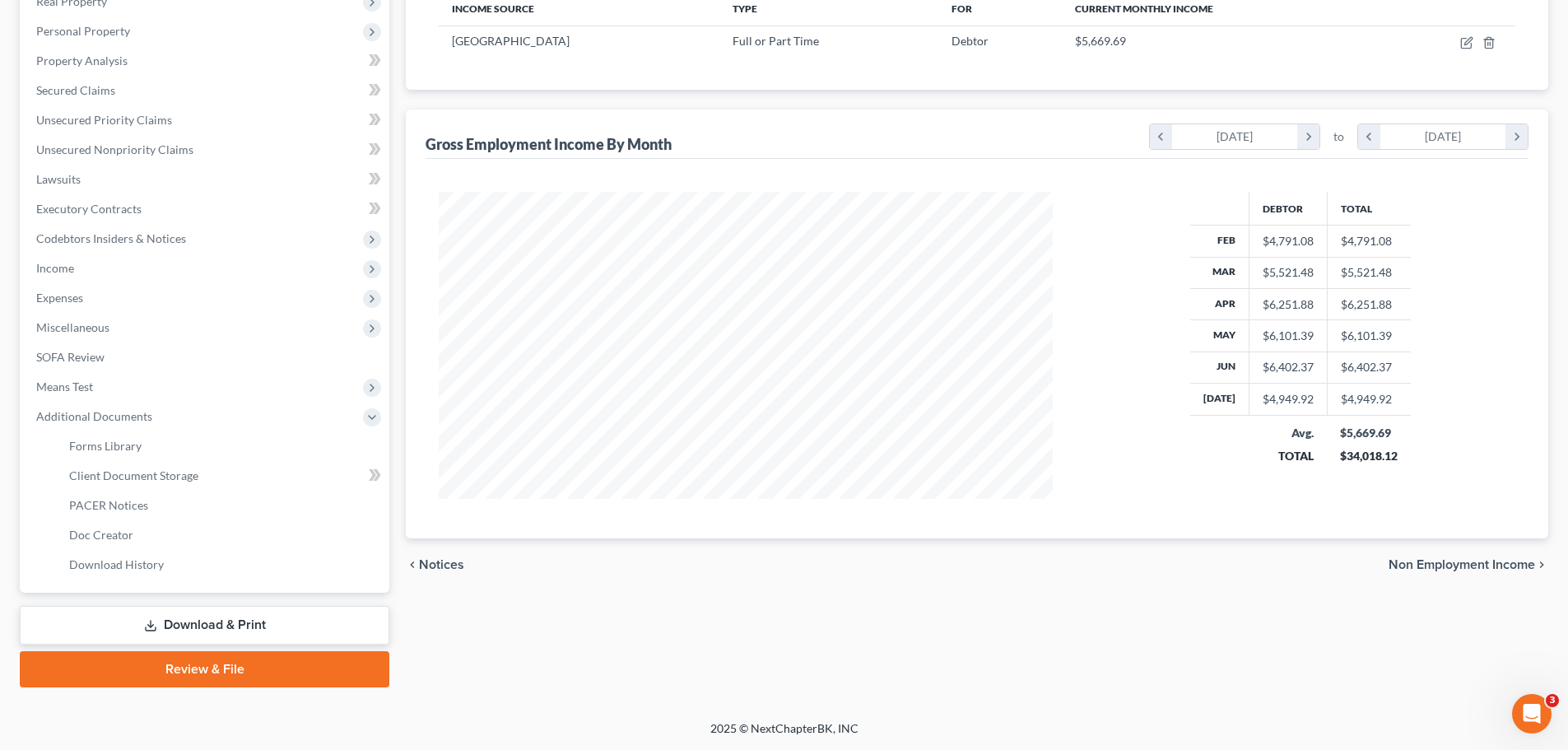
click at [184, 625] on link "Download & Print" at bounding box center [204, 625] width 370 height 39
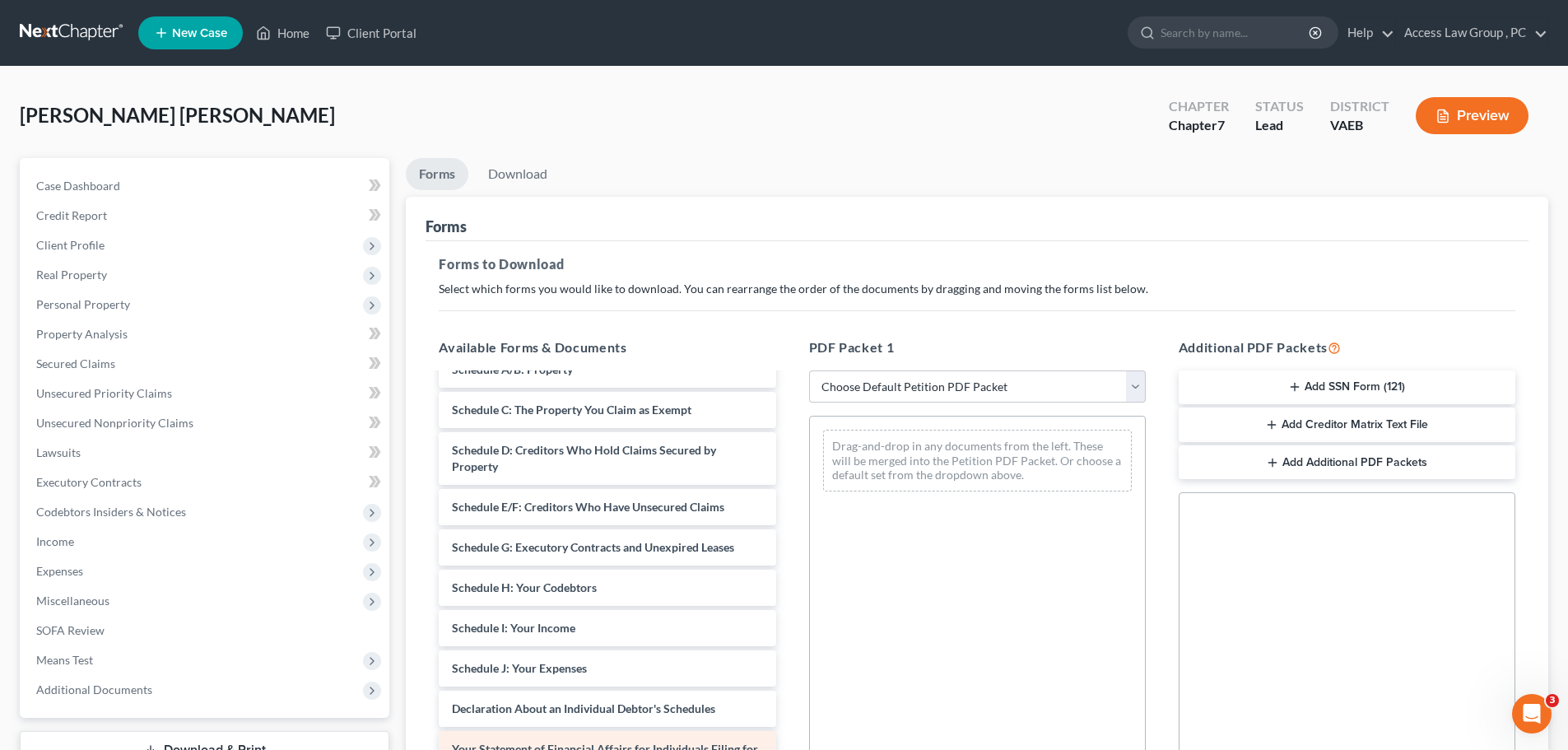
scroll to position [247, 0]
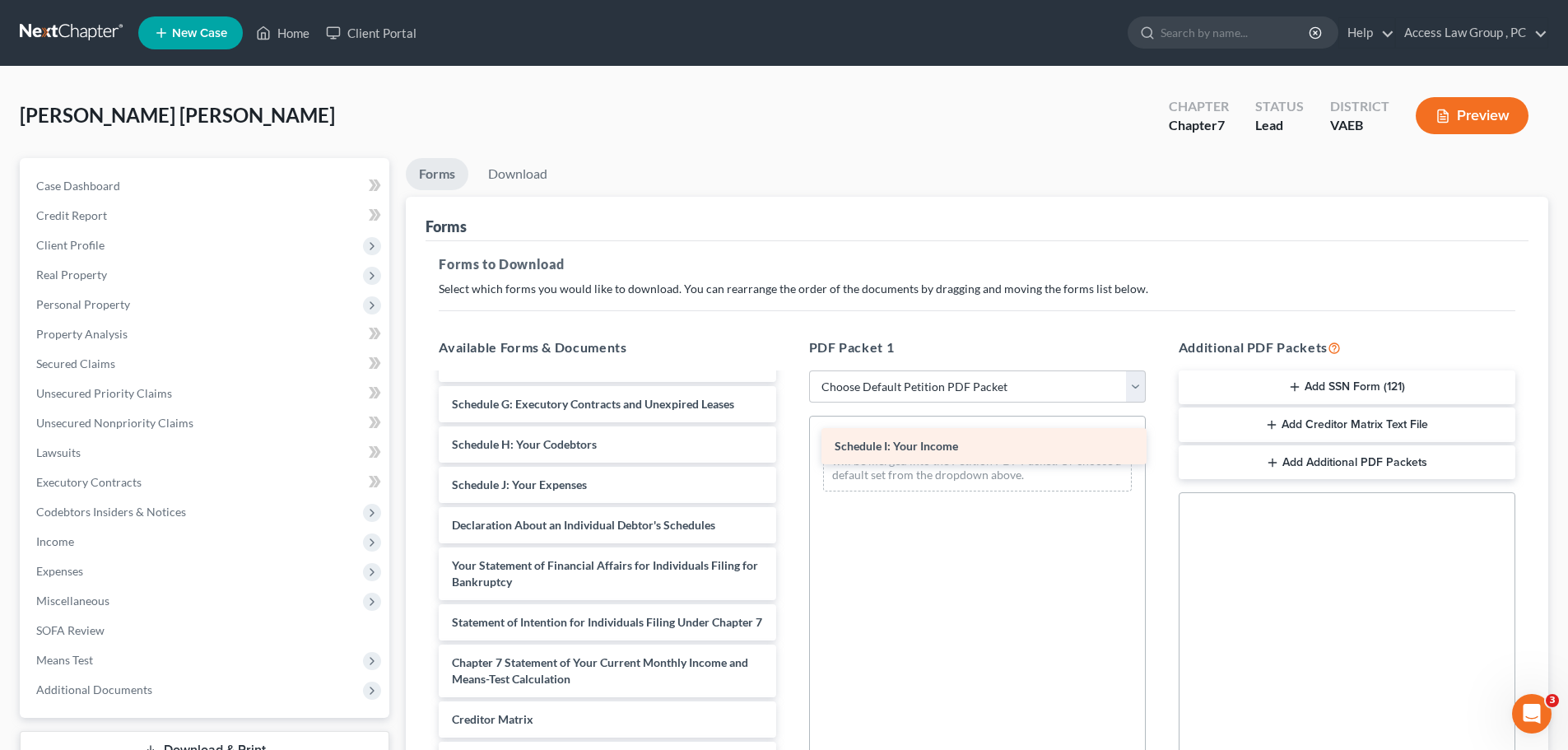
drag, startPoint x: 581, startPoint y: 487, endPoint x: 963, endPoint y: 449, distance: 383.9
click at [788, 449] on div "Schedule I: Your Income Voluntary Petition for Individuals Filing for Bankruptc…" at bounding box center [607, 501] width 363 height 748
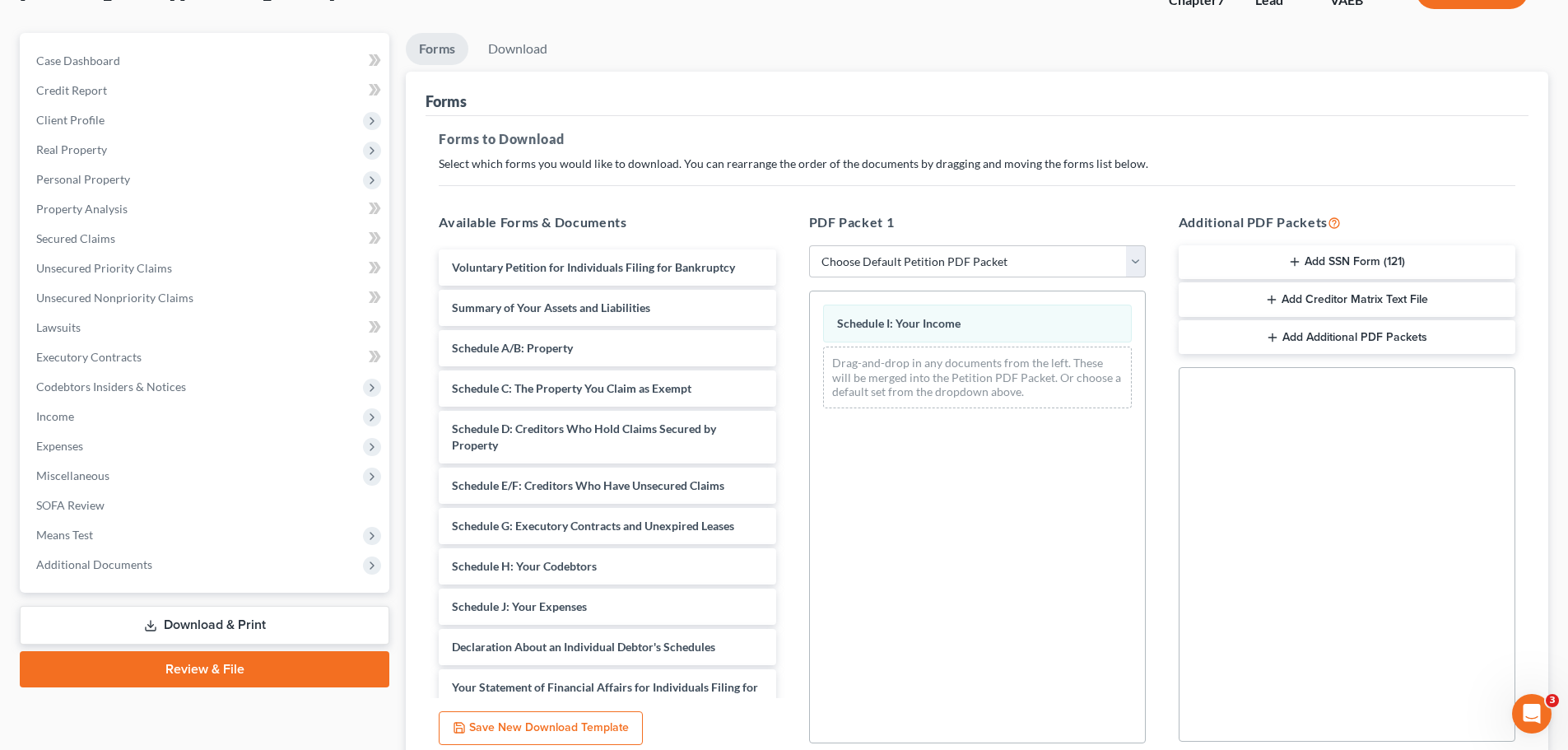
scroll to position [0, 0]
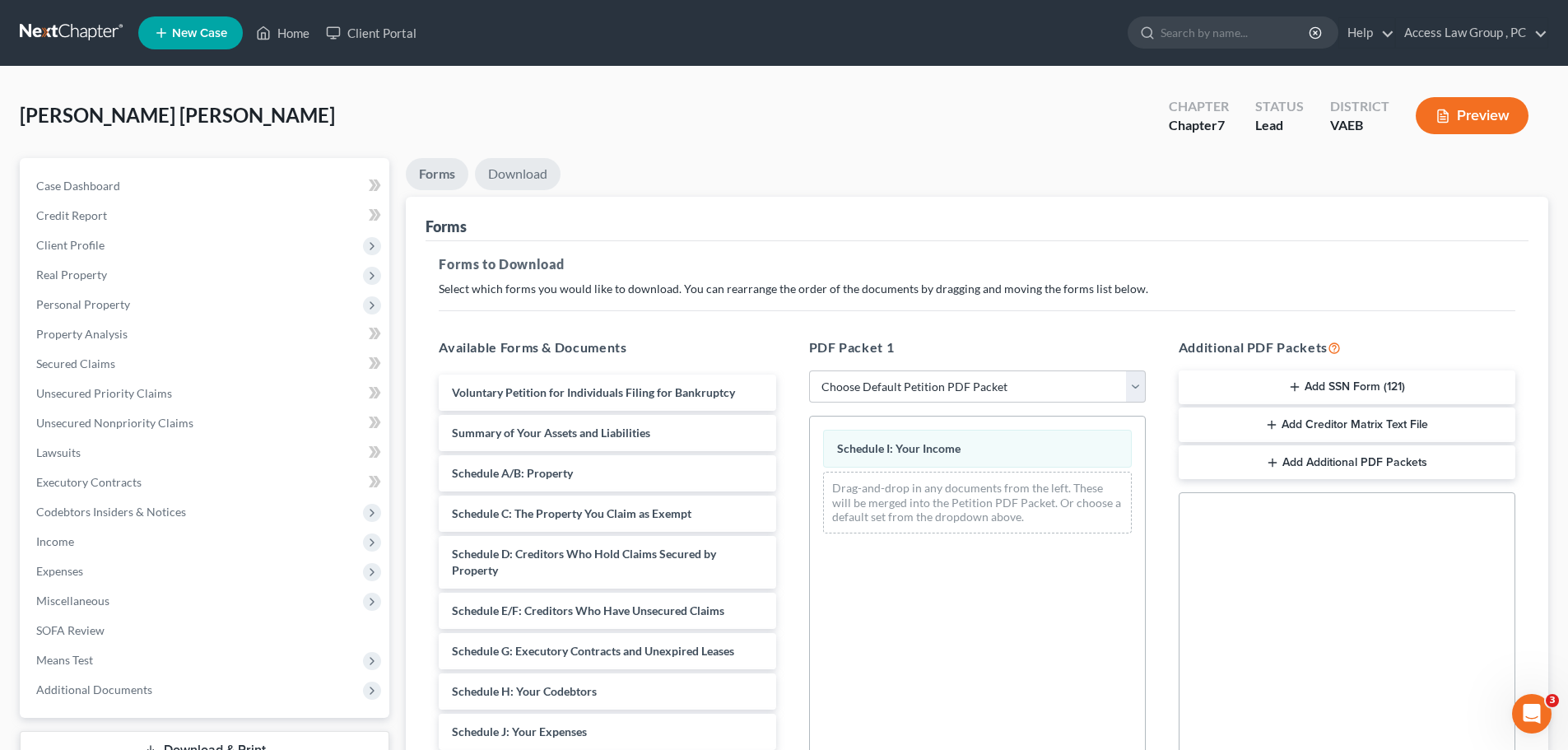
click at [543, 171] on link "Download" at bounding box center [517, 174] width 86 height 32
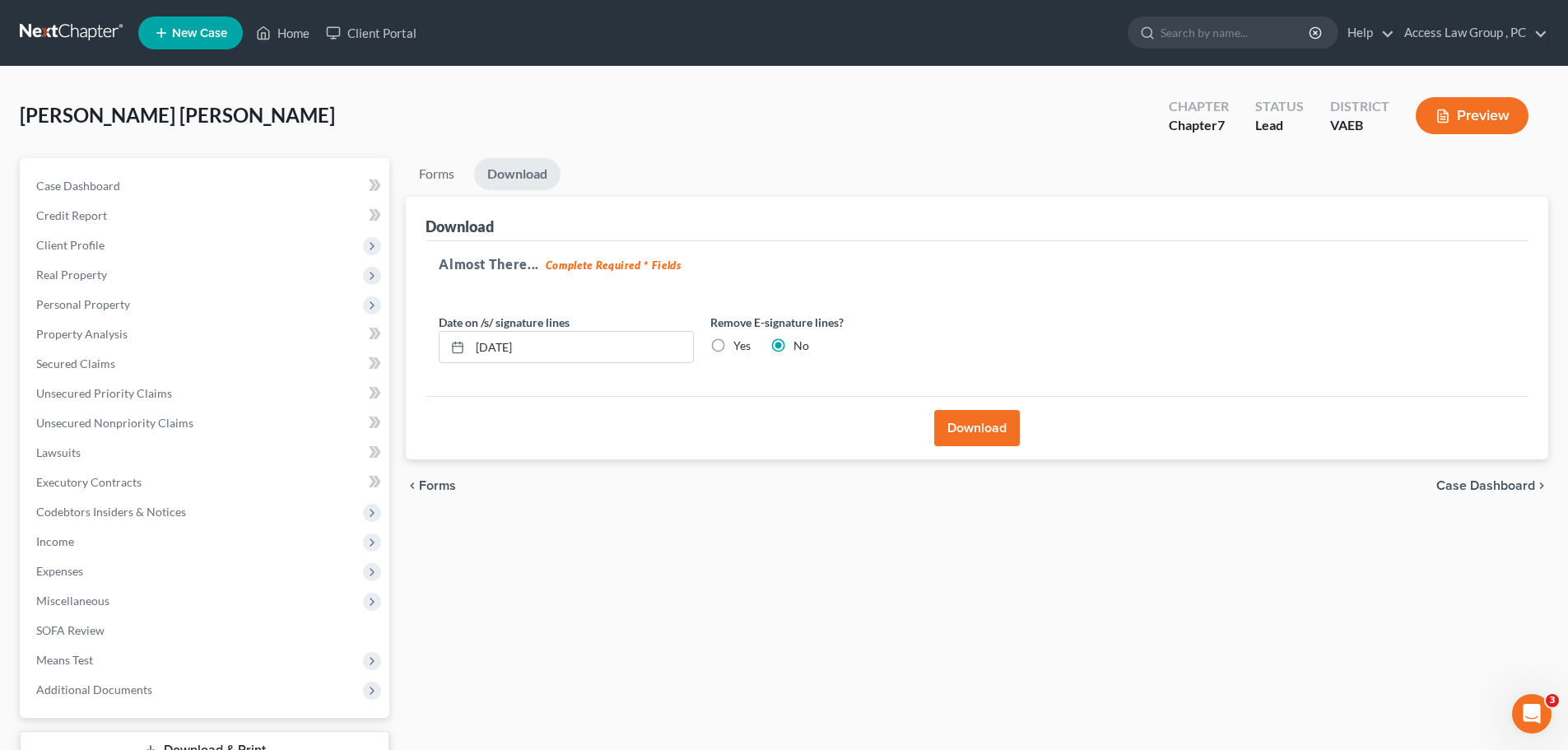
click at [979, 426] on button "Download" at bounding box center [977, 429] width 86 height 37
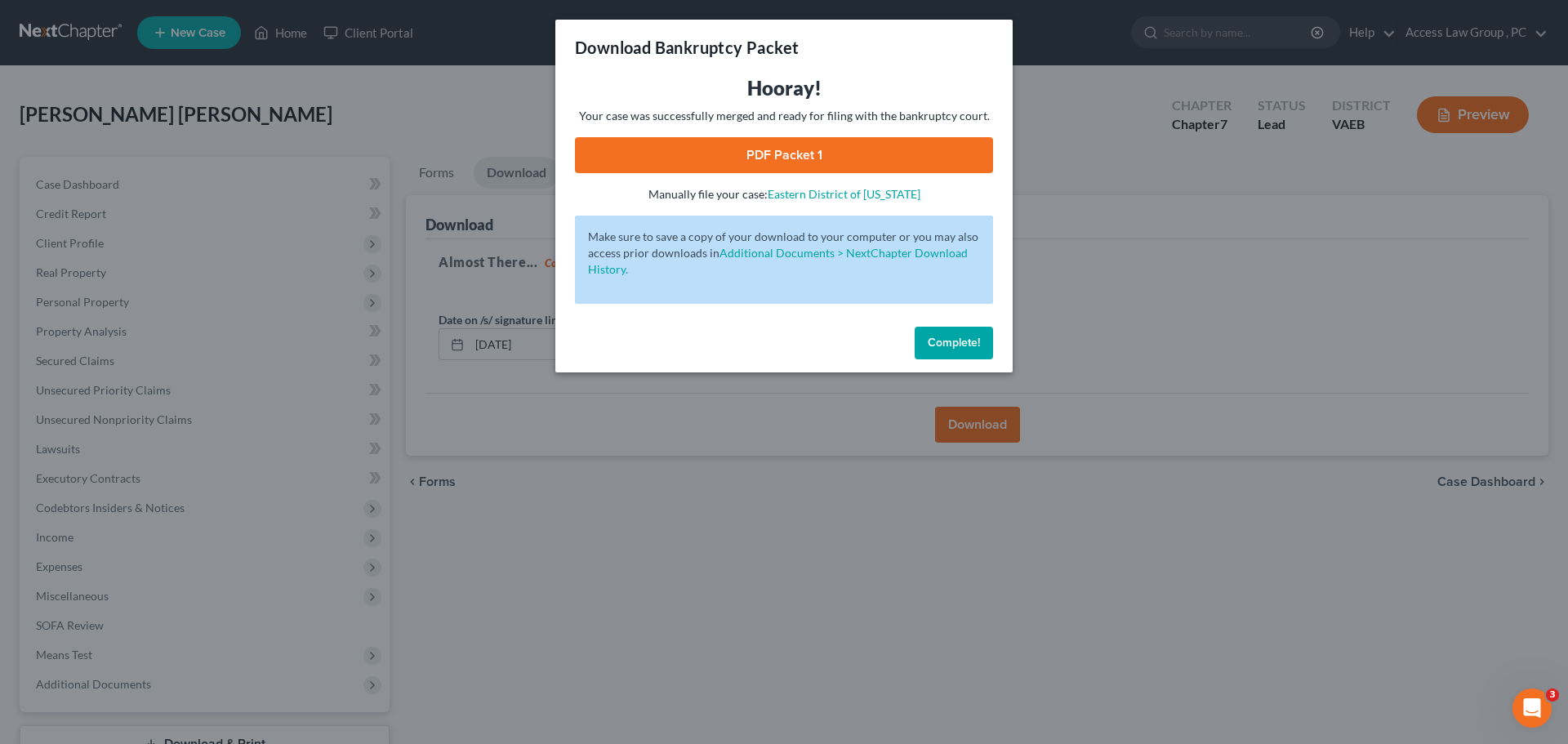
click at [961, 347] on span "Complete!" at bounding box center [953, 343] width 53 height 14
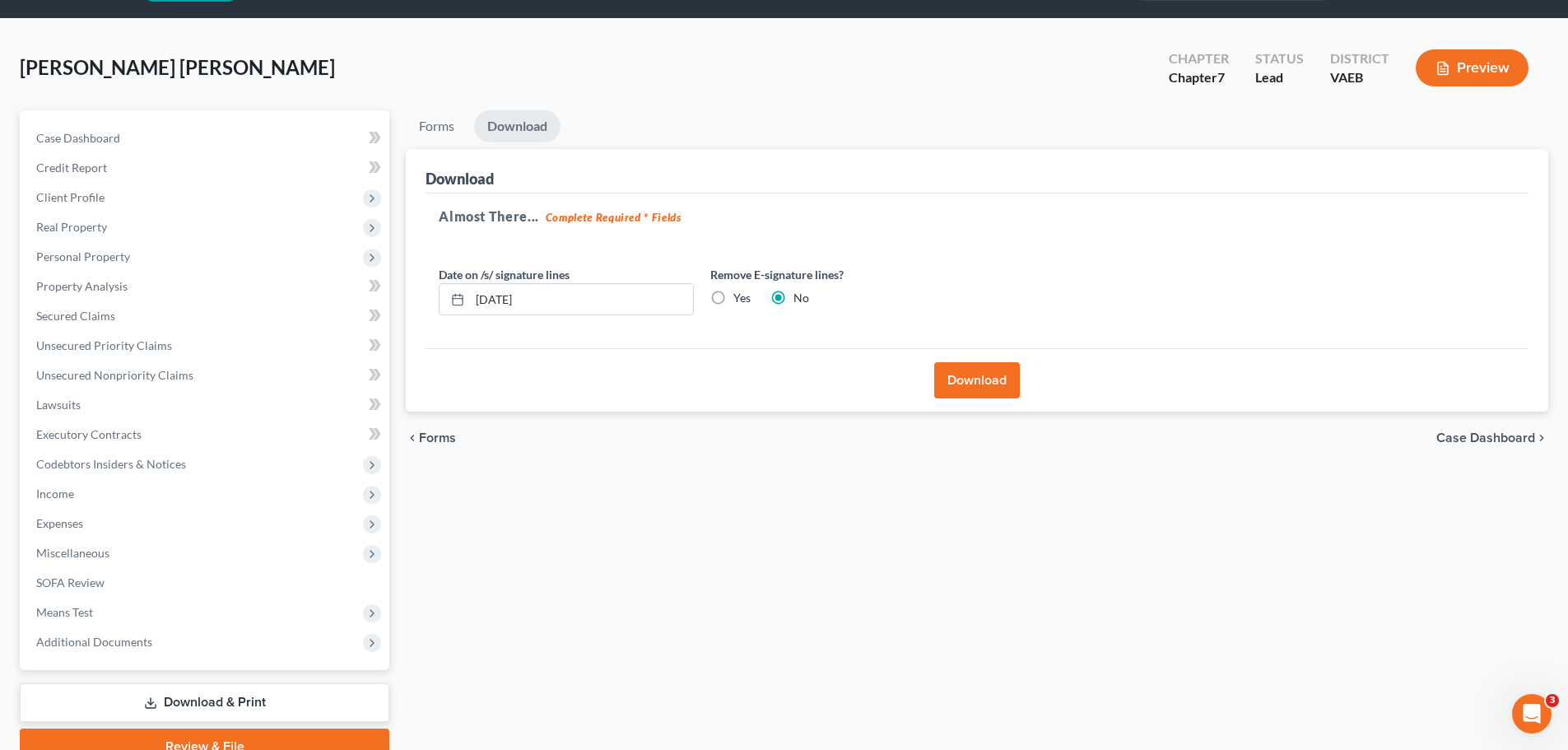
scroll to position [125, 0]
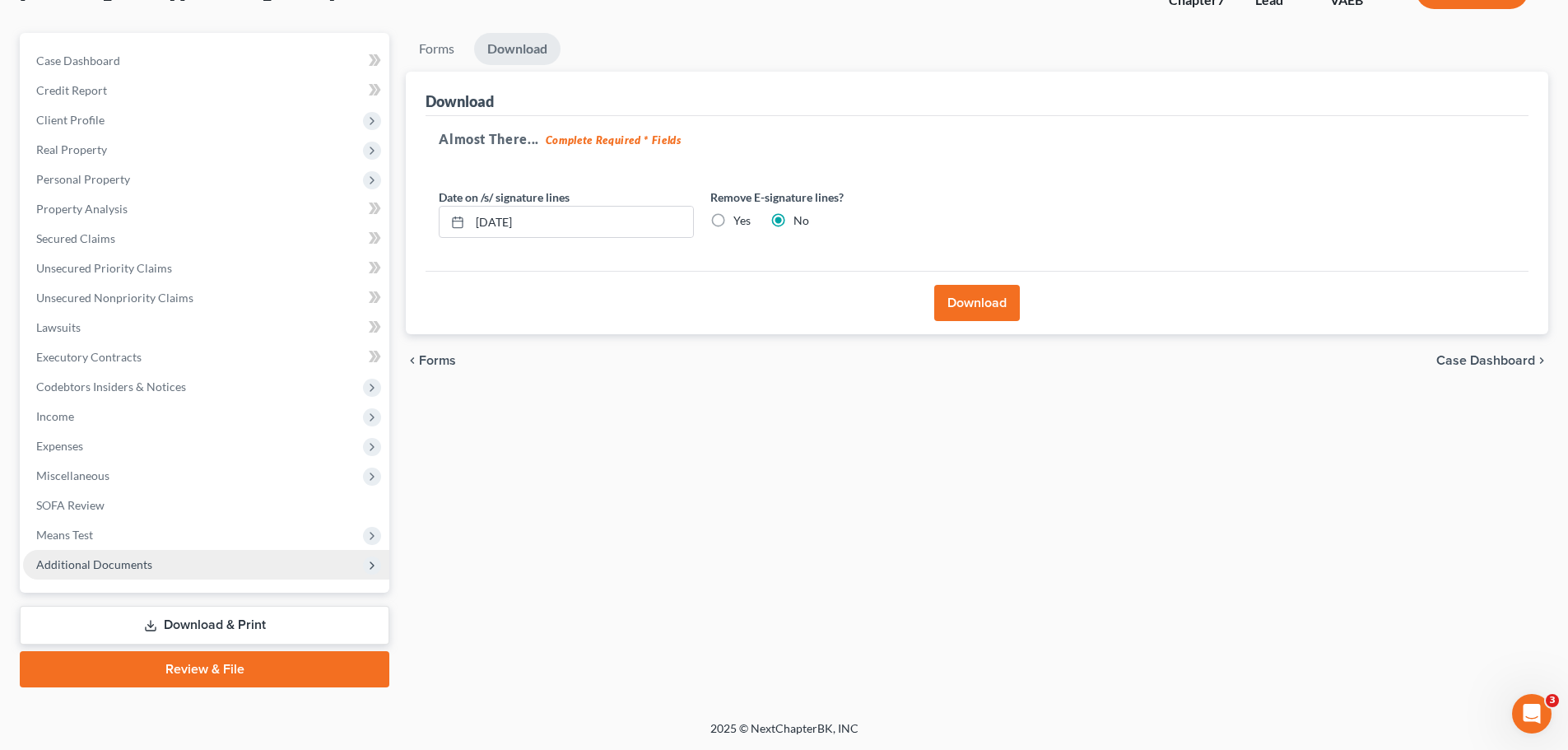
click at [133, 567] on span "Additional Documents" at bounding box center [95, 565] width 116 height 14
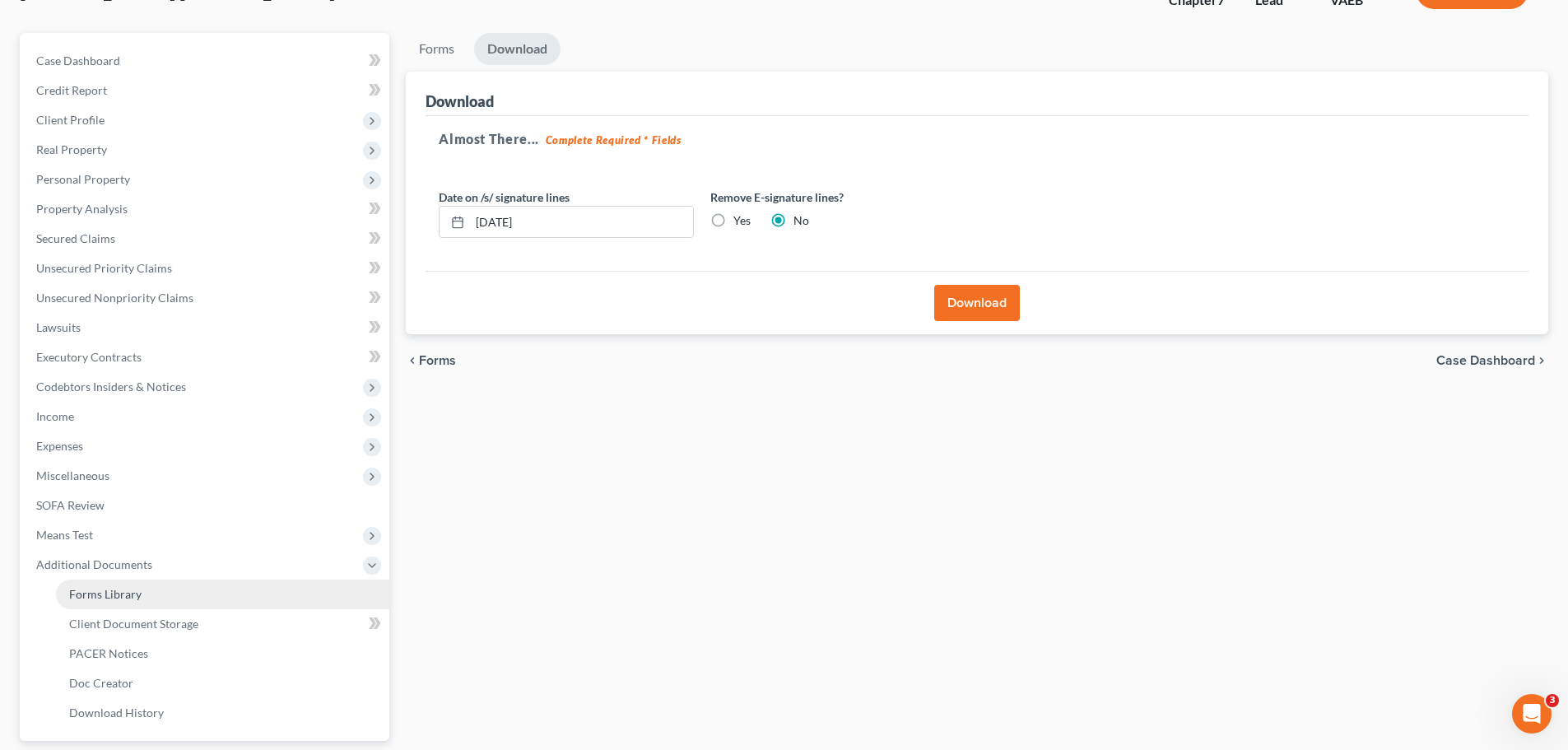
click at [140, 597] on link "Forms Library" at bounding box center [222, 595] width 333 height 30
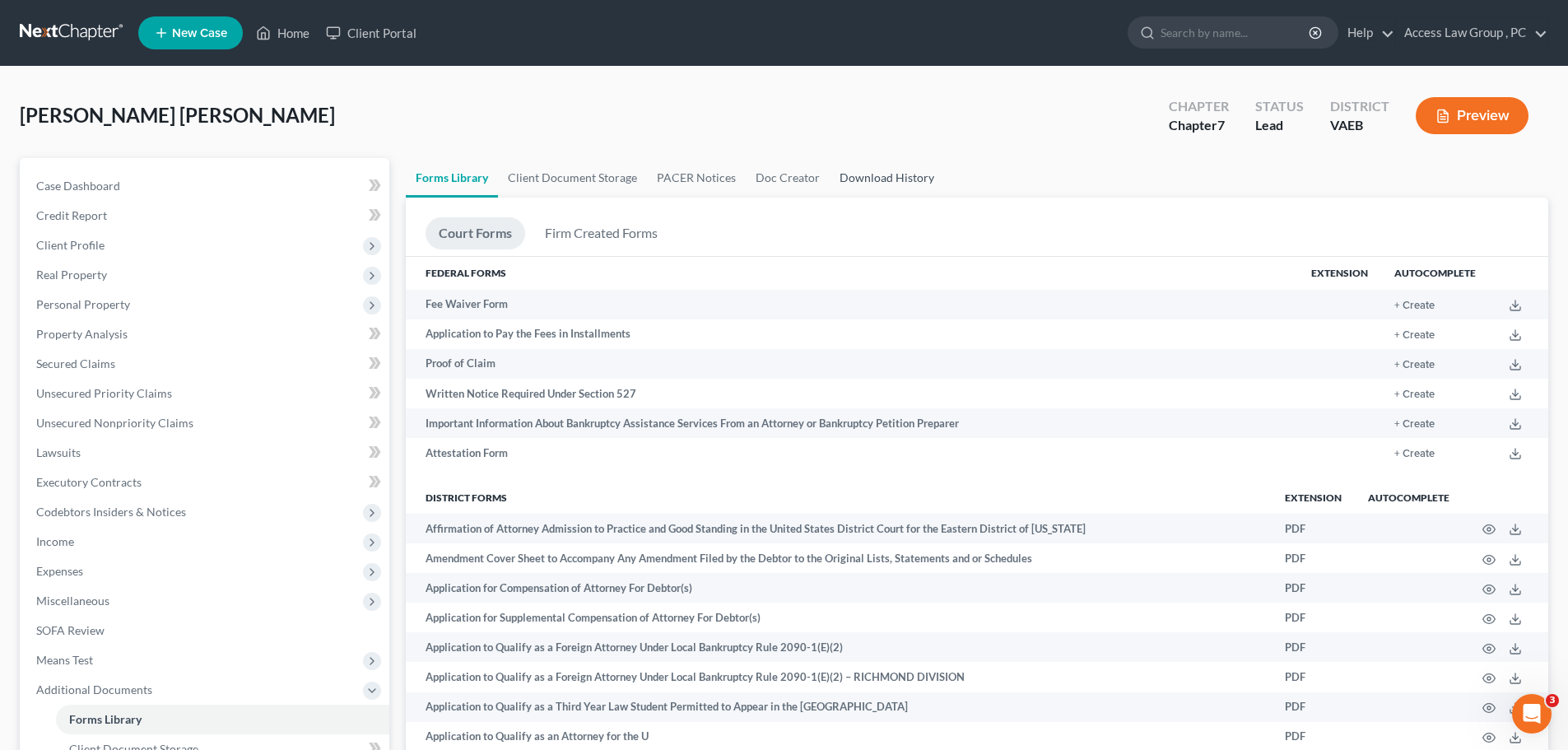
click at [870, 186] on link "Download History" at bounding box center [887, 178] width 115 height 40
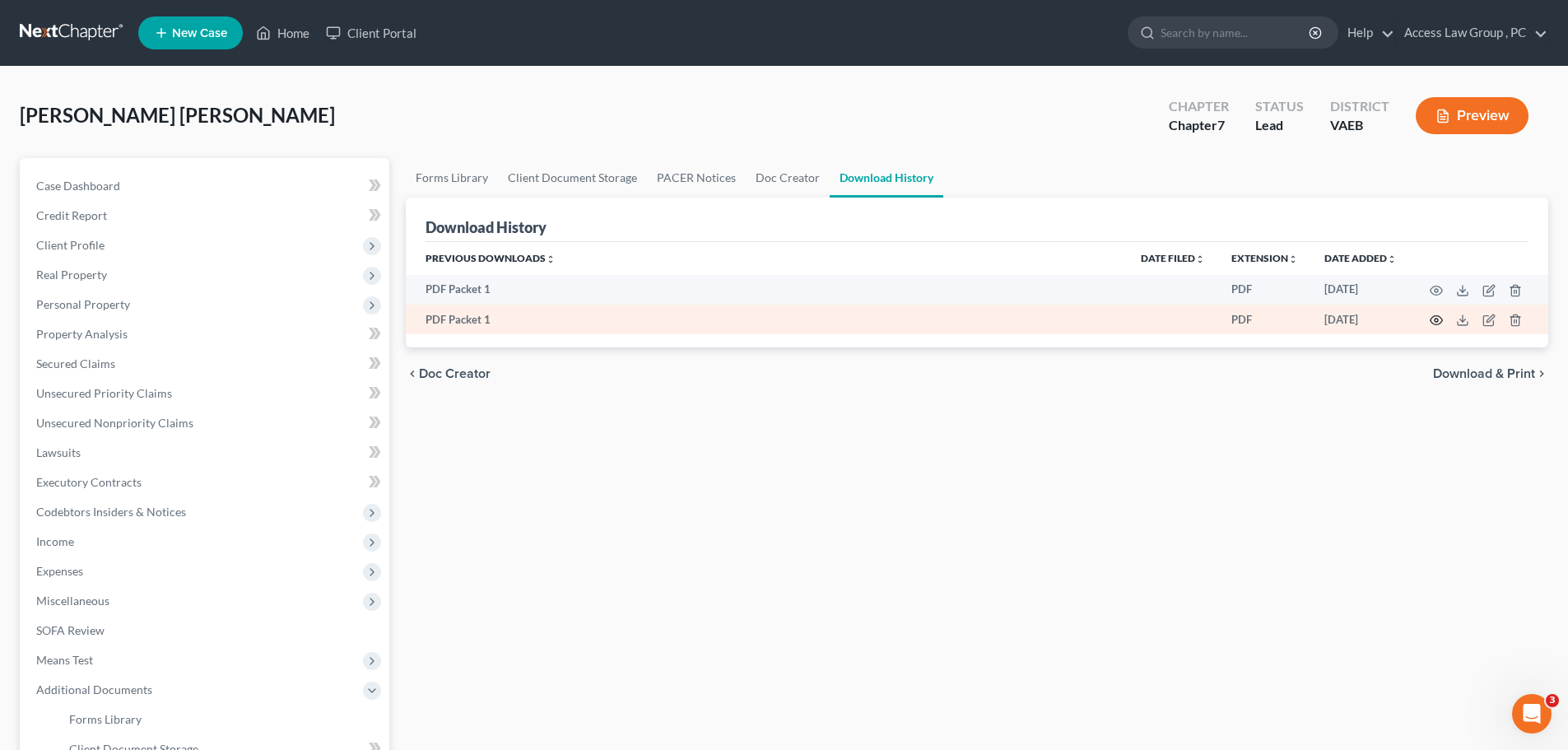
click at [1431, 318] on icon "button" at bounding box center [1437, 320] width 14 height 14
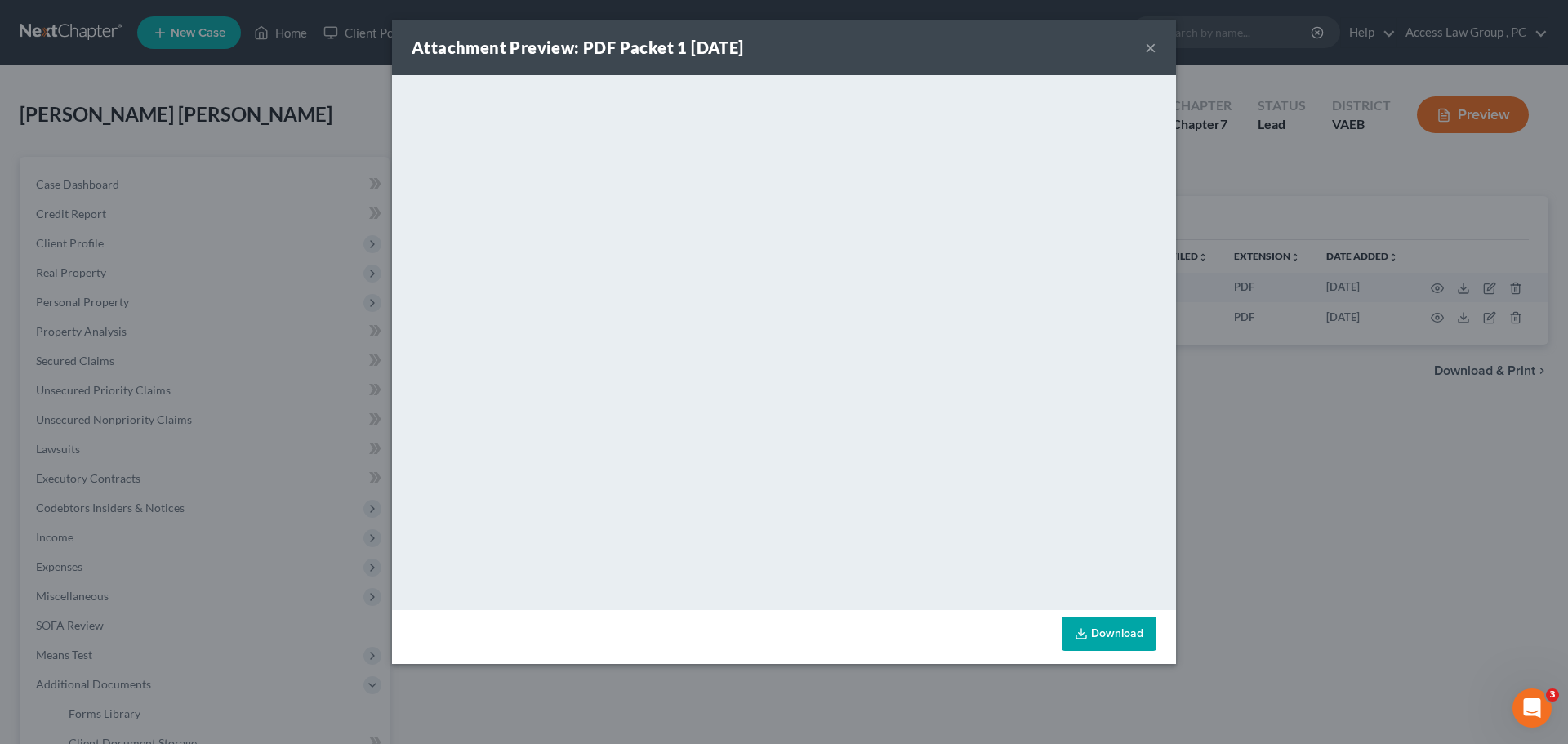
click at [1154, 49] on button "×" at bounding box center [1151, 47] width 11 height 19
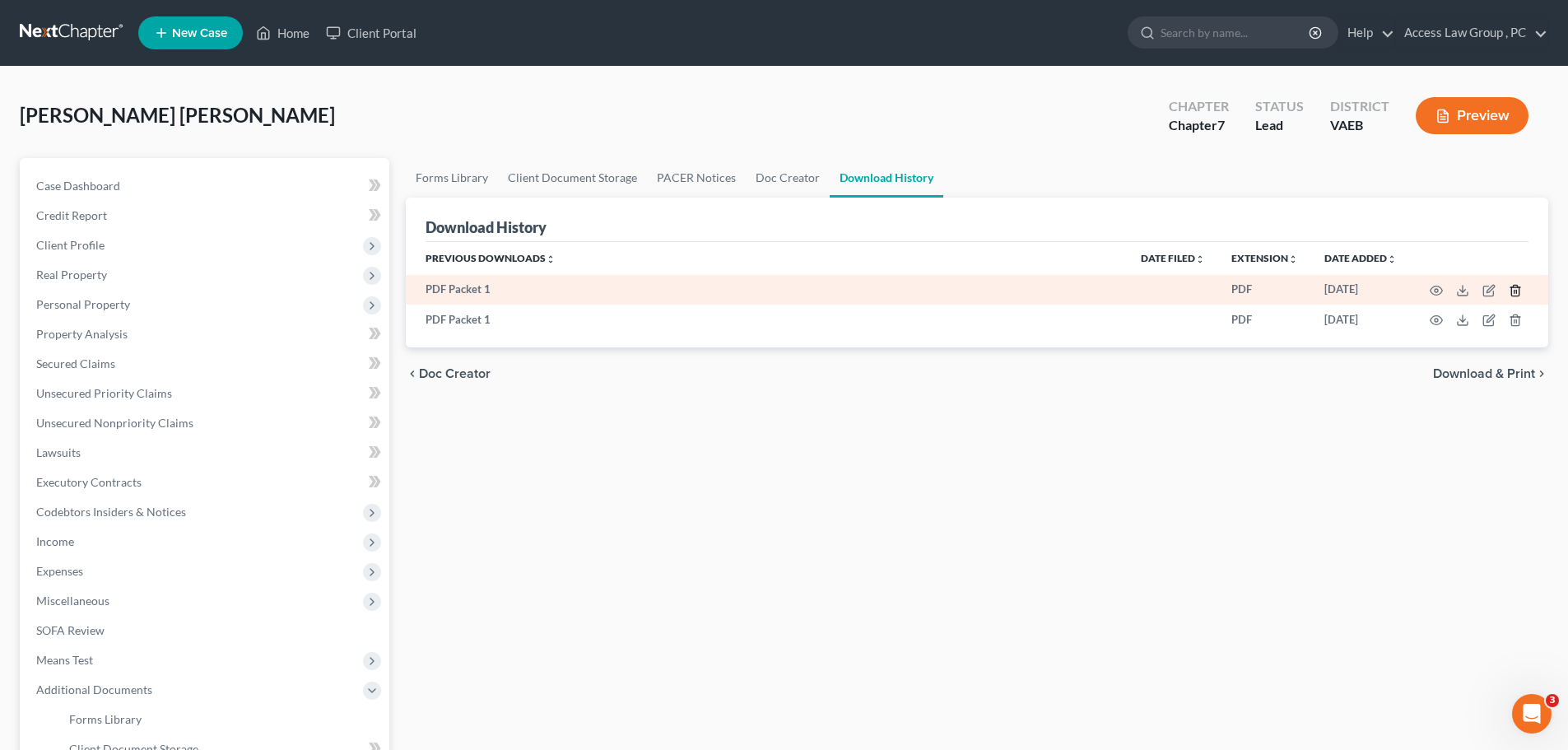
click at [1510, 289] on icon "button" at bounding box center [1516, 291] width 14 height 14
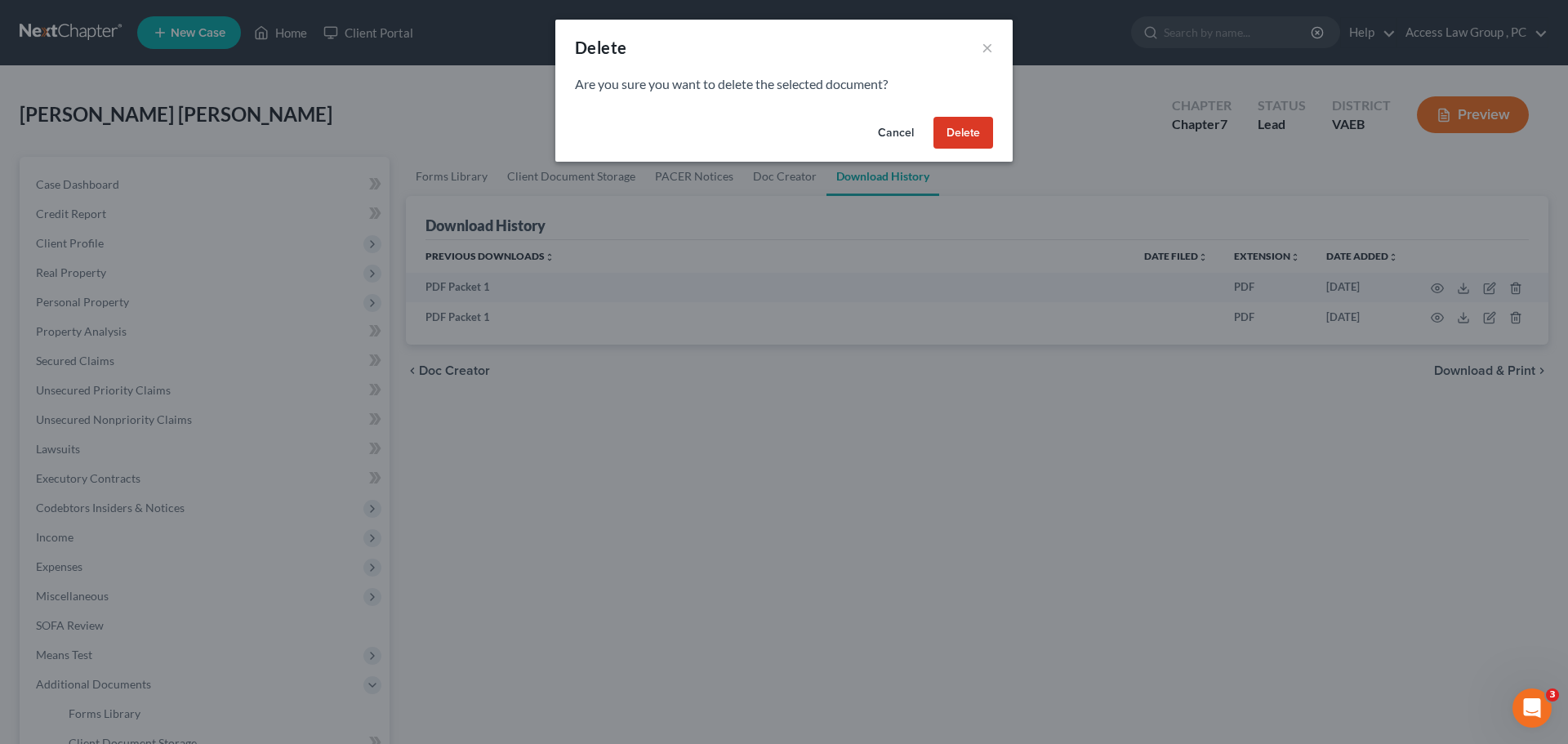
click at [976, 130] on button "Delete" at bounding box center [963, 133] width 59 height 33
